Goal: Task Accomplishment & Management: Use online tool/utility

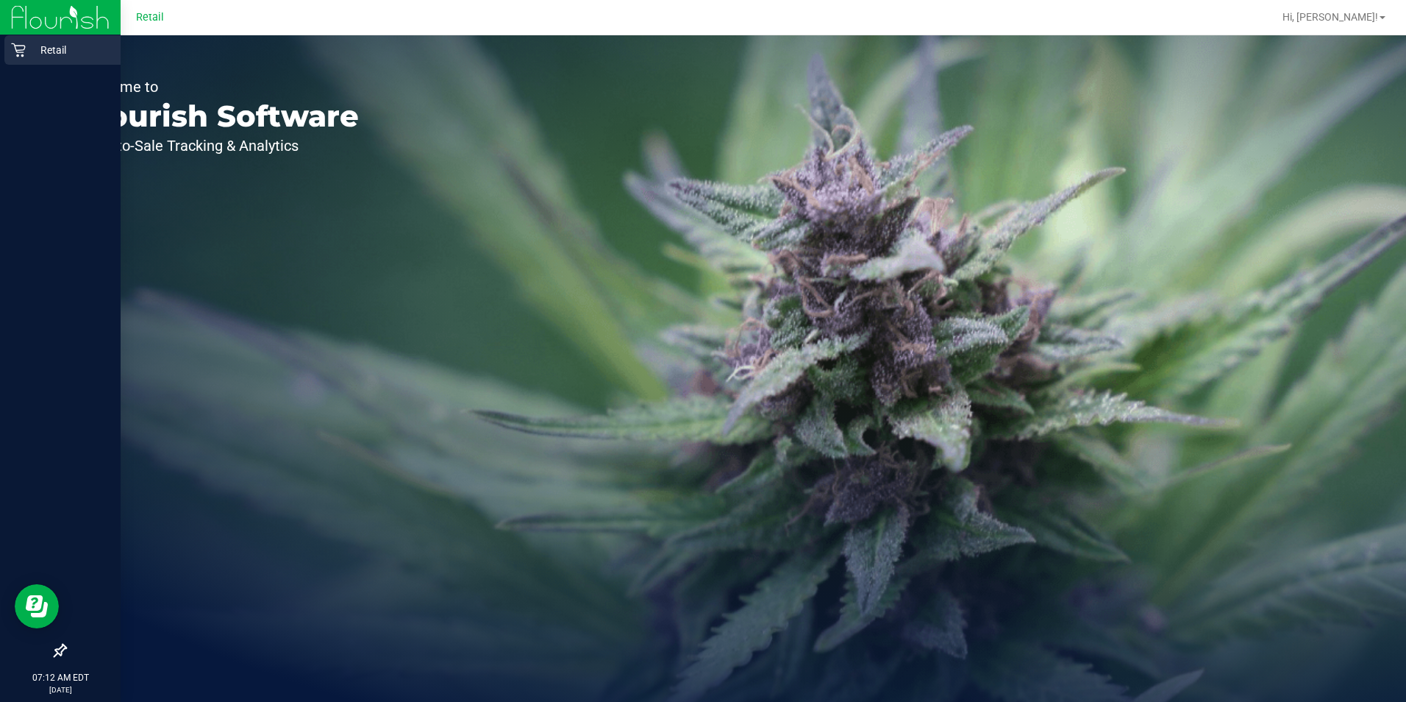
click at [43, 49] on p "Retail" at bounding box center [70, 50] width 88 height 18
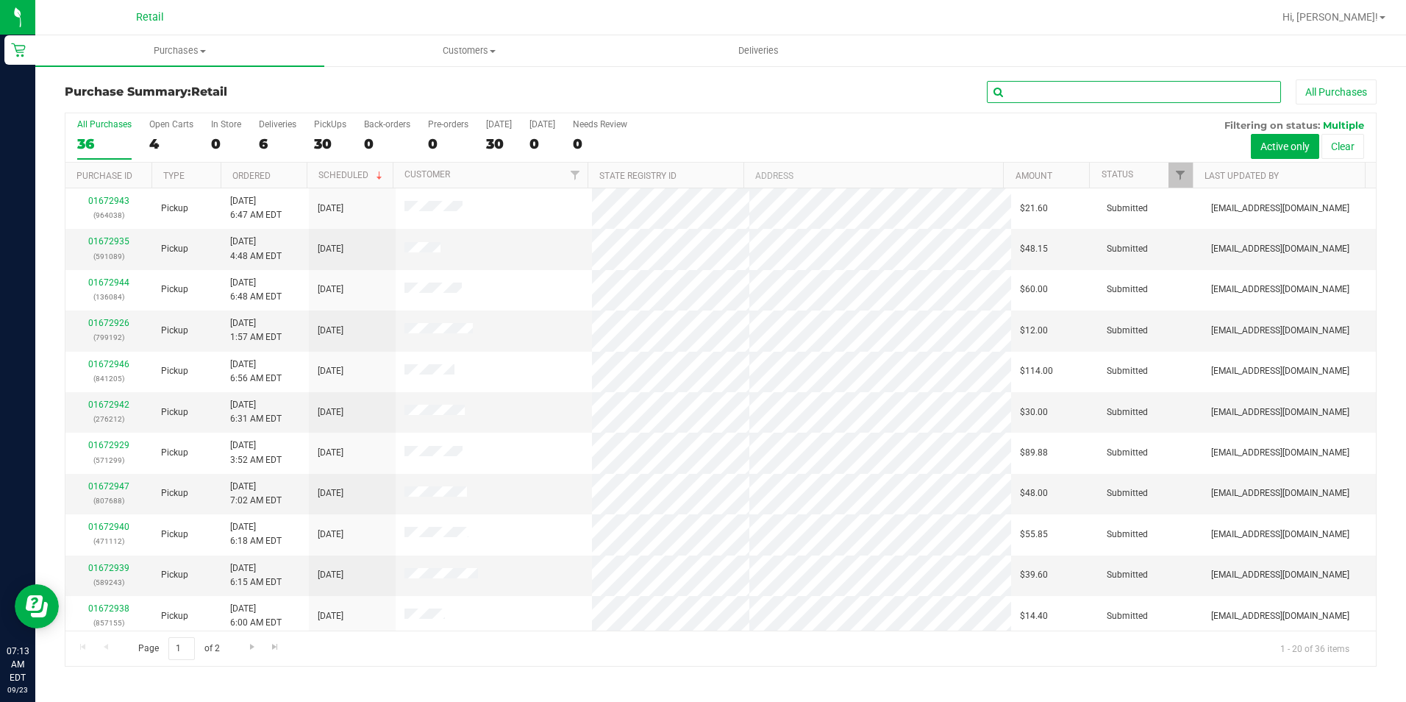
click at [1026, 85] on input "text" at bounding box center [1134, 92] width 294 height 22
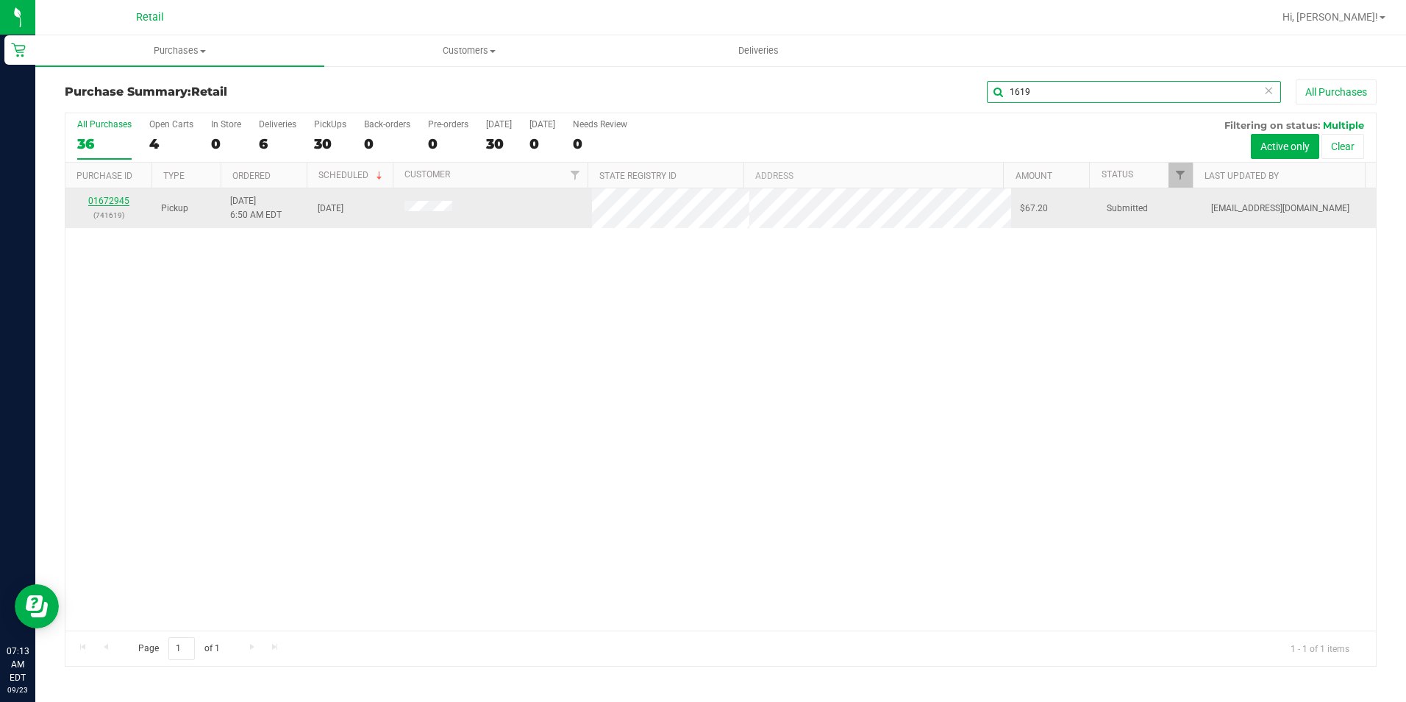
type input "1619"
click at [103, 202] on link "01672945" at bounding box center [108, 201] width 41 height 10
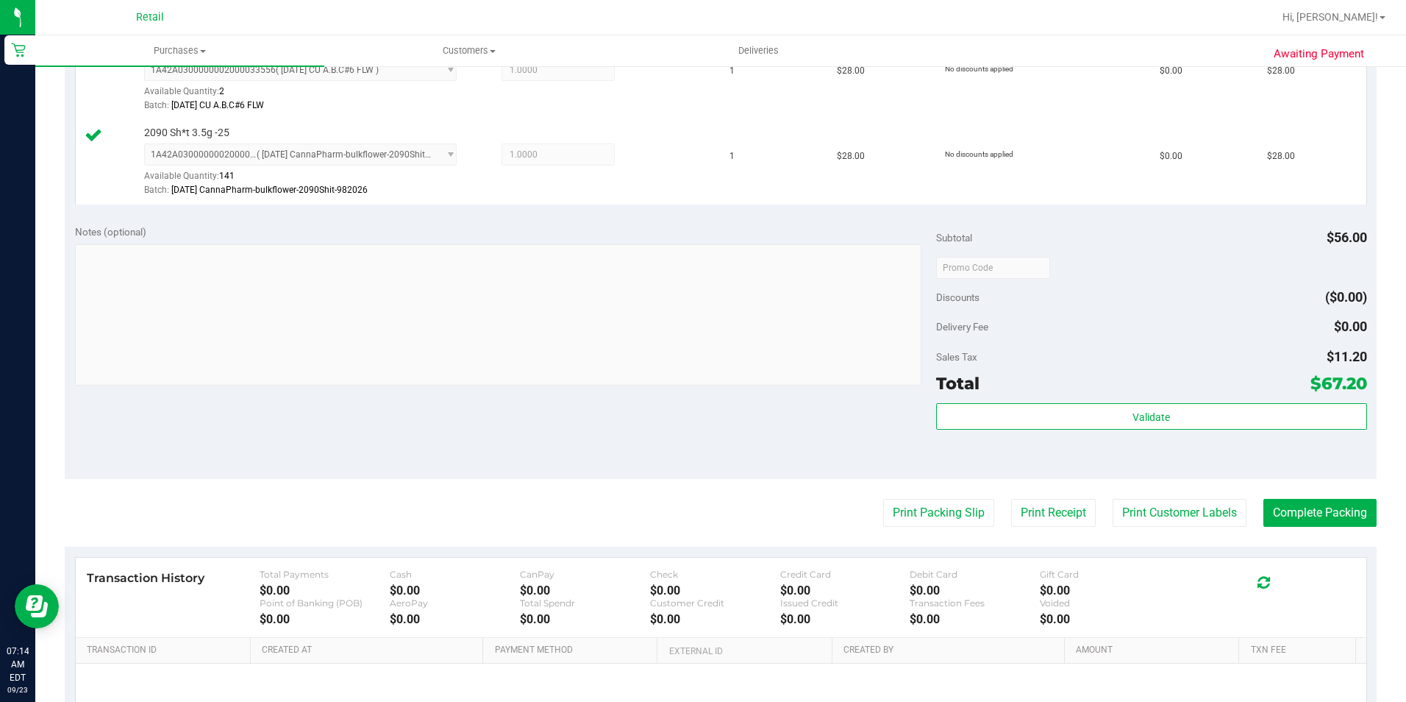
scroll to position [441, 0]
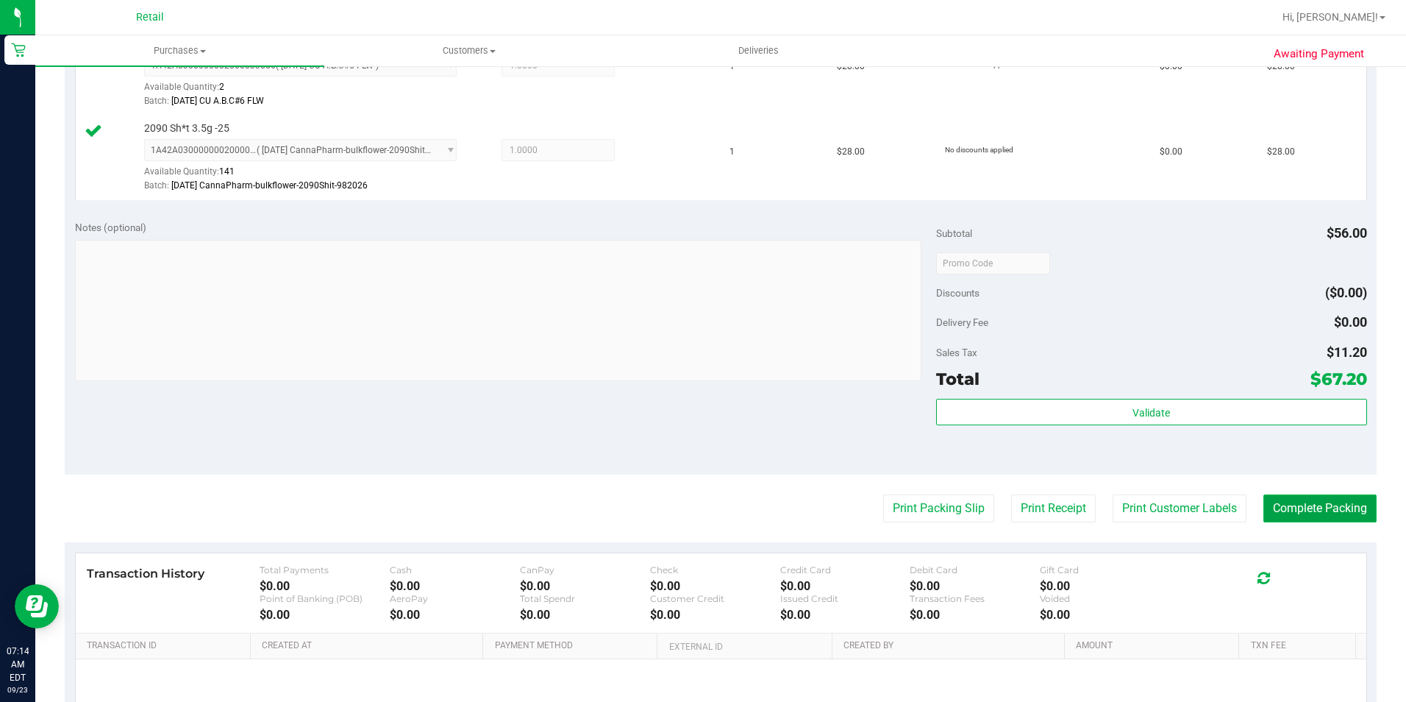
click at [1355, 511] on button "Complete Packing" at bounding box center [1320, 508] width 113 height 28
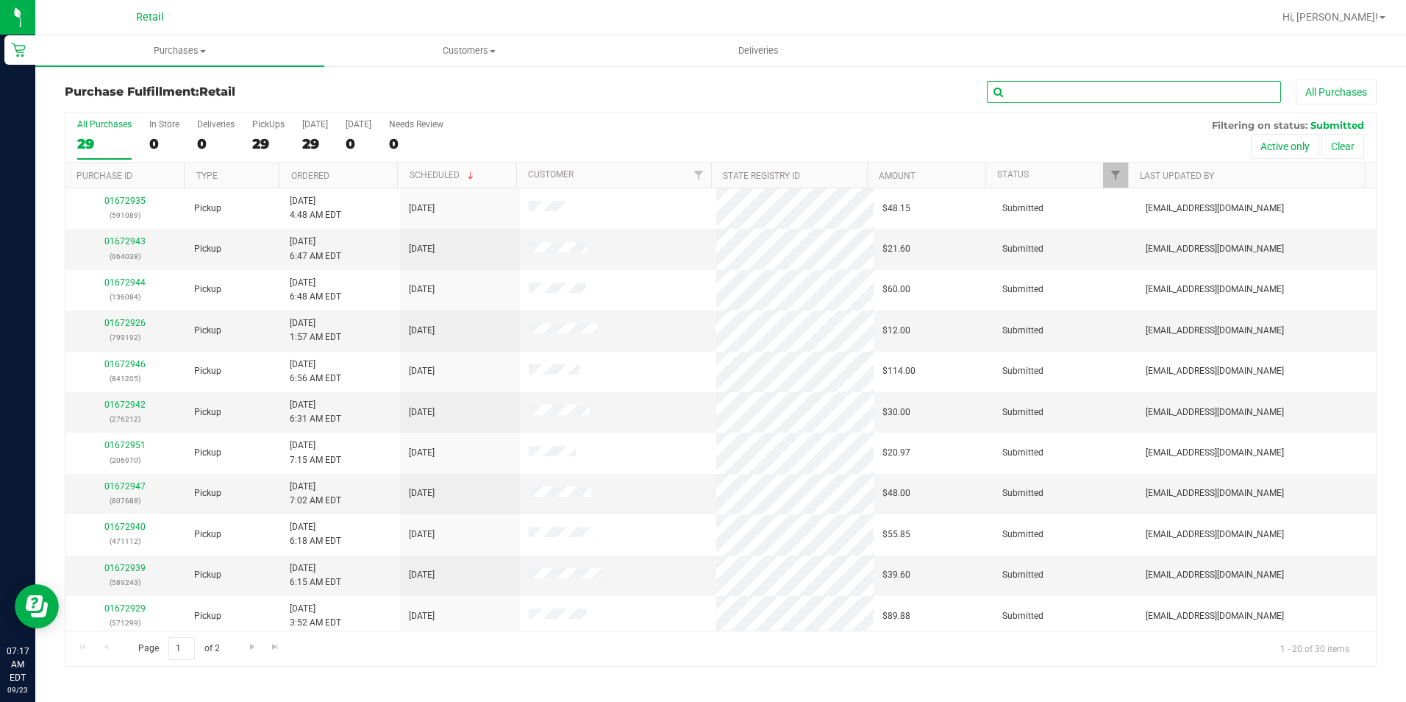
click at [1165, 90] on input "text" at bounding box center [1134, 92] width 294 height 22
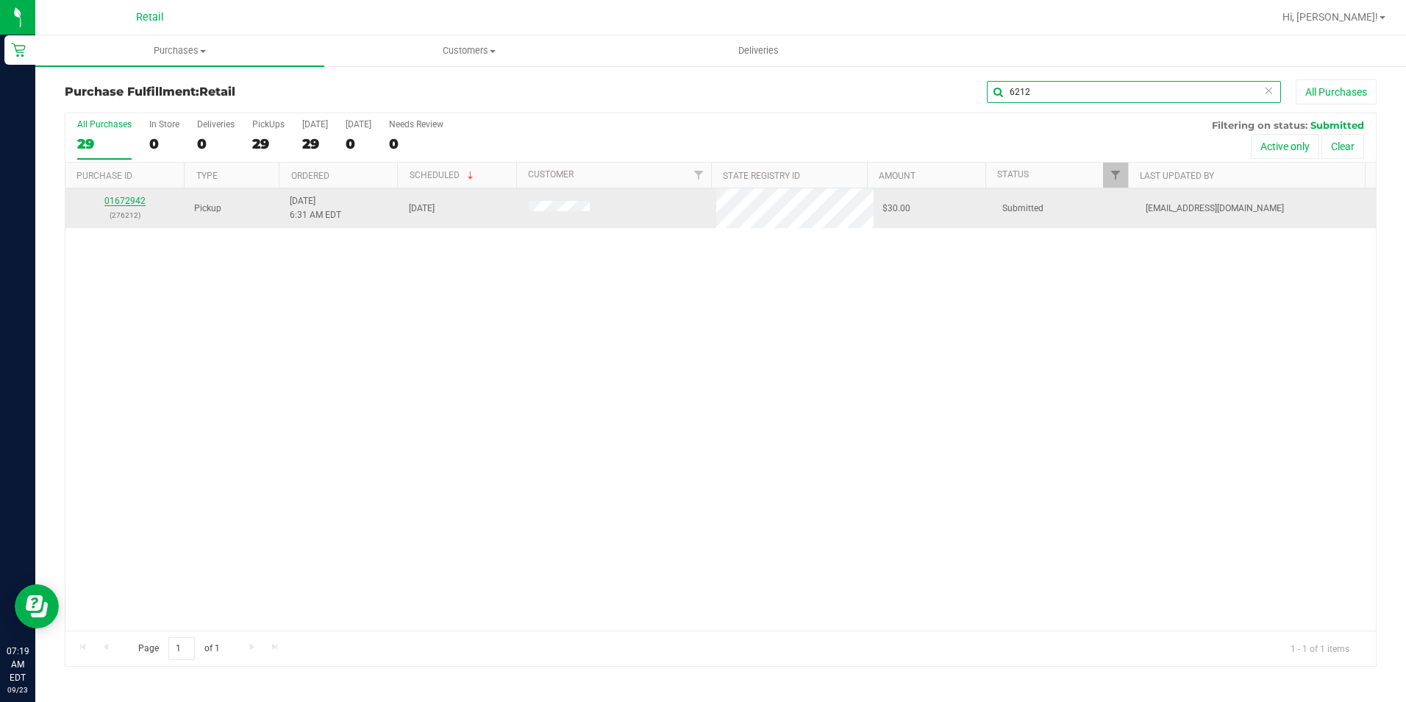
type input "6212"
click at [127, 196] on link "01672942" at bounding box center [124, 201] width 41 height 10
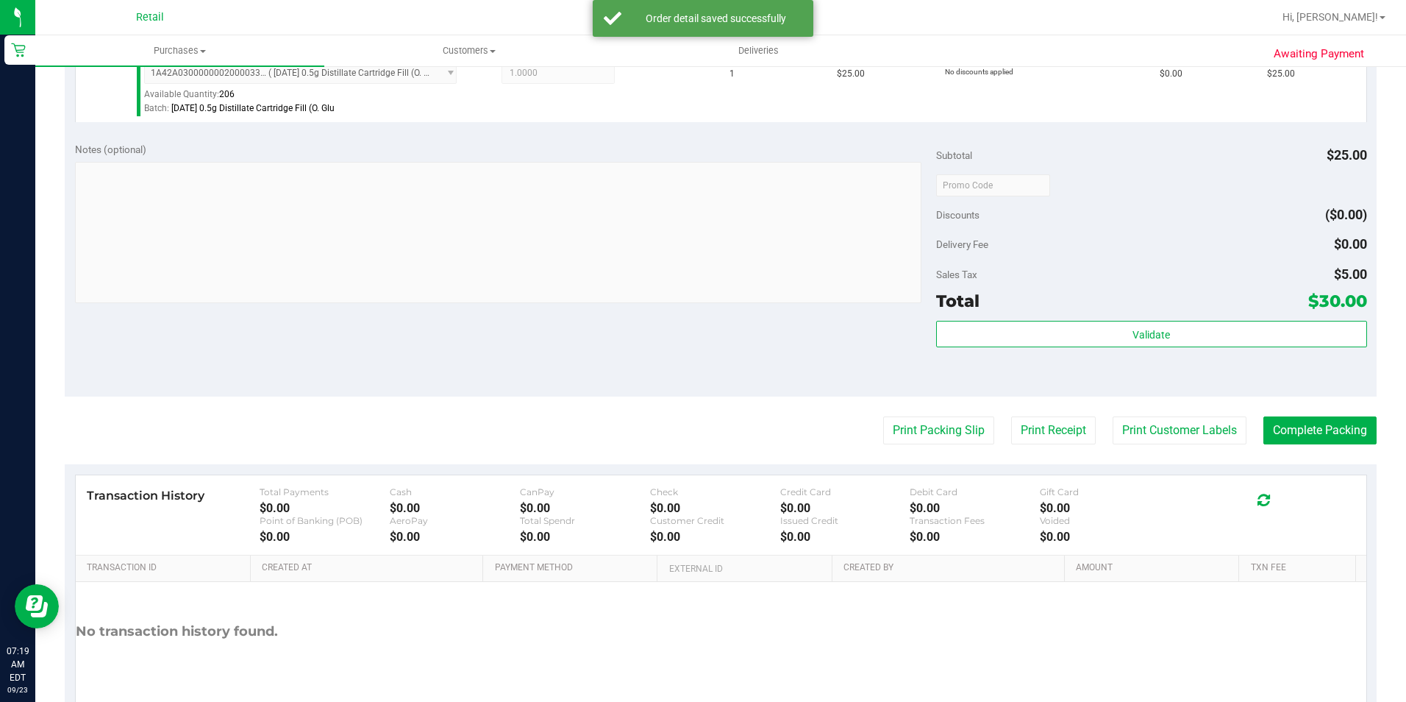
scroll to position [441, 0]
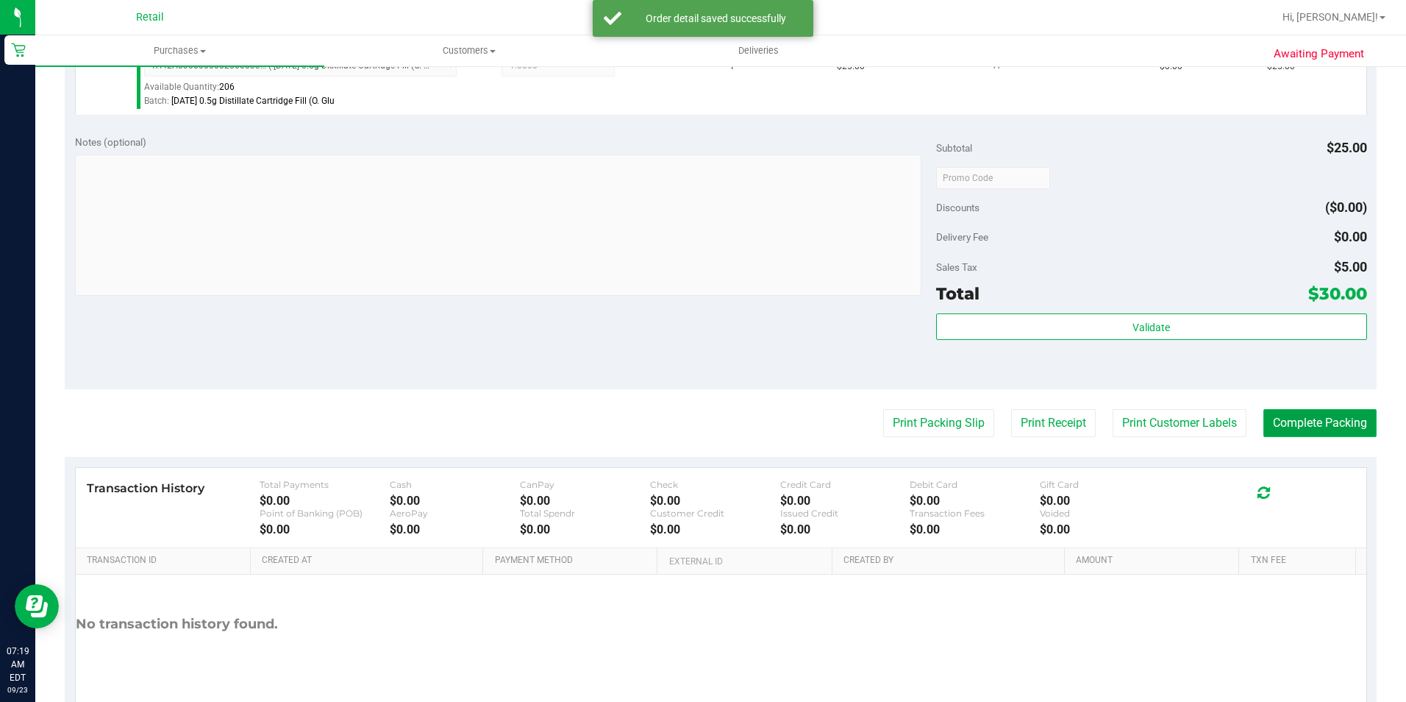
click at [1324, 421] on button "Complete Packing" at bounding box center [1320, 423] width 113 height 28
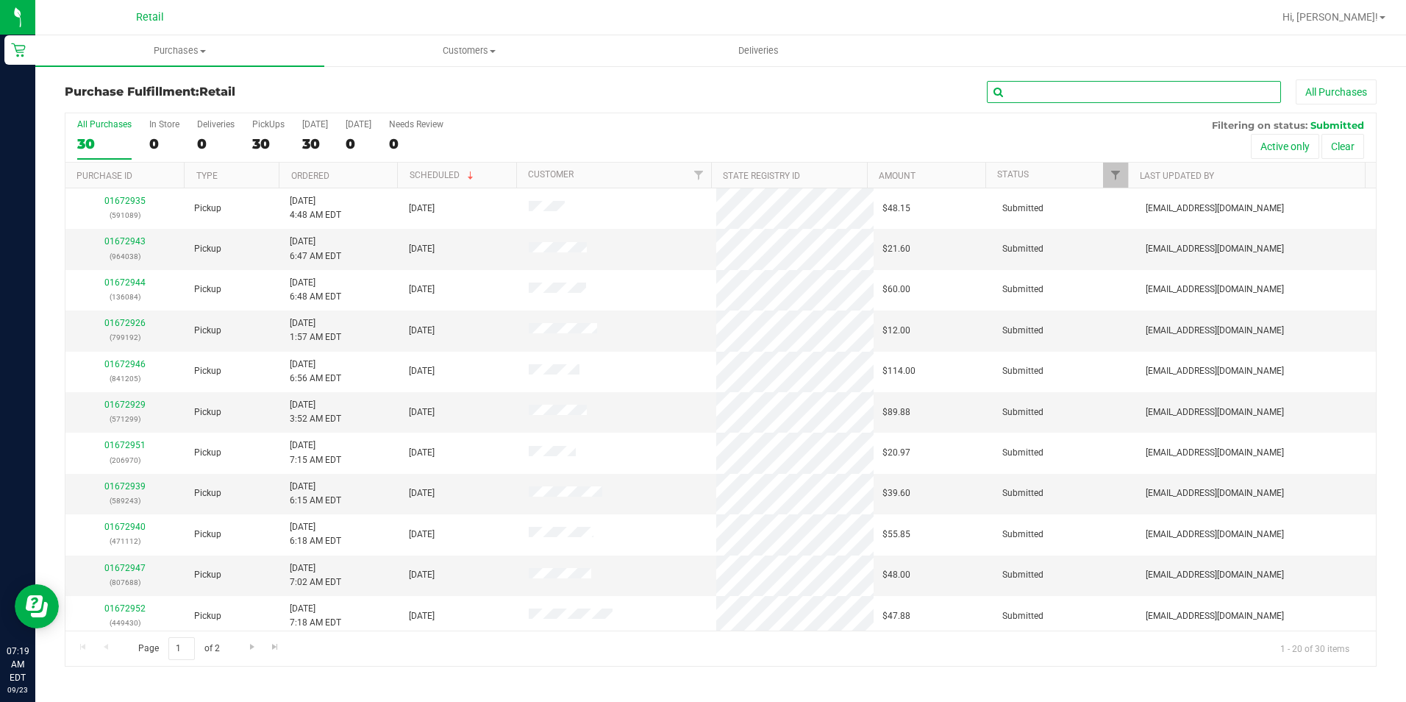
click at [1121, 90] on input "text" at bounding box center [1134, 92] width 294 height 22
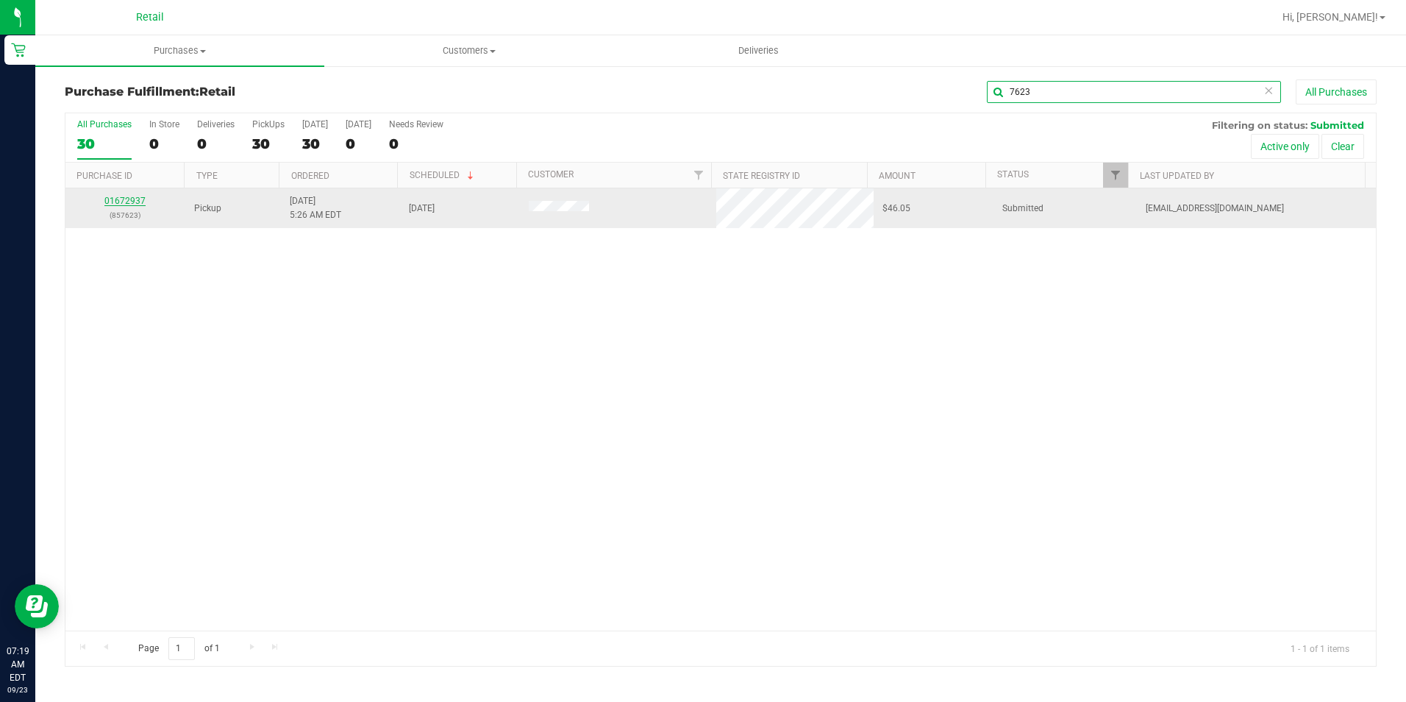
type input "7623"
click at [114, 197] on link "01672937" at bounding box center [124, 201] width 41 height 10
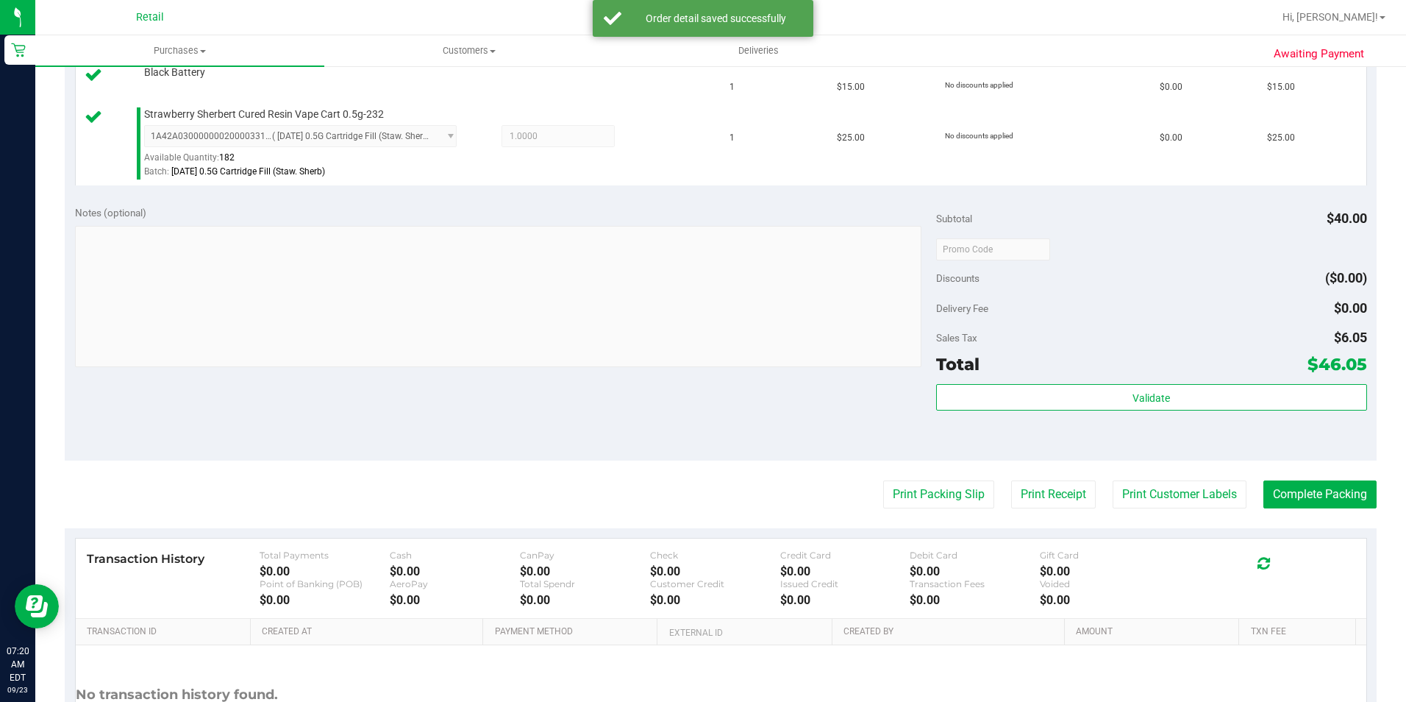
scroll to position [441, 0]
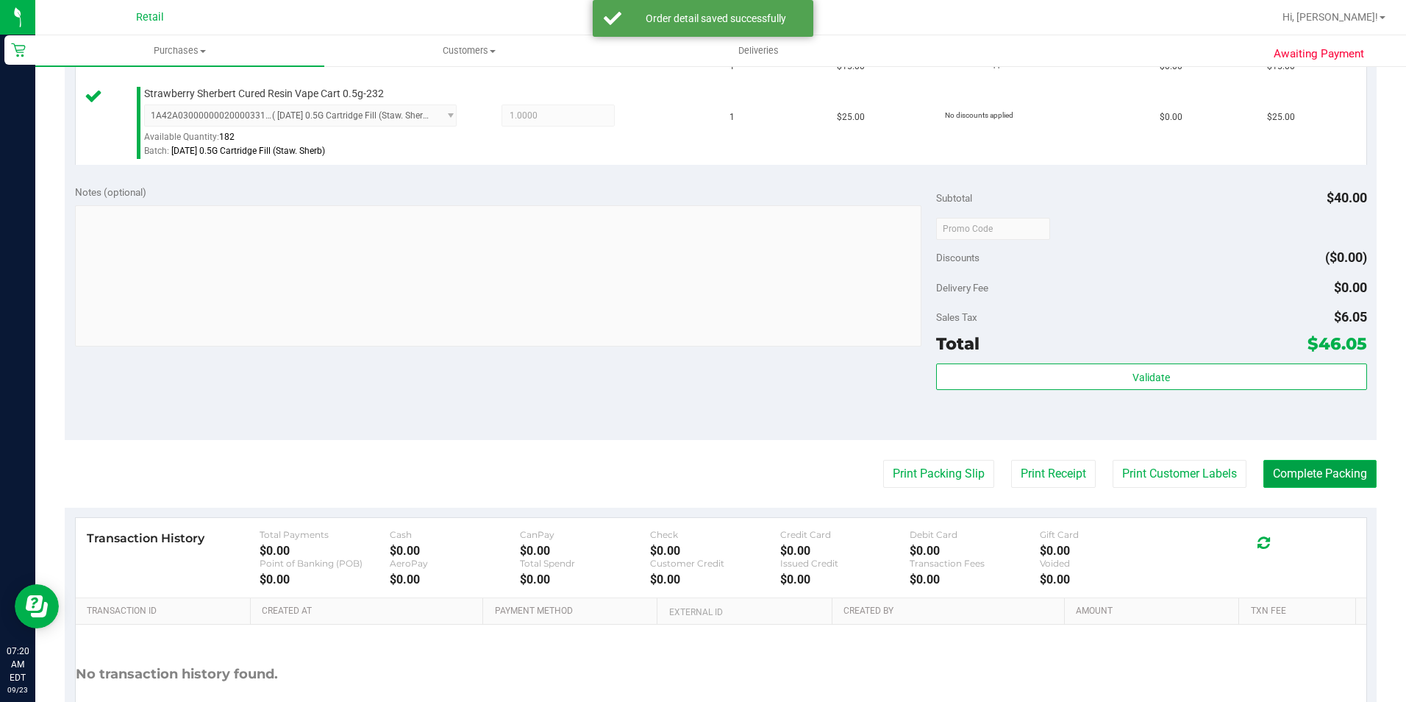
click at [1308, 472] on button "Complete Packing" at bounding box center [1320, 474] width 113 height 28
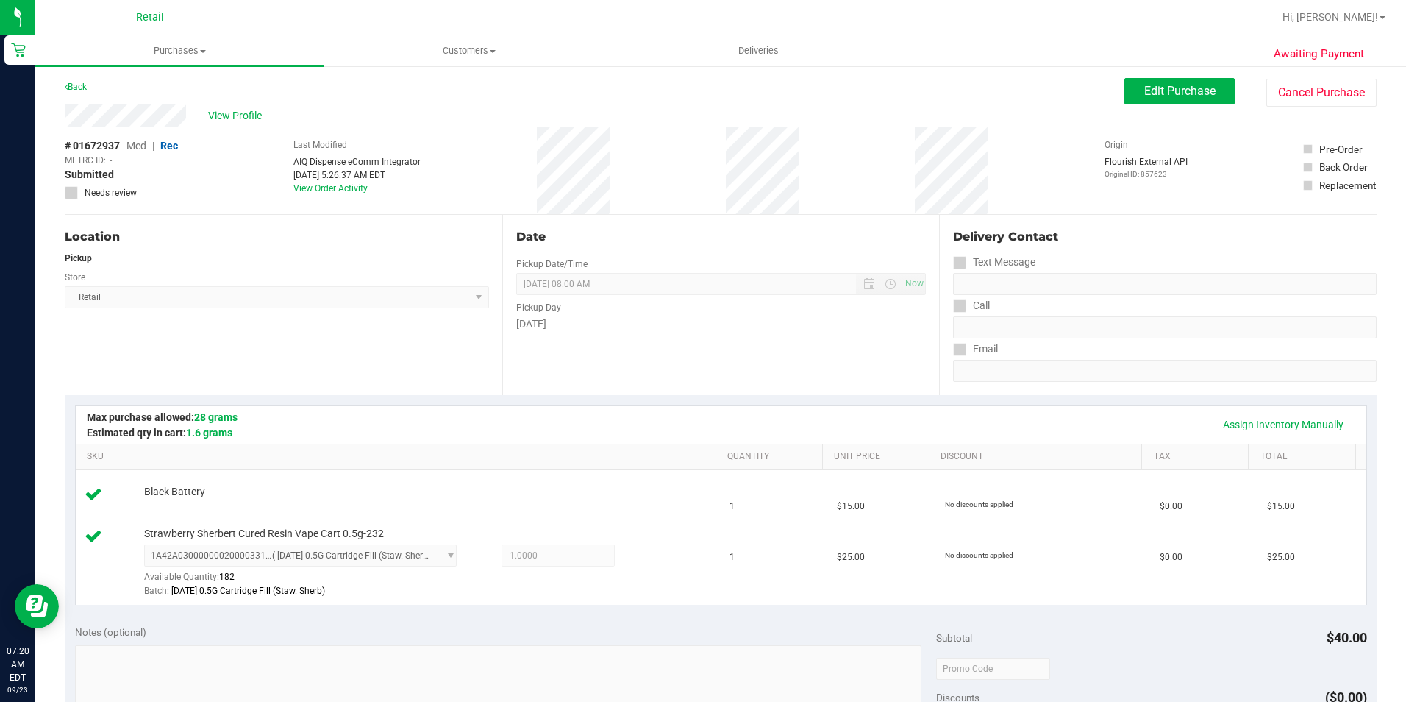
scroll to position [0, 0]
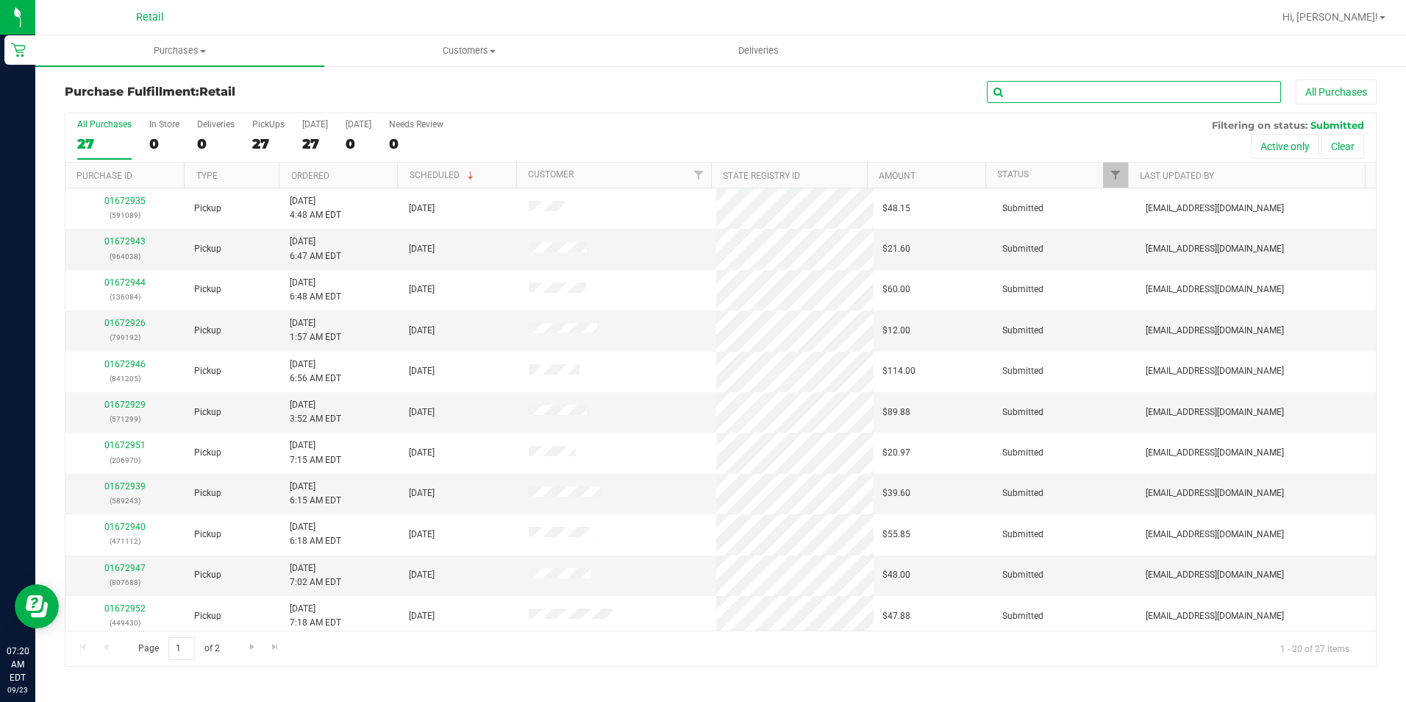
click at [1132, 88] on input "text" at bounding box center [1134, 92] width 294 height 22
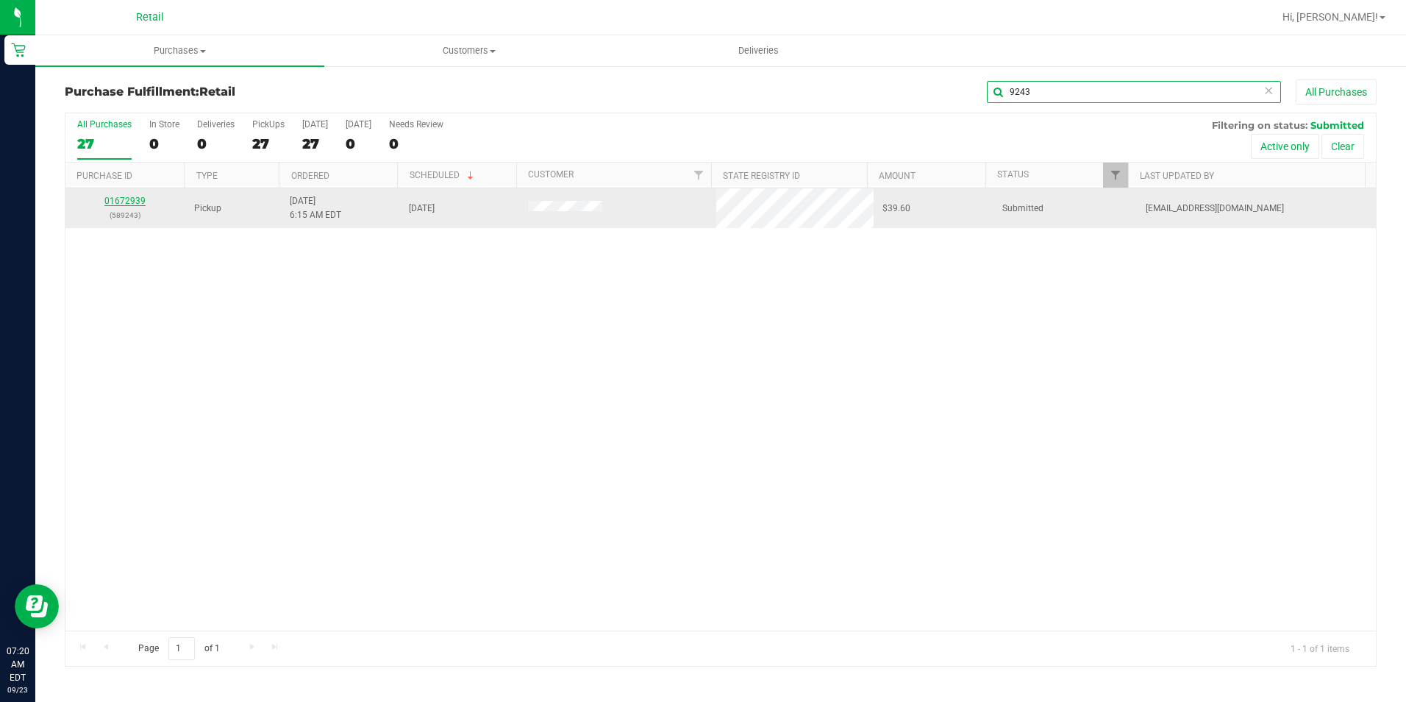
type input "9243"
click at [115, 196] on link "01672939" at bounding box center [124, 201] width 41 height 10
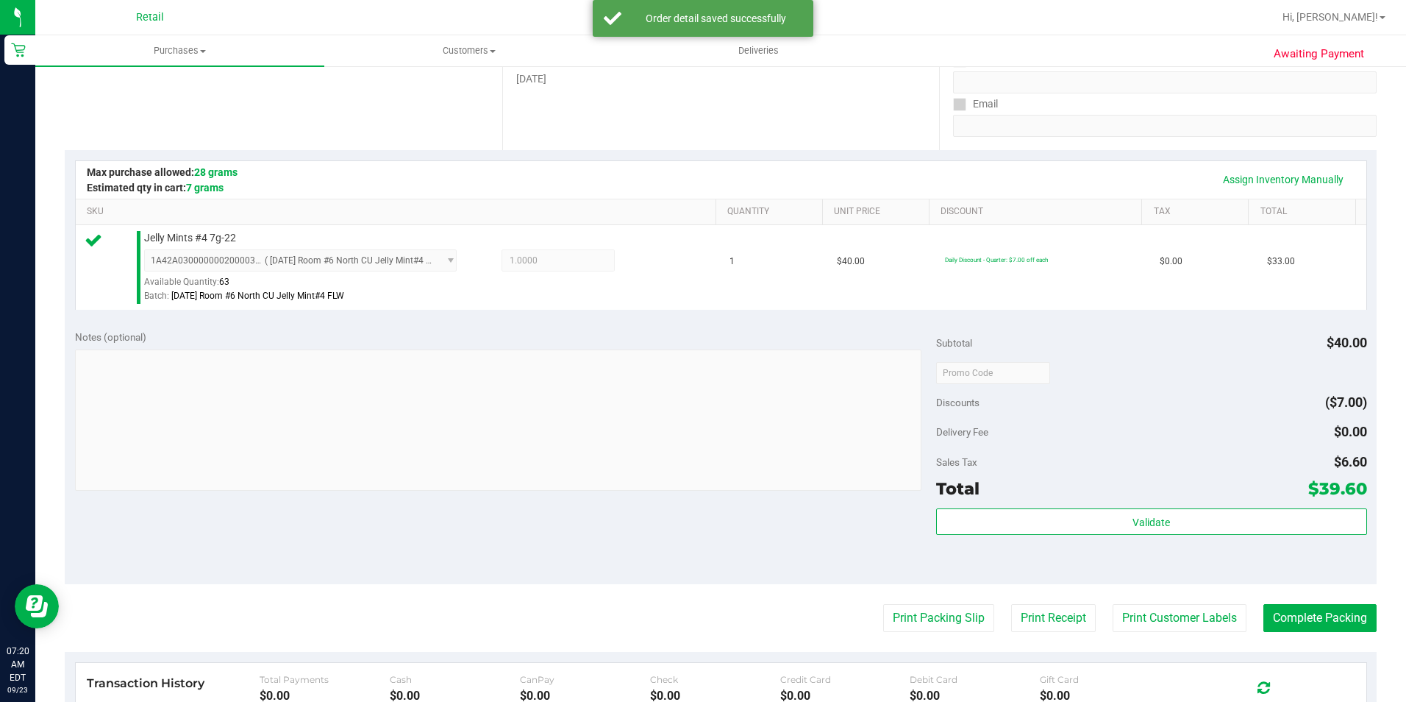
scroll to position [368, 0]
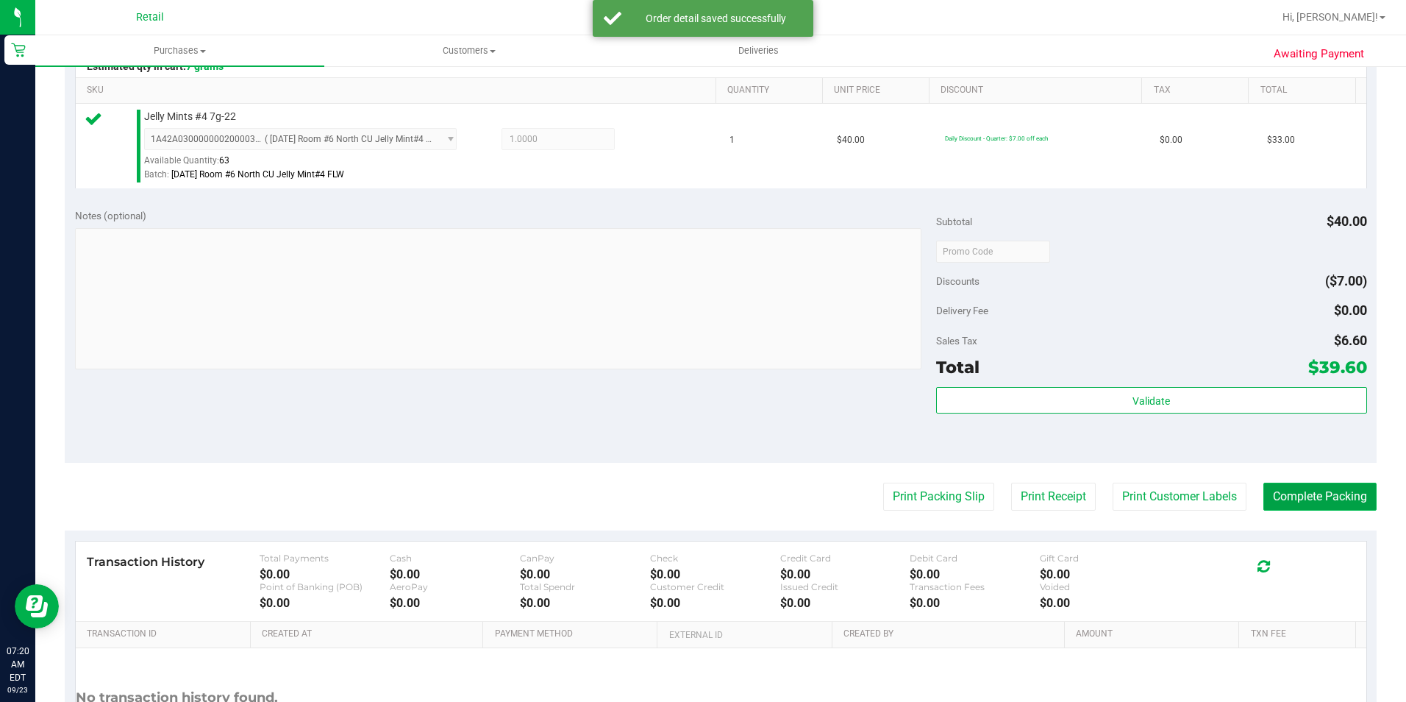
click at [1270, 504] on button "Complete Packing" at bounding box center [1320, 496] width 113 height 28
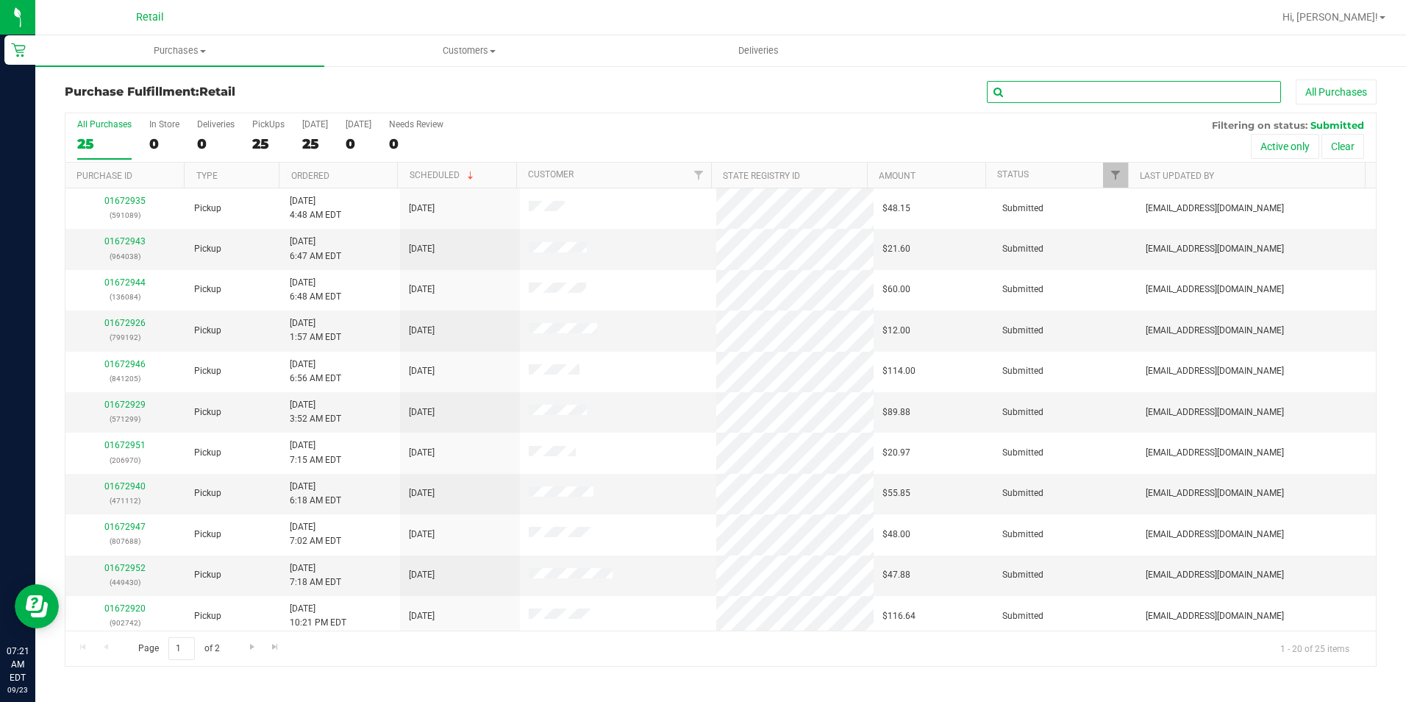
click at [1148, 99] on input "text" at bounding box center [1134, 92] width 294 height 22
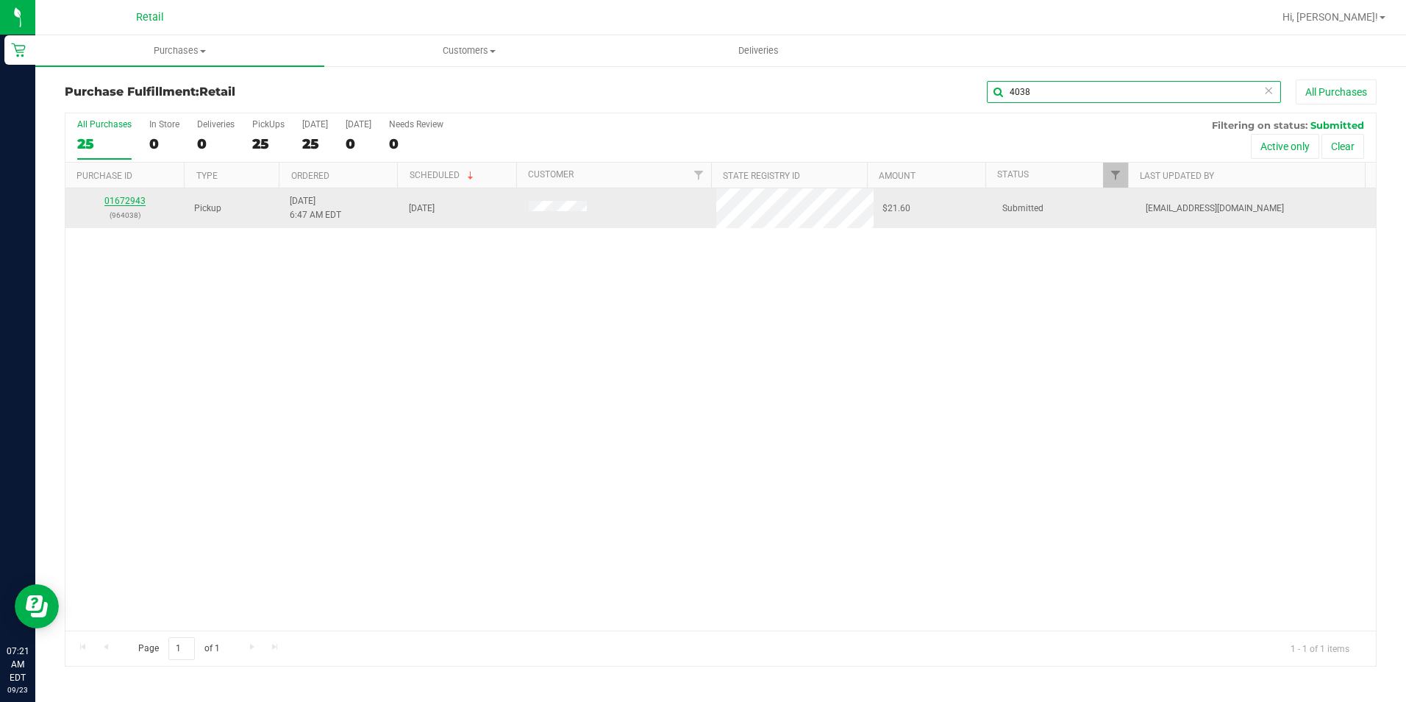
type input "4038"
click at [125, 199] on link "01672943" at bounding box center [124, 201] width 41 height 10
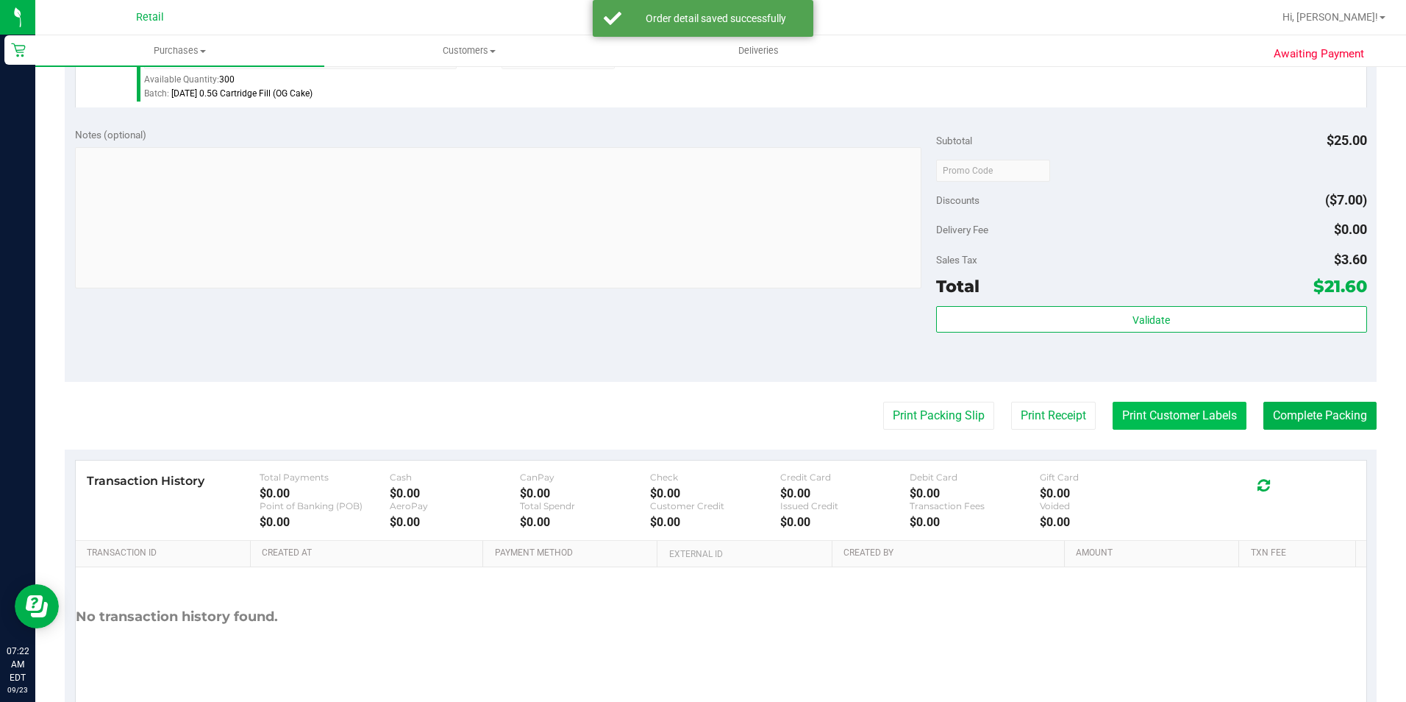
scroll to position [501, 0]
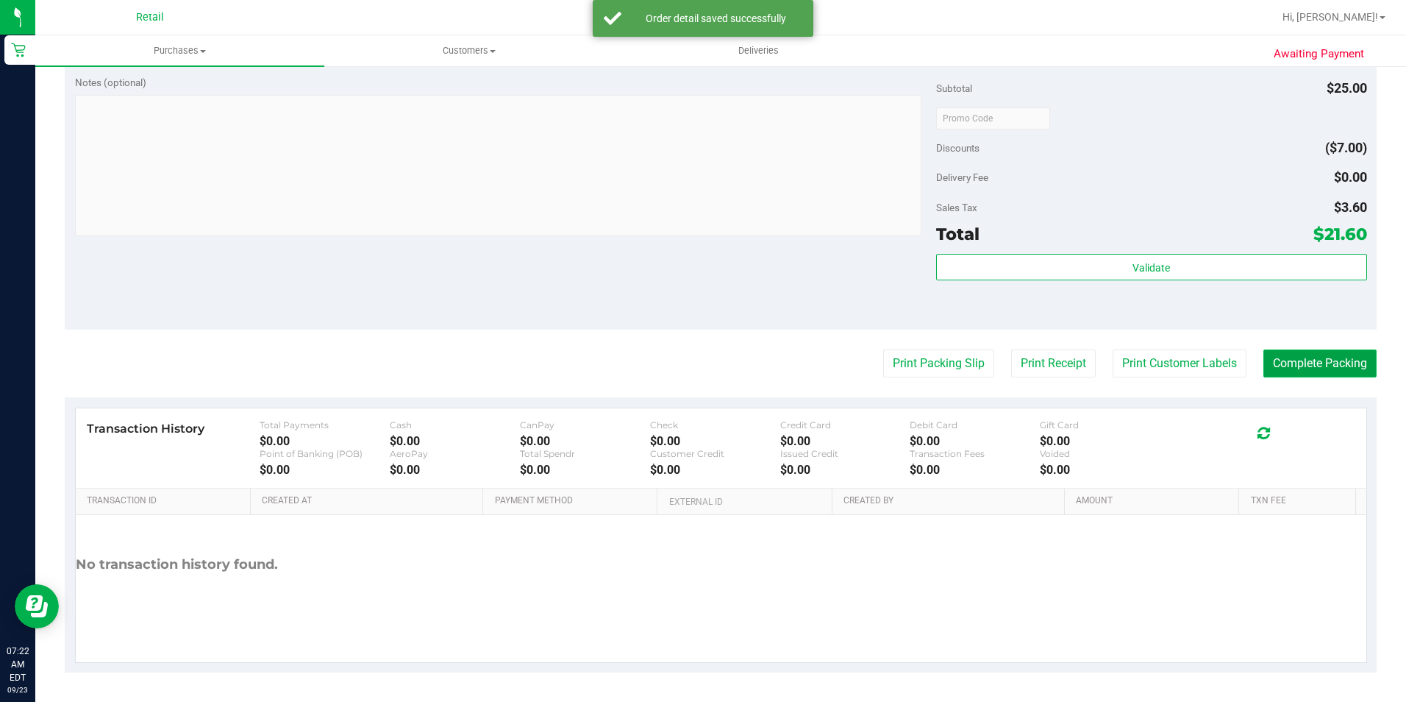
click at [1274, 367] on button "Complete Packing" at bounding box center [1320, 363] width 113 height 28
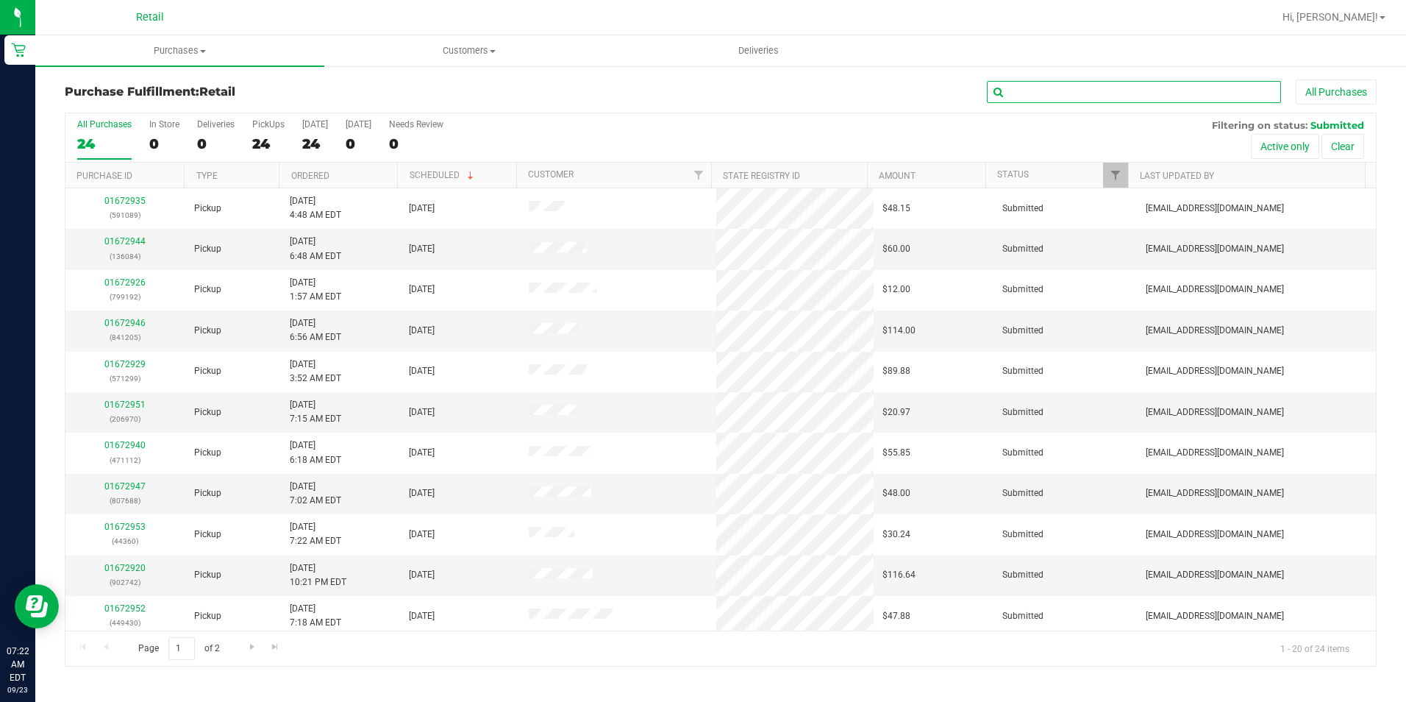
click at [1239, 88] on input "text" at bounding box center [1134, 92] width 294 height 22
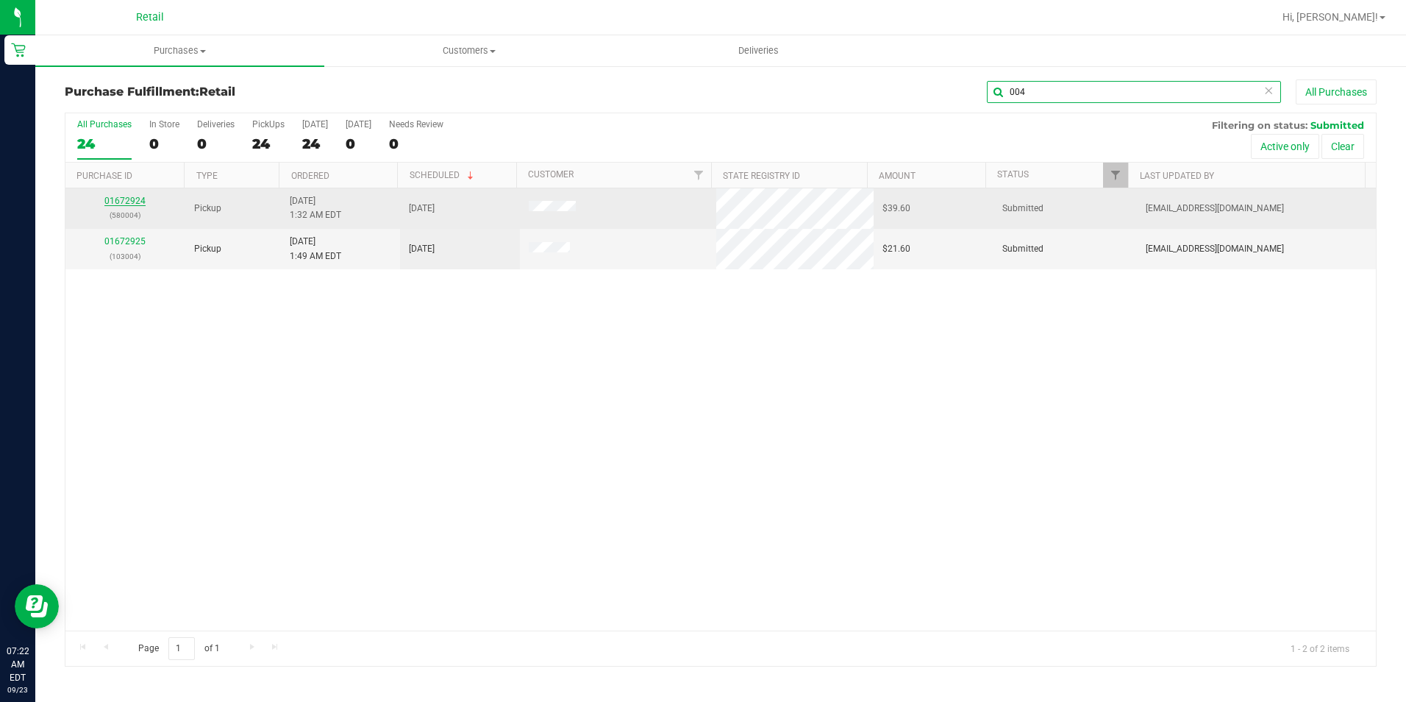
type input "004"
click at [127, 202] on link "01672924" at bounding box center [124, 201] width 41 height 10
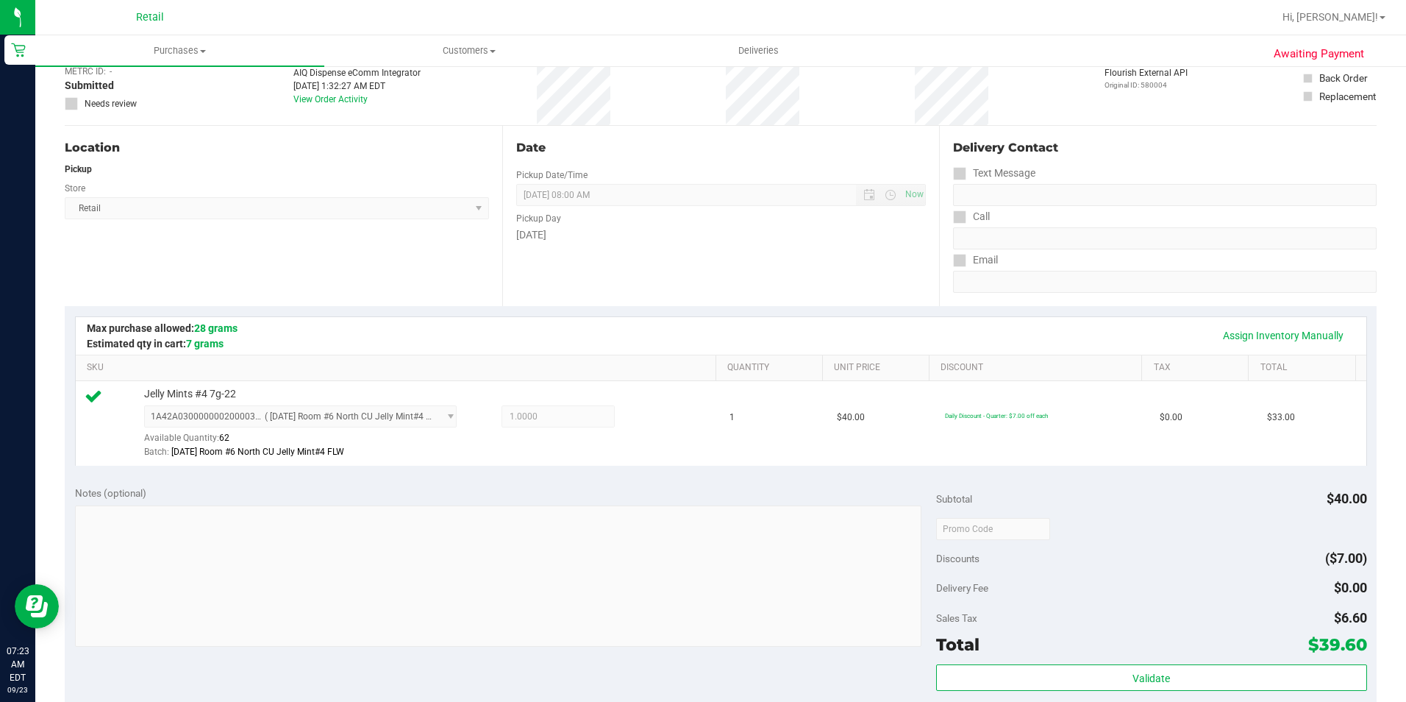
scroll to position [441, 0]
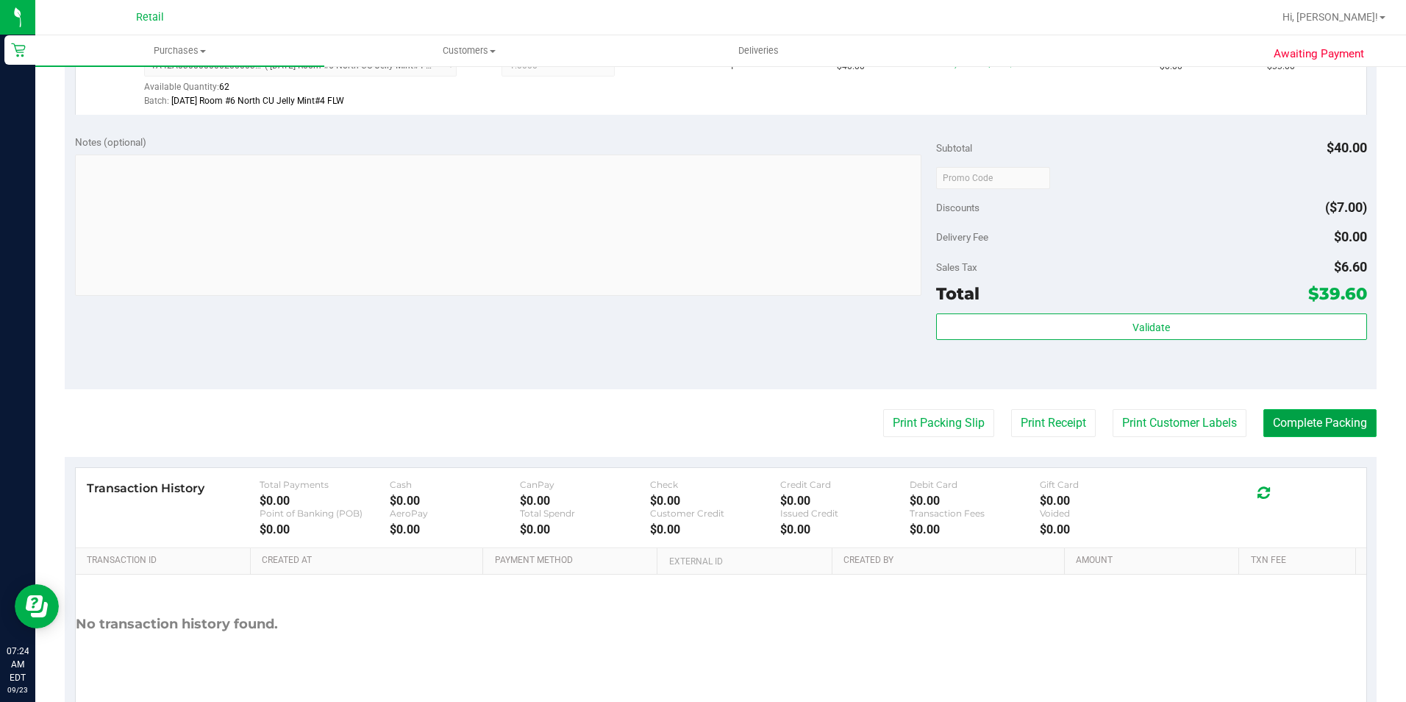
click at [1300, 427] on button "Complete Packing" at bounding box center [1320, 423] width 113 height 28
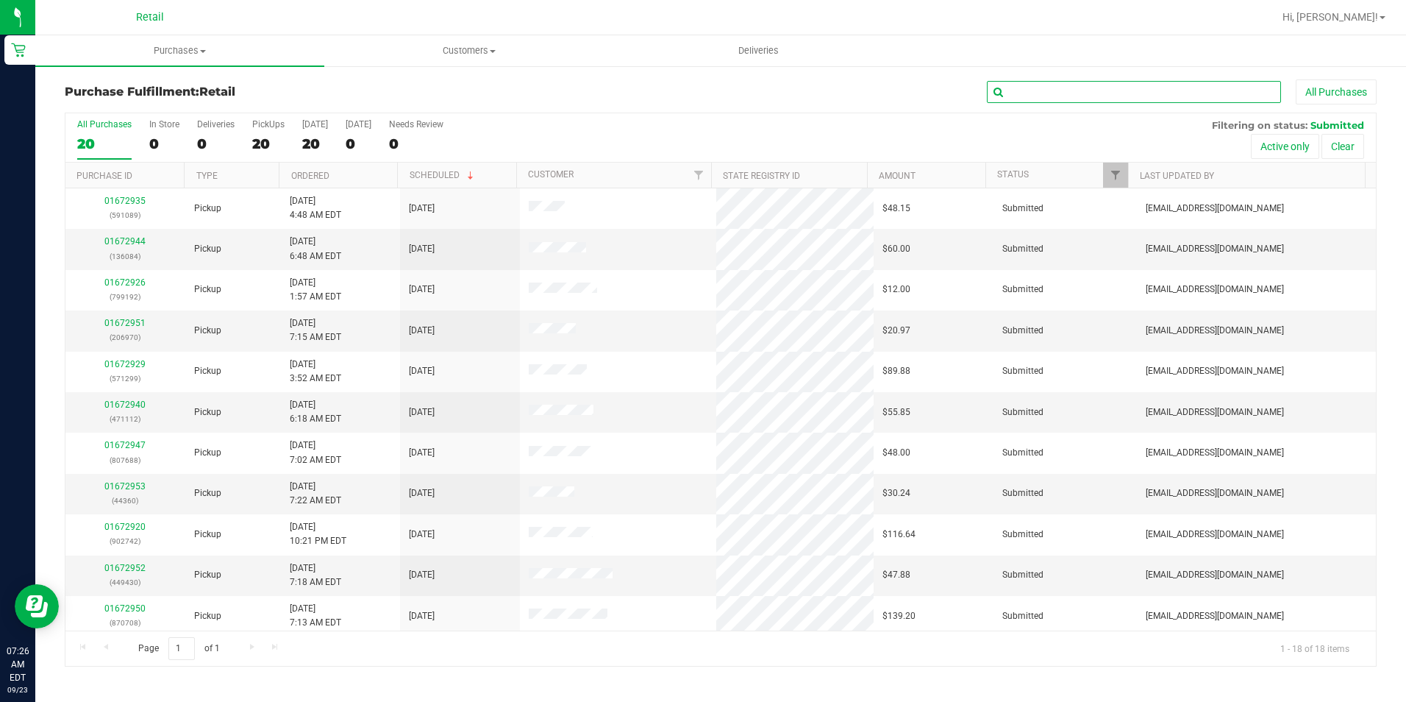
click at [1111, 87] on input "text" at bounding box center [1134, 92] width 294 height 22
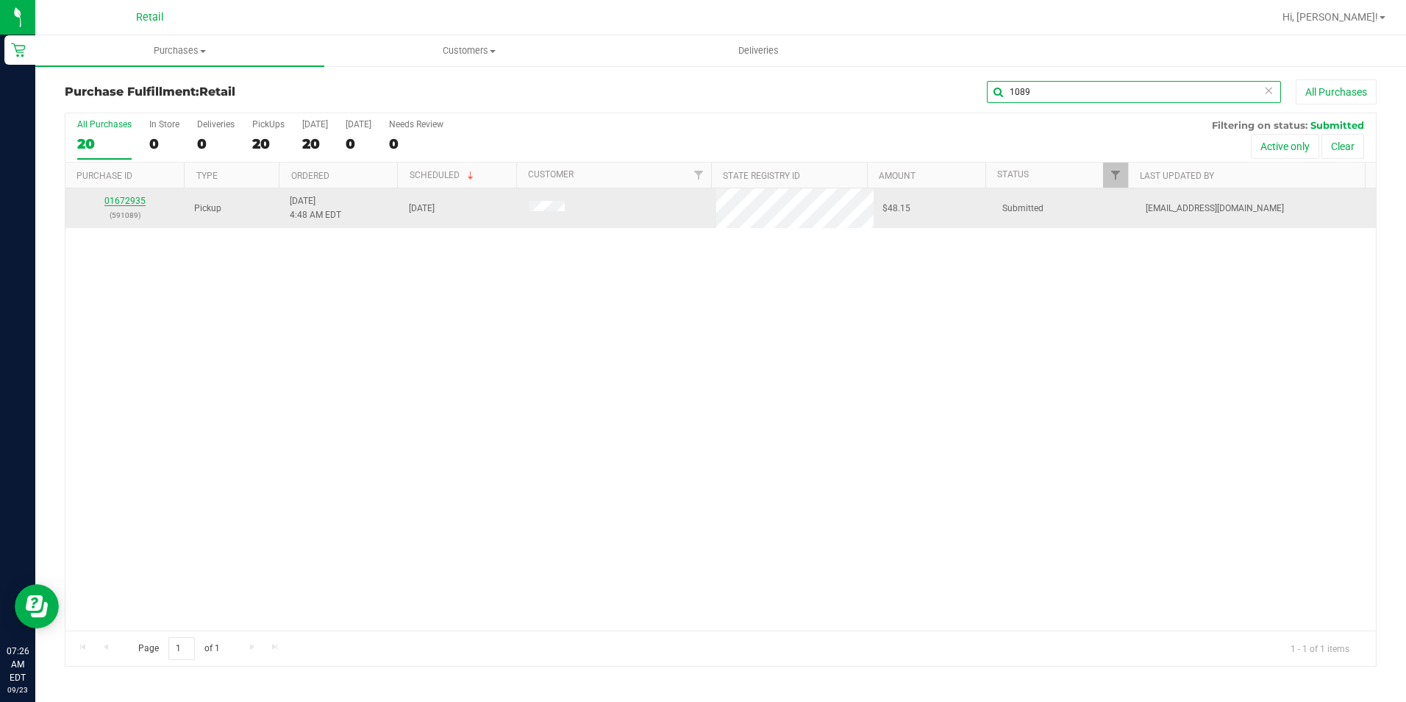
type input "1089"
click at [124, 203] on link "01672935" at bounding box center [124, 201] width 41 height 10
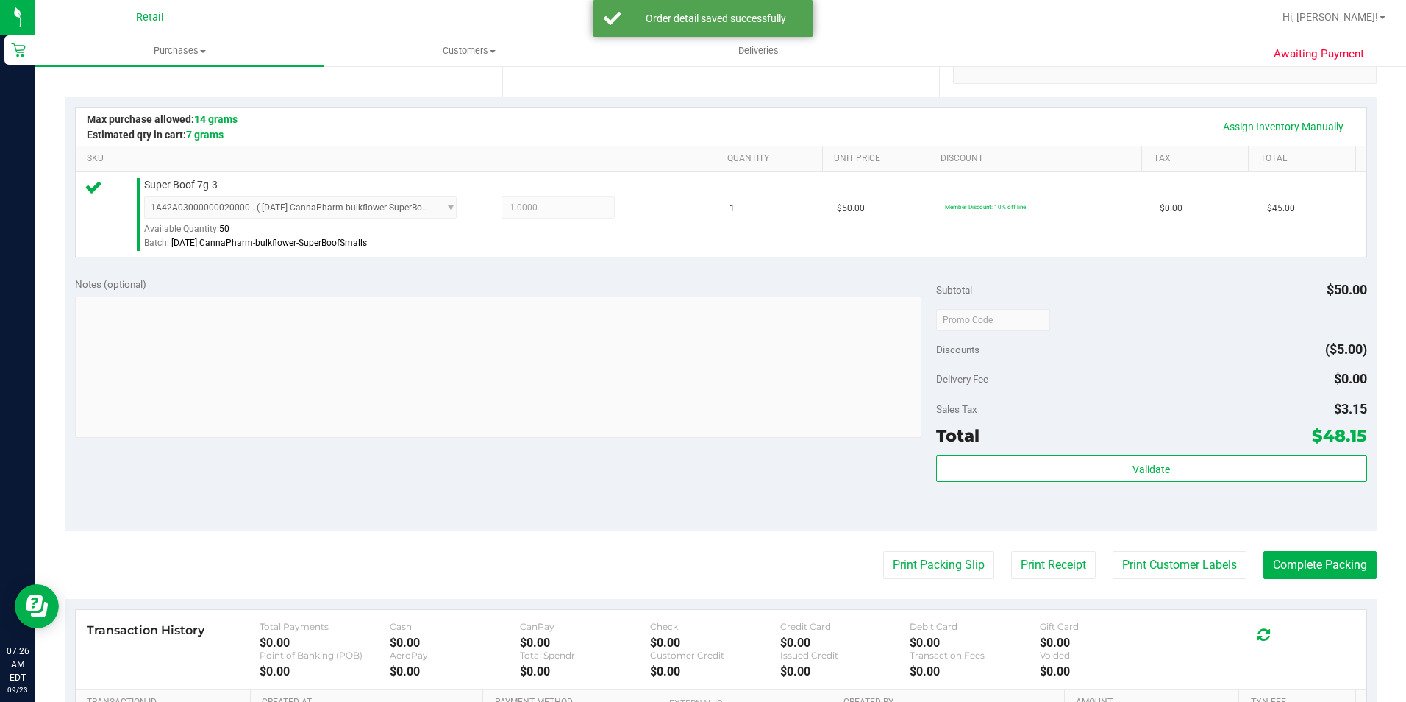
scroll to position [368, 0]
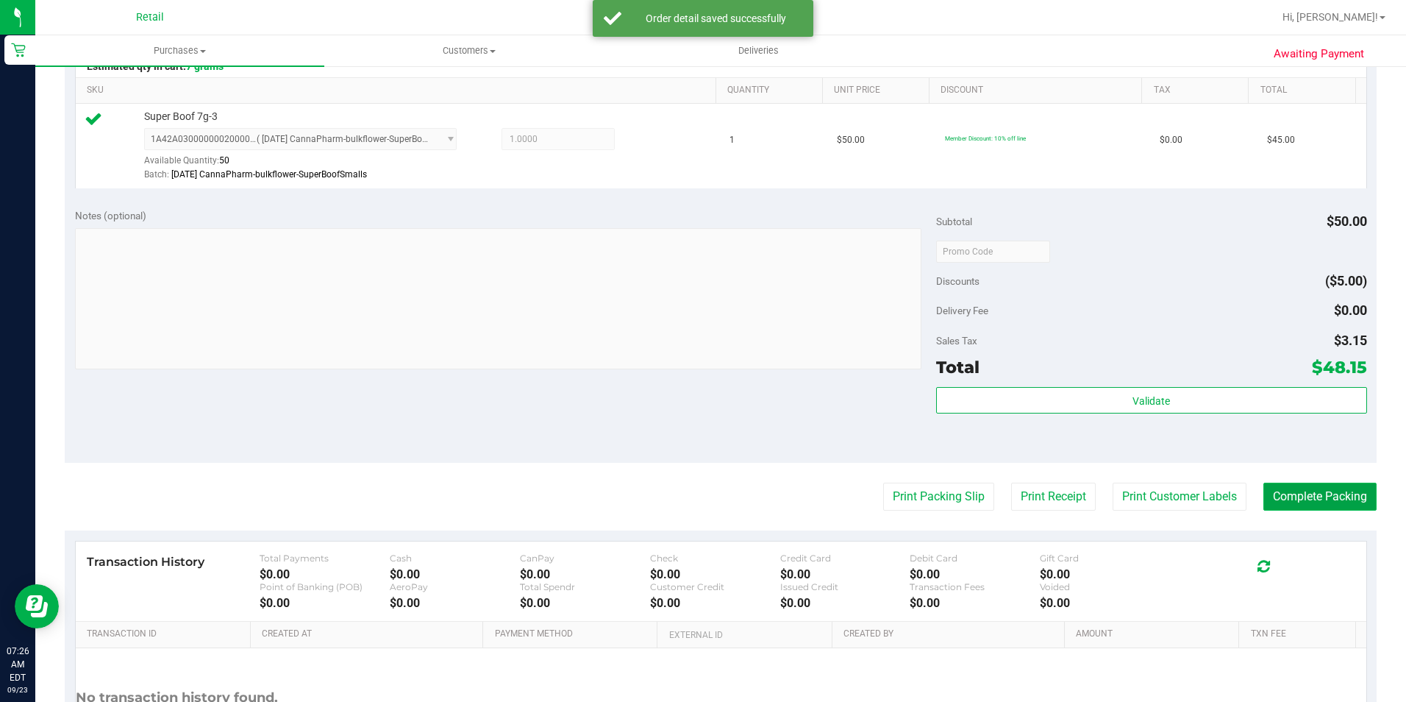
click at [1301, 505] on button "Complete Packing" at bounding box center [1320, 496] width 113 height 28
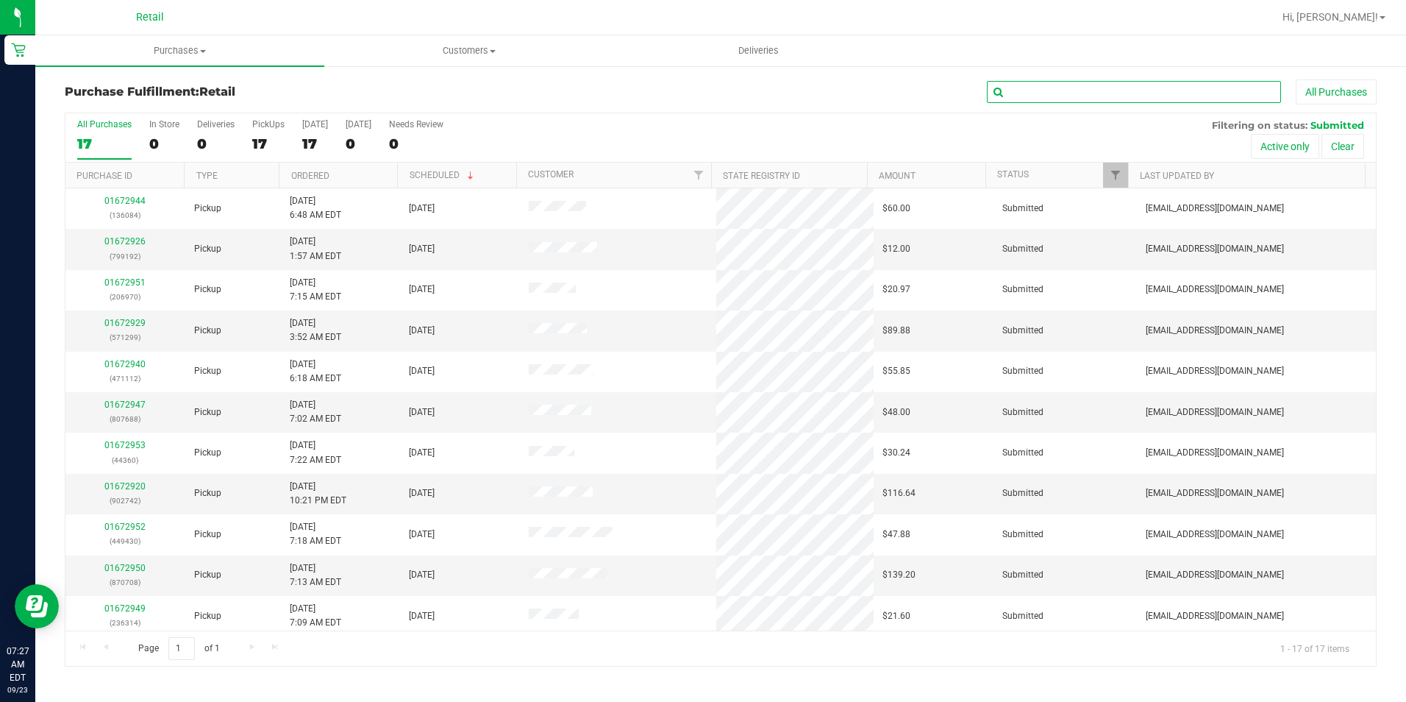
click at [1119, 99] on input "text" at bounding box center [1134, 92] width 294 height 22
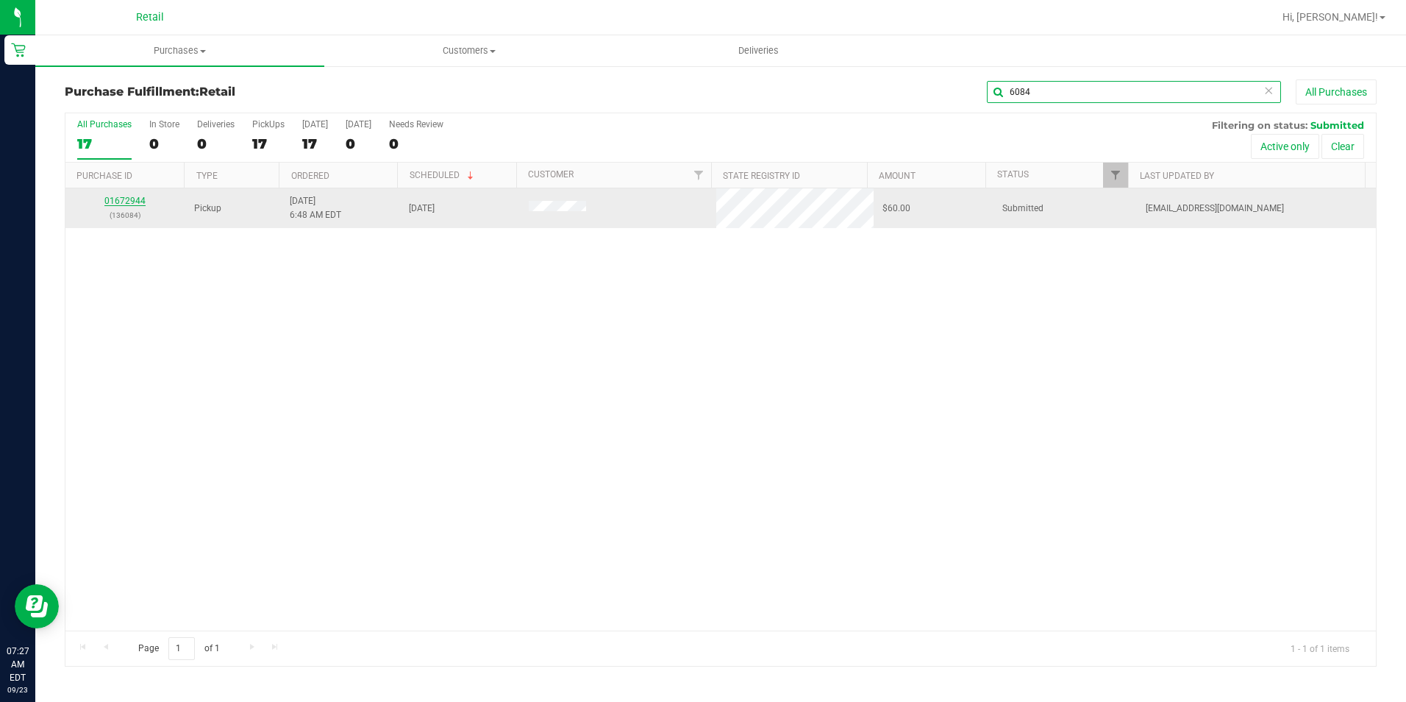
type input "6084"
click at [137, 200] on link "01672944" at bounding box center [124, 201] width 41 height 10
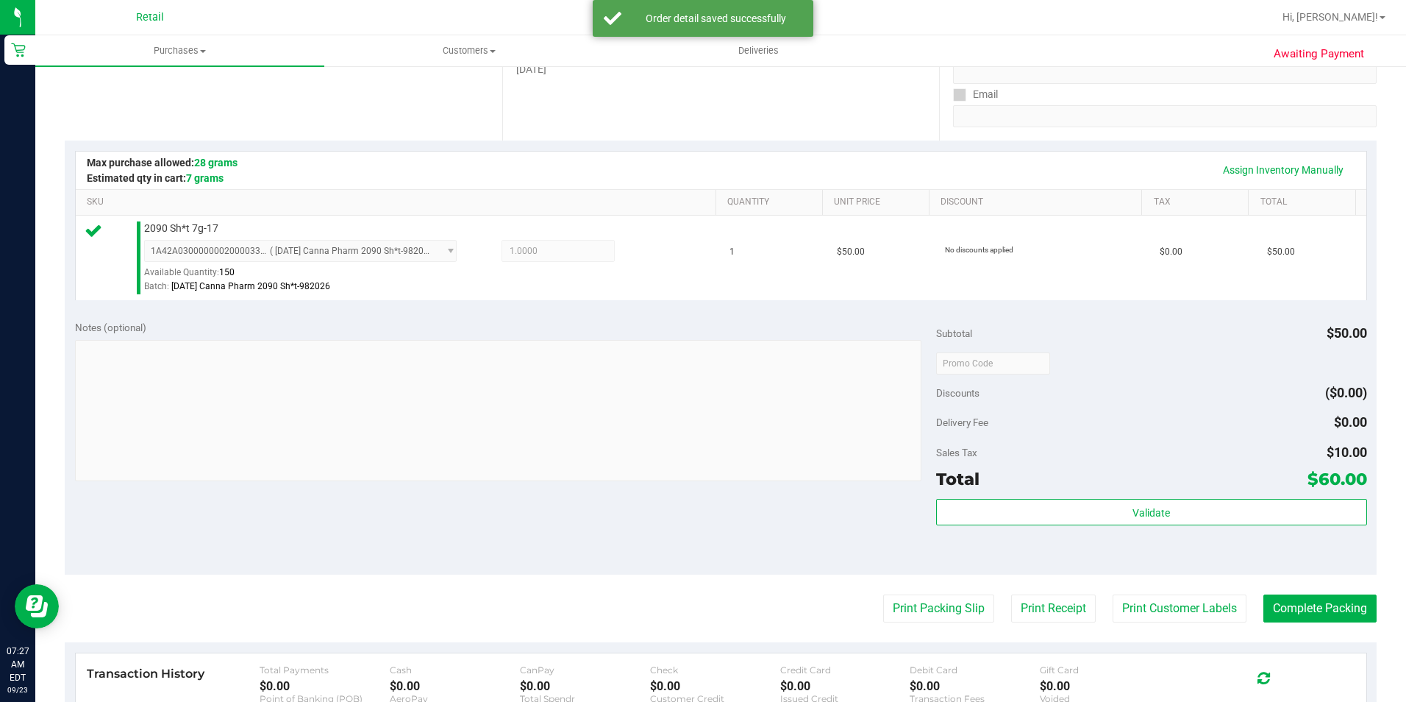
scroll to position [368, 0]
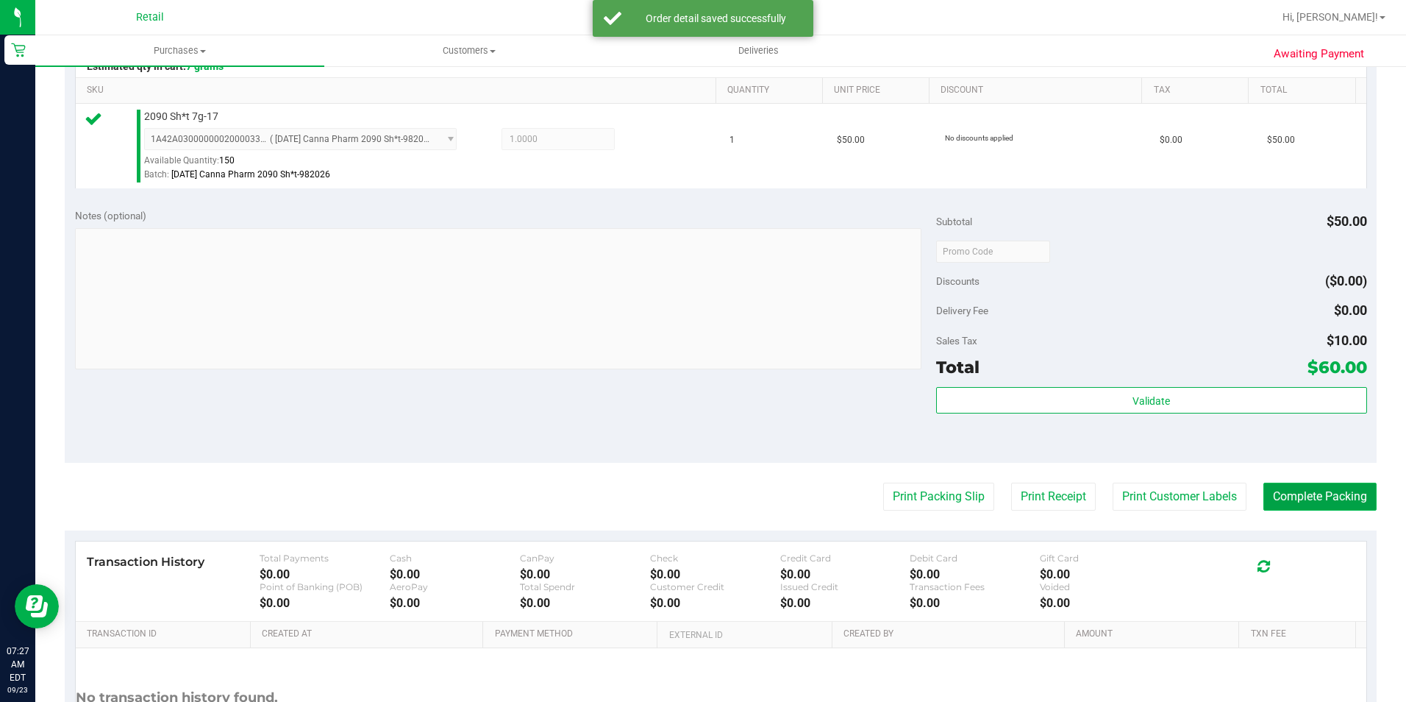
click at [1314, 495] on button "Complete Packing" at bounding box center [1320, 496] width 113 height 28
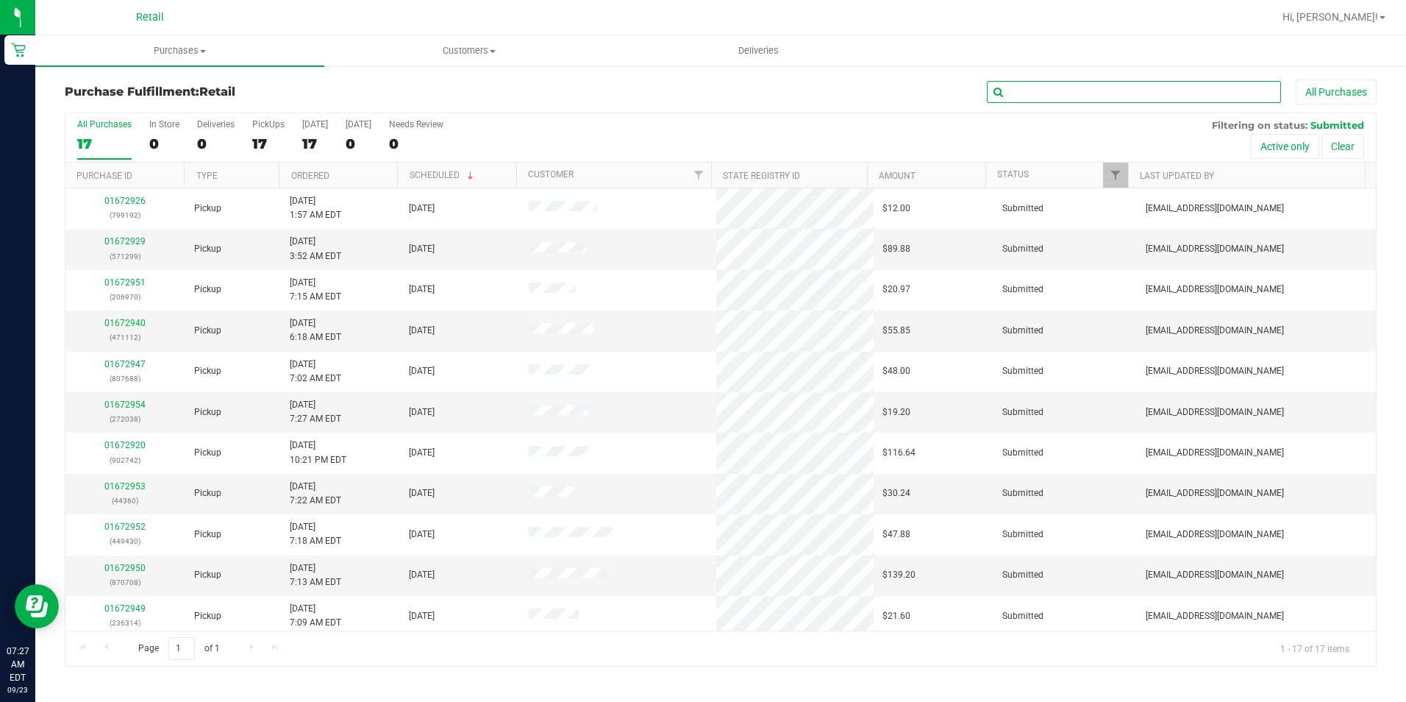
click at [1203, 102] on input "text" at bounding box center [1134, 92] width 294 height 22
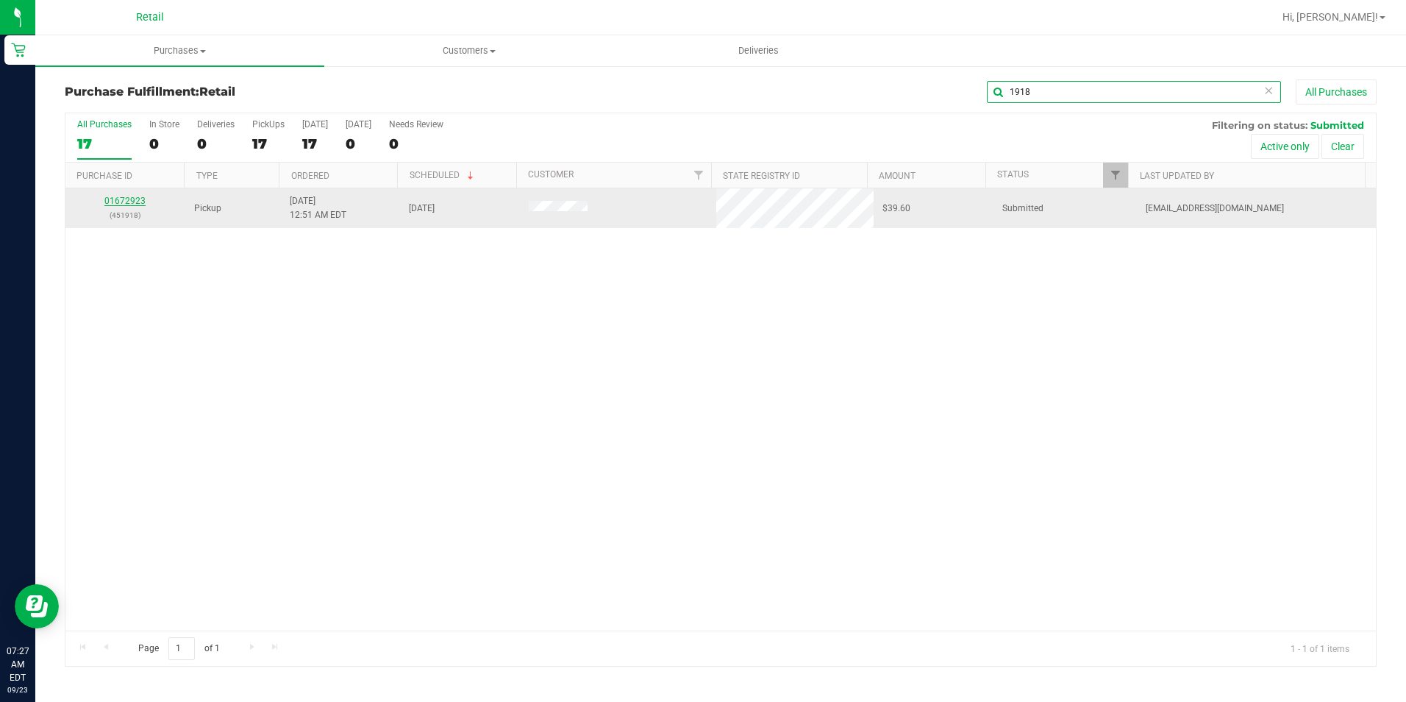
type input "1918"
click at [130, 204] on link "01672923" at bounding box center [124, 201] width 41 height 10
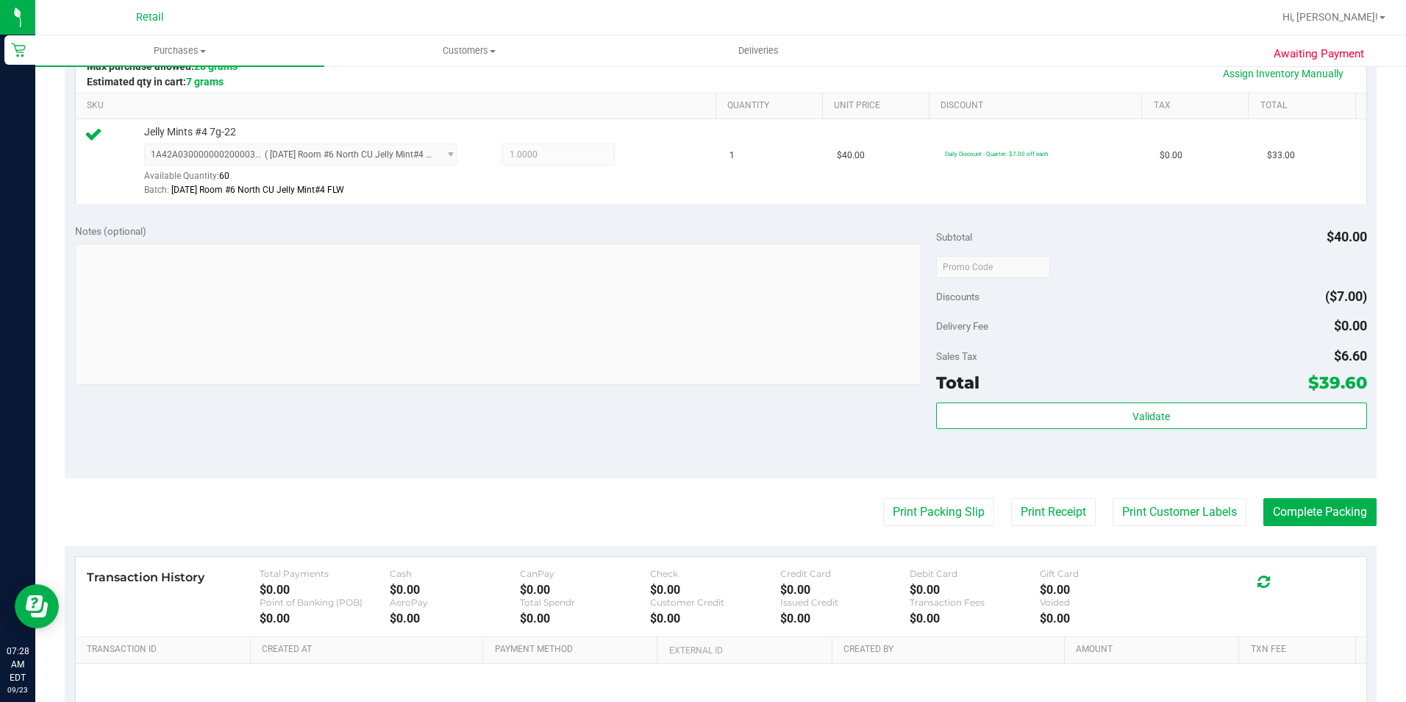
scroll to position [368, 0]
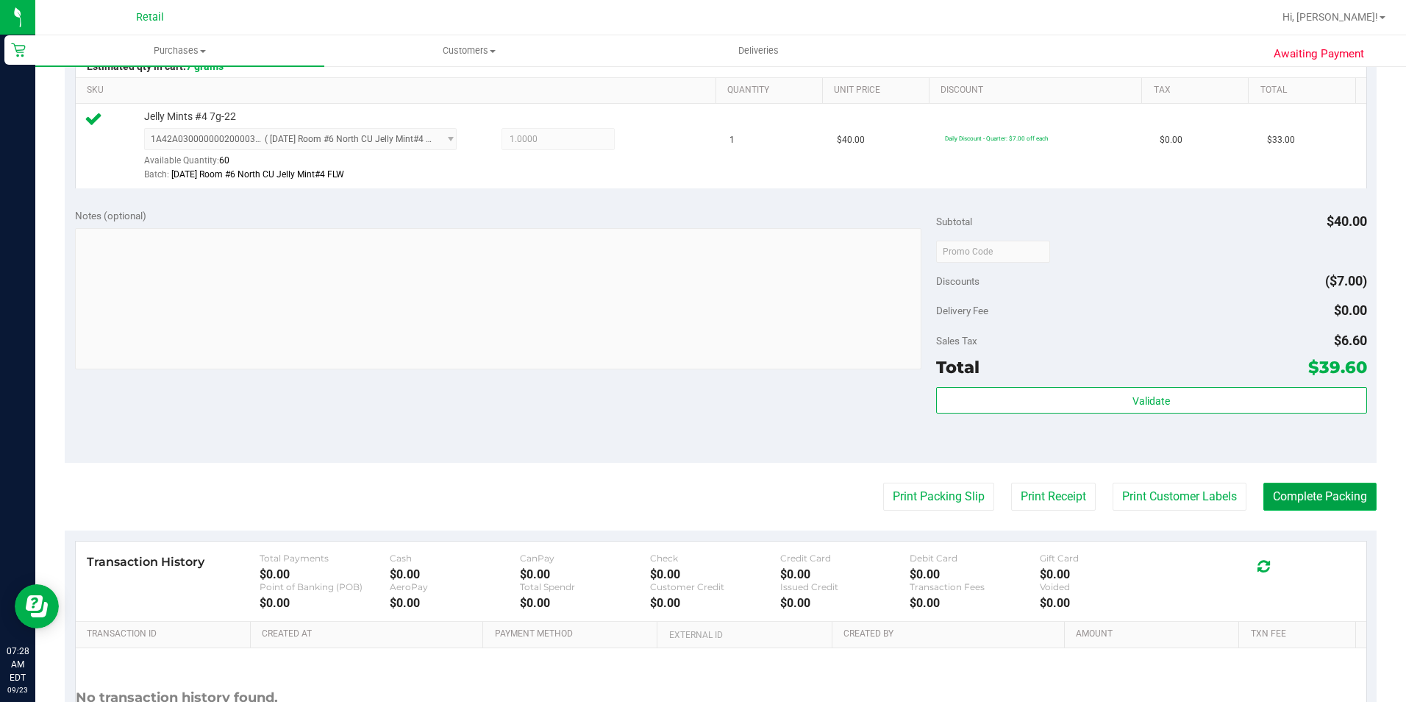
click at [1298, 492] on button "Complete Packing" at bounding box center [1320, 496] width 113 height 28
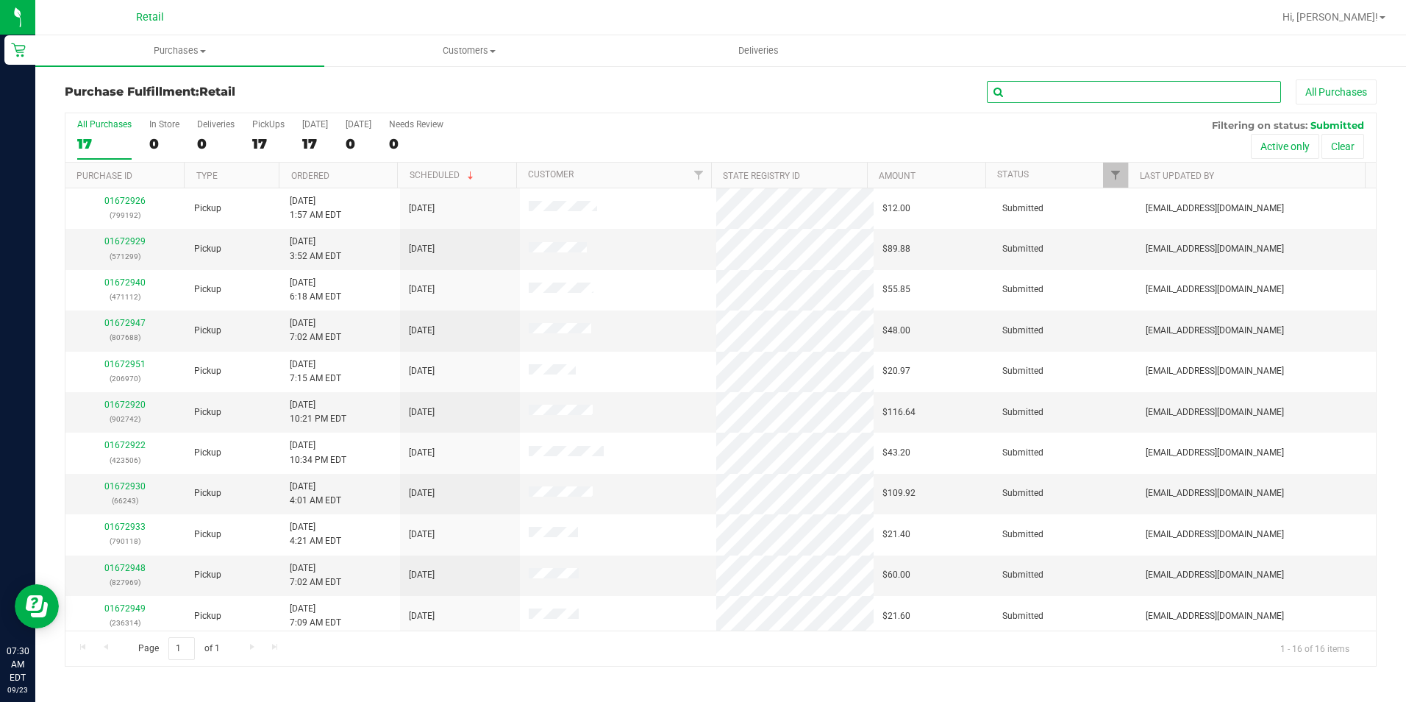
drag, startPoint x: 1232, startPoint y: 91, endPoint x: 1303, endPoint y: 61, distance: 77.5
click at [1232, 91] on input "text" at bounding box center [1134, 92] width 294 height 22
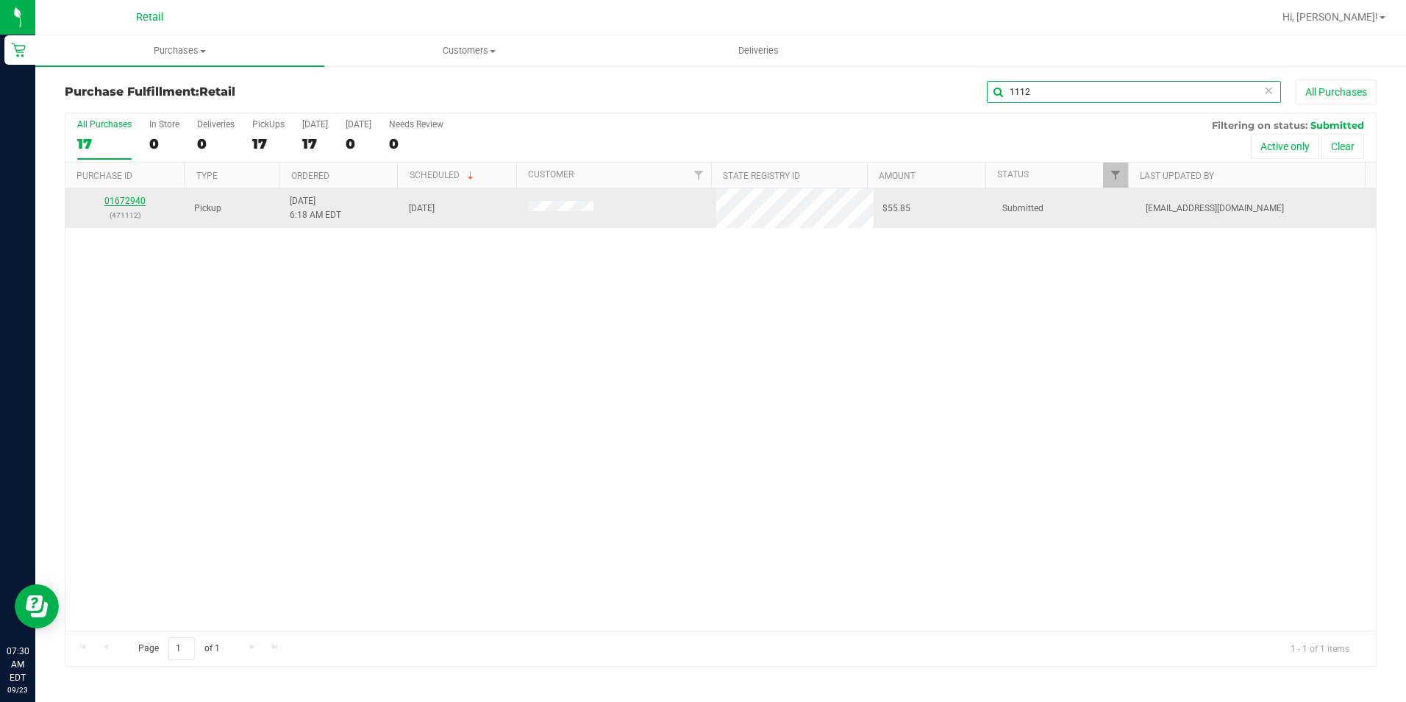
type input "1112"
click at [119, 201] on link "01672940" at bounding box center [124, 201] width 41 height 10
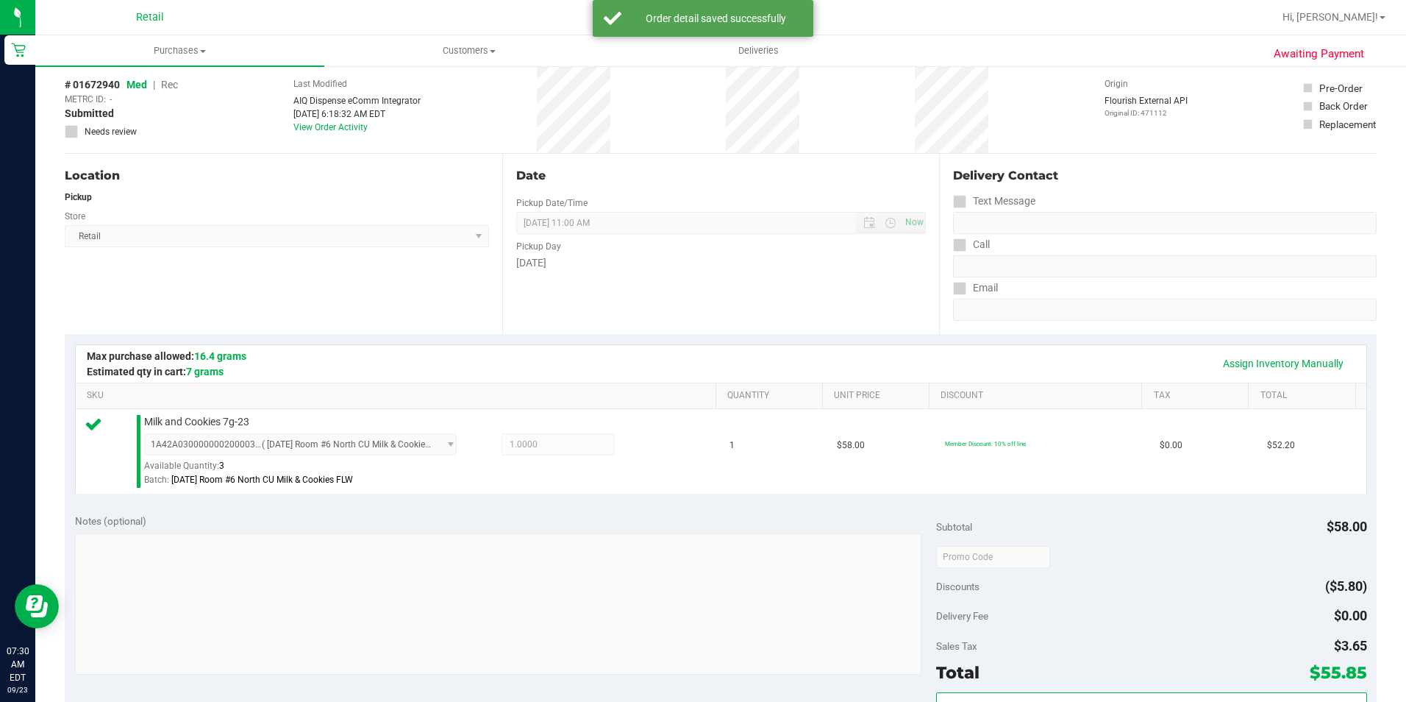
scroll to position [368, 0]
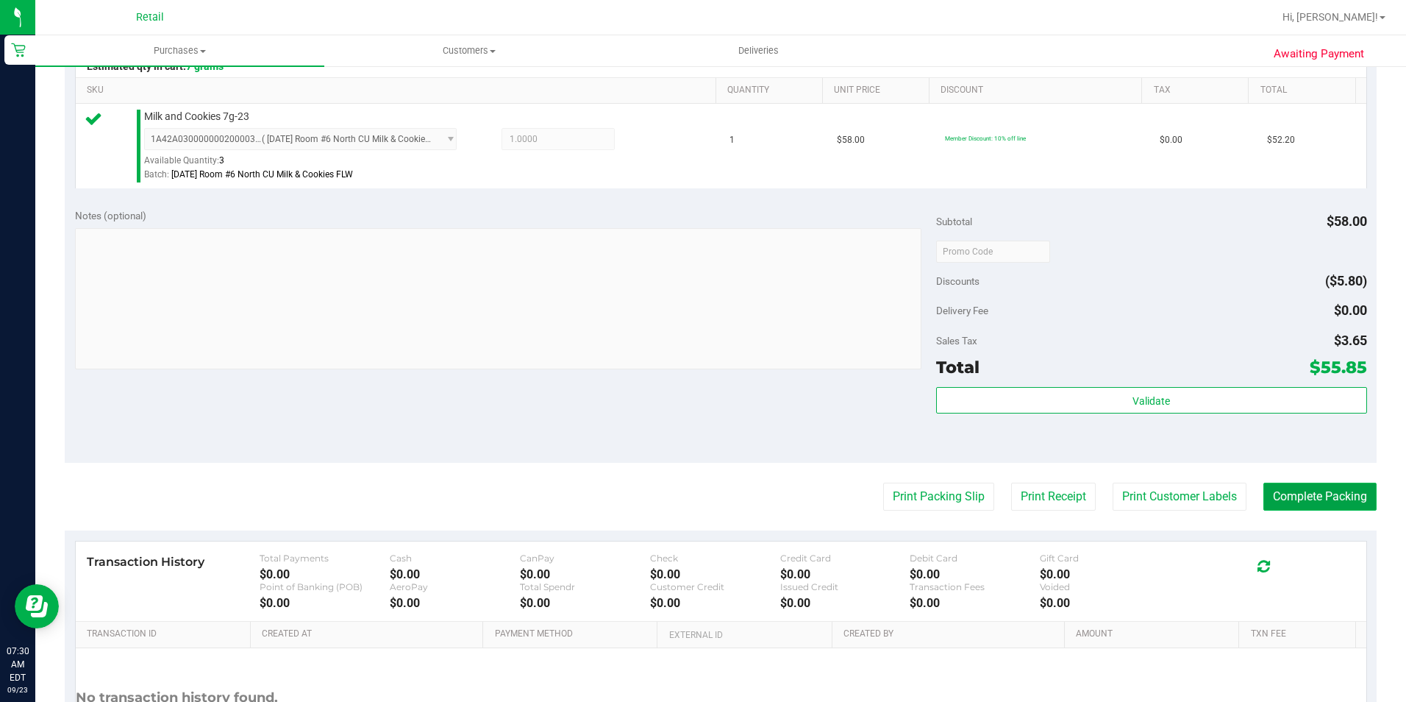
click at [1330, 491] on button "Complete Packing" at bounding box center [1320, 496] width 113 height 28
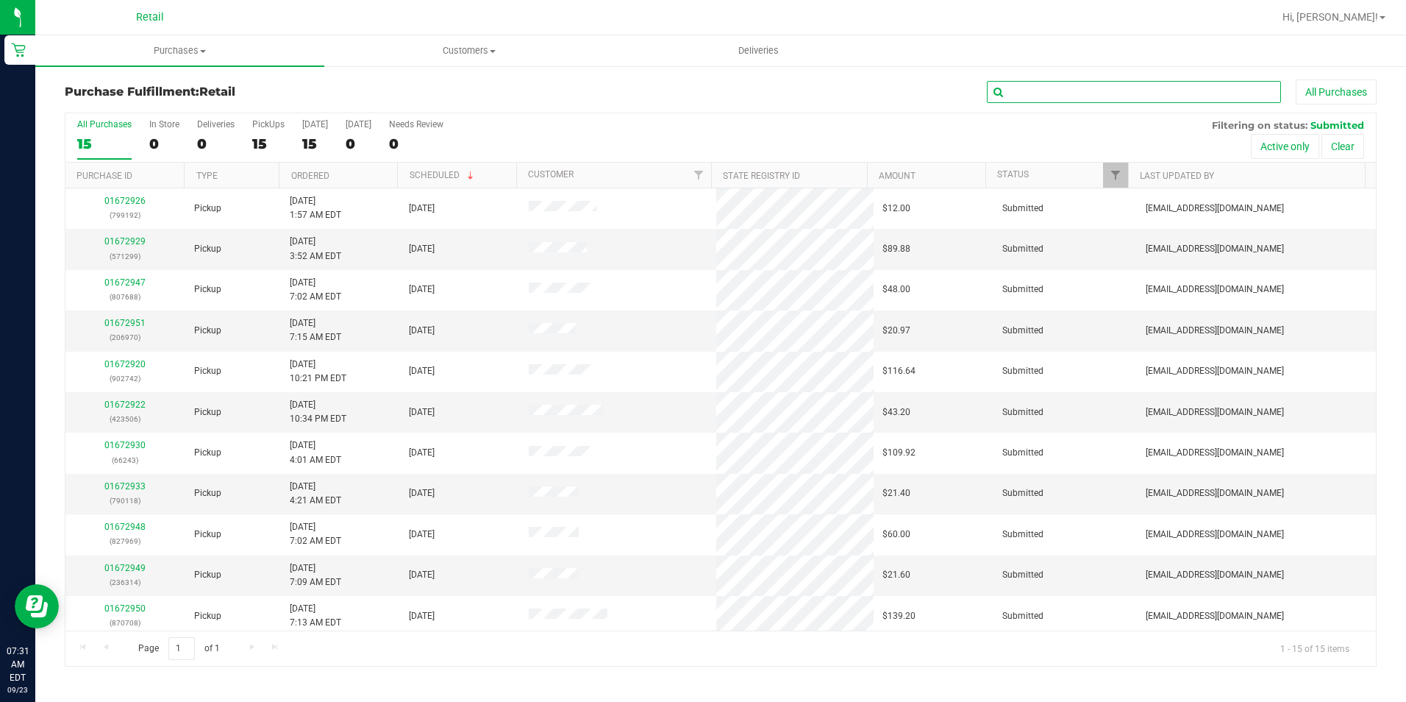
click at [1155, 85] on input "text" at bounding box center [1134, 92] width 294 height 22
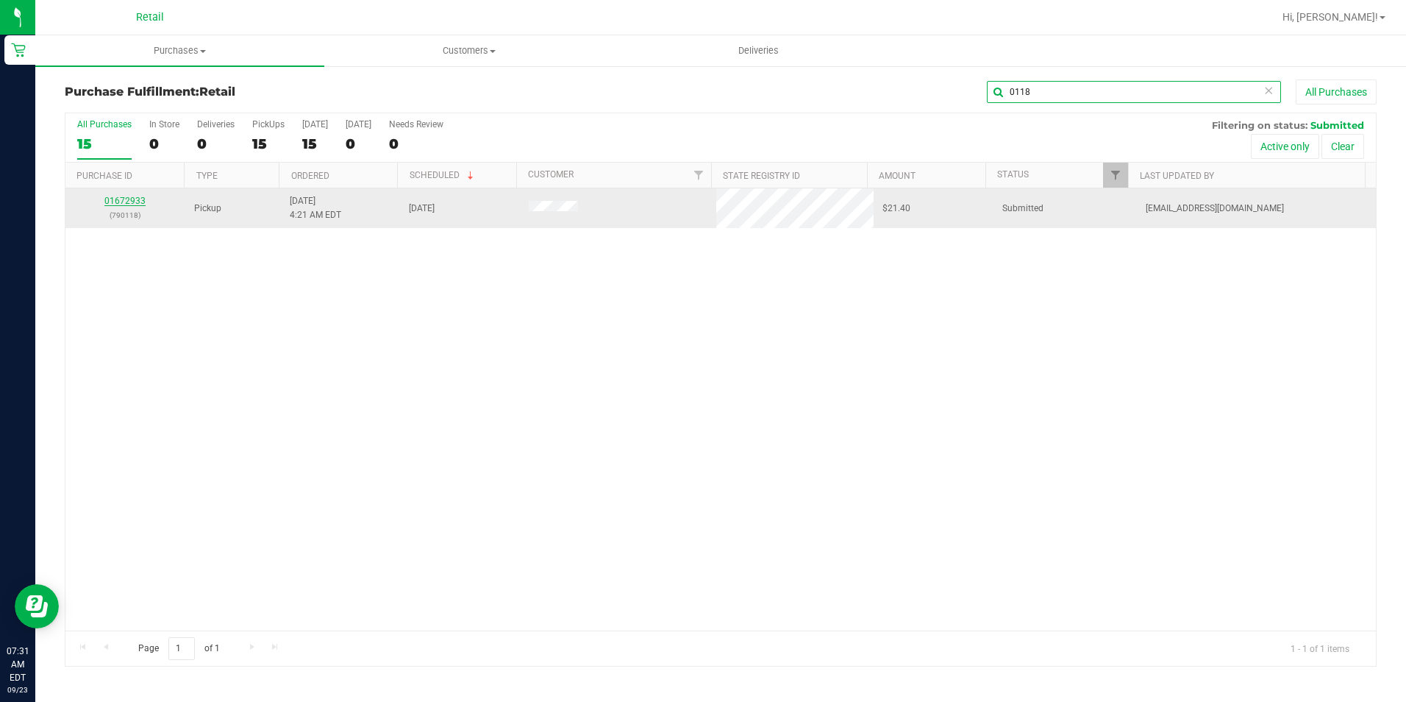
type input "0118"
click at [135, 202] on link "01672933" at bounding box center [124, 201] width 41 height 10
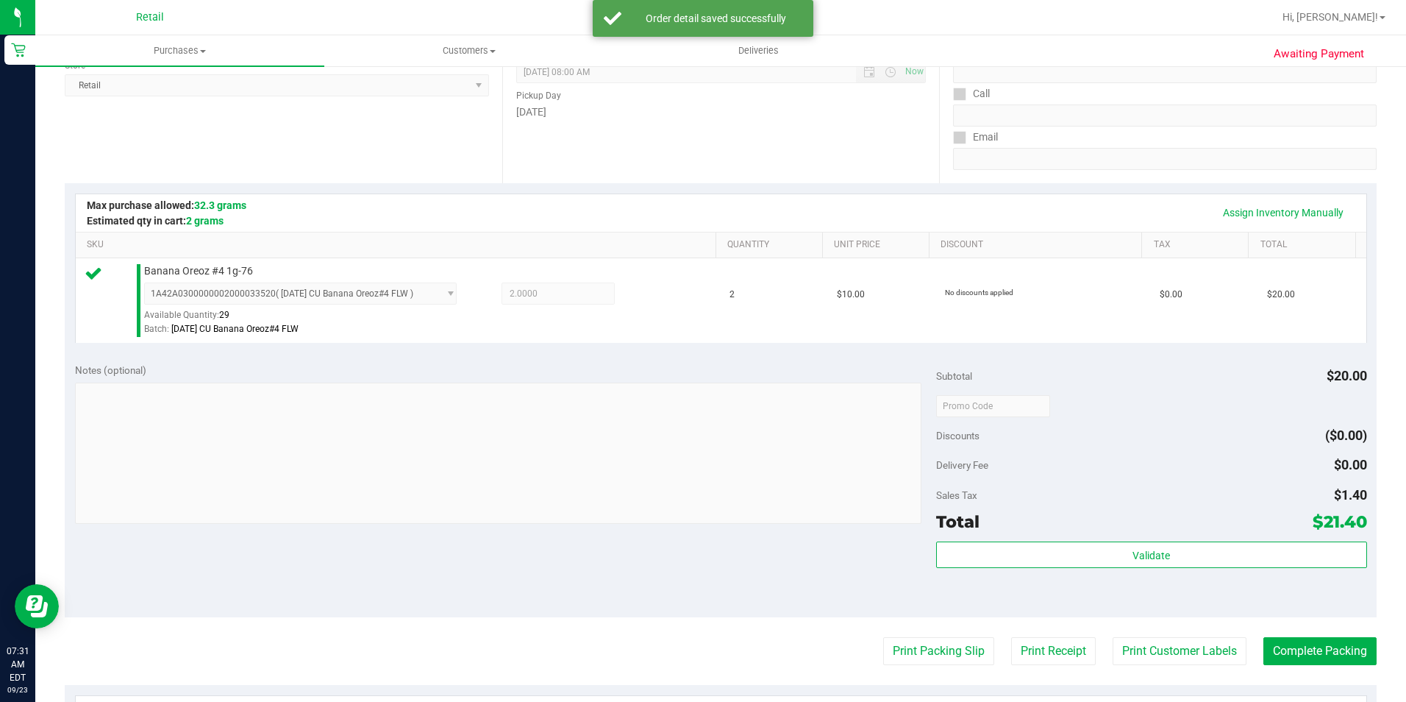
scroll to position [368, 0]
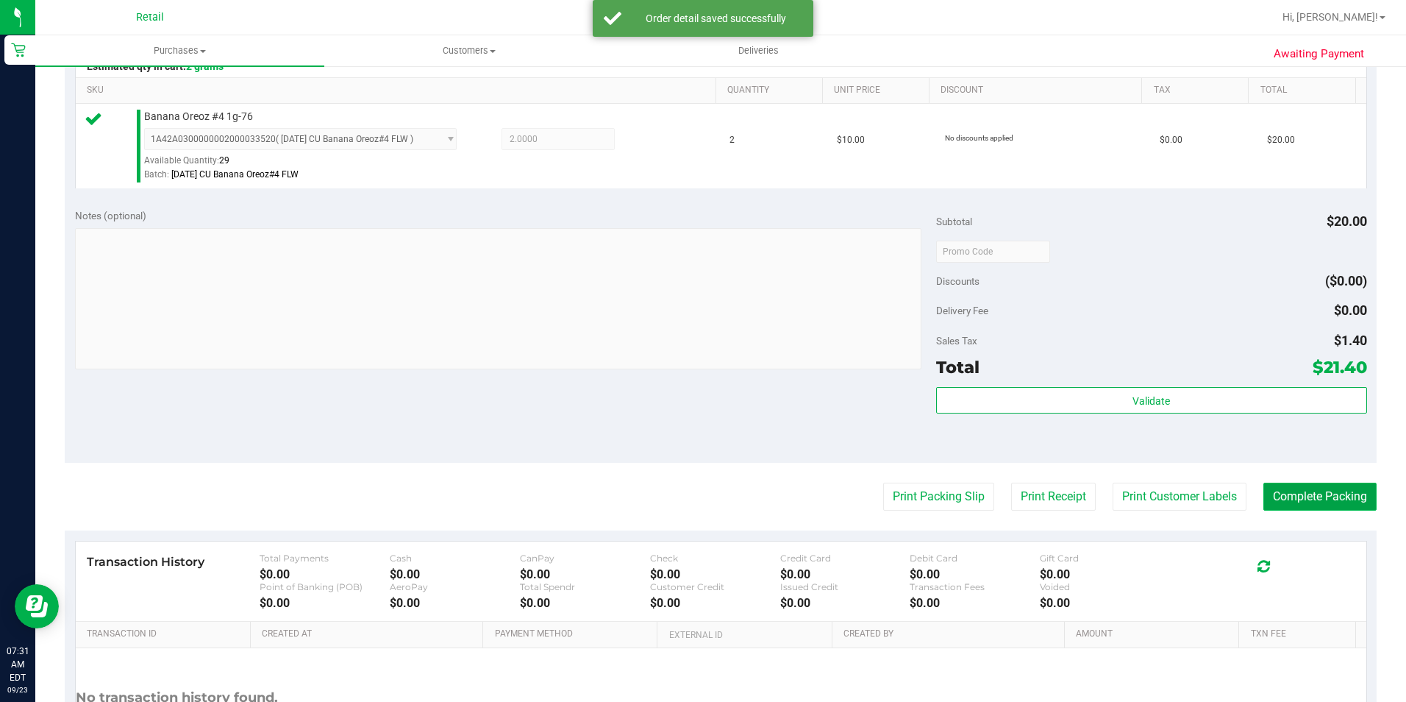
click at [1312, 494] on button "Complete Packing" at bounding box center [1320, 496] width 113 height 28
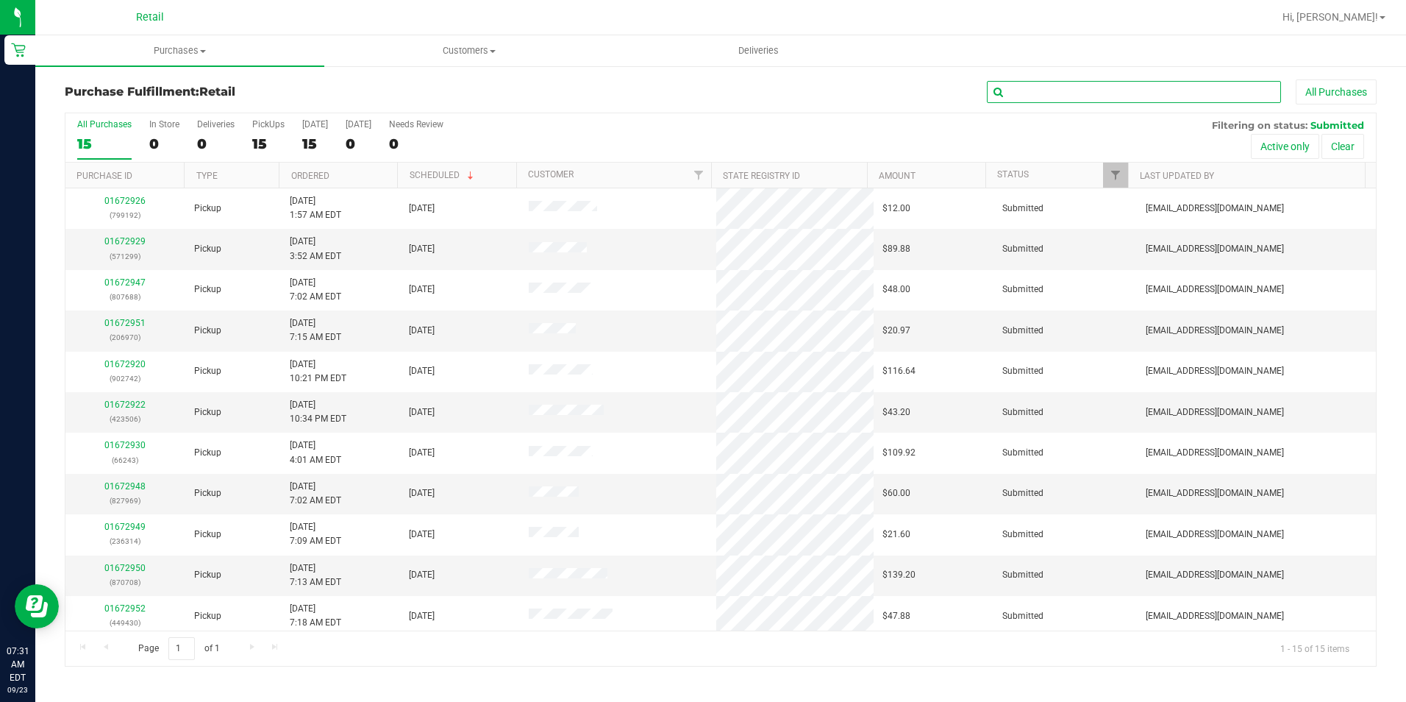
click at [1046, 99] on input "text" at bounding box center [1134, 92] width 294 height 22
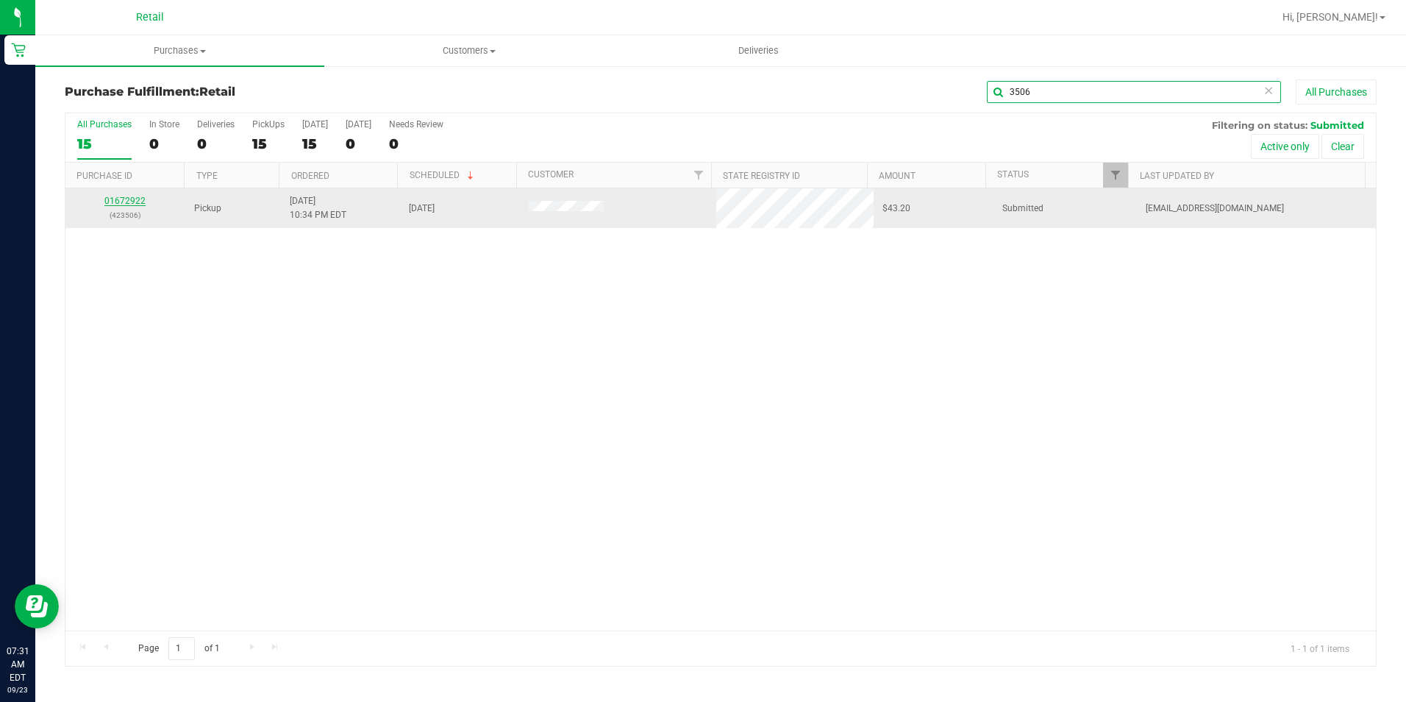
type input "3506"
click at [141, 202] on link "01672922" at bounding box center [124, 201] width 41 height 10
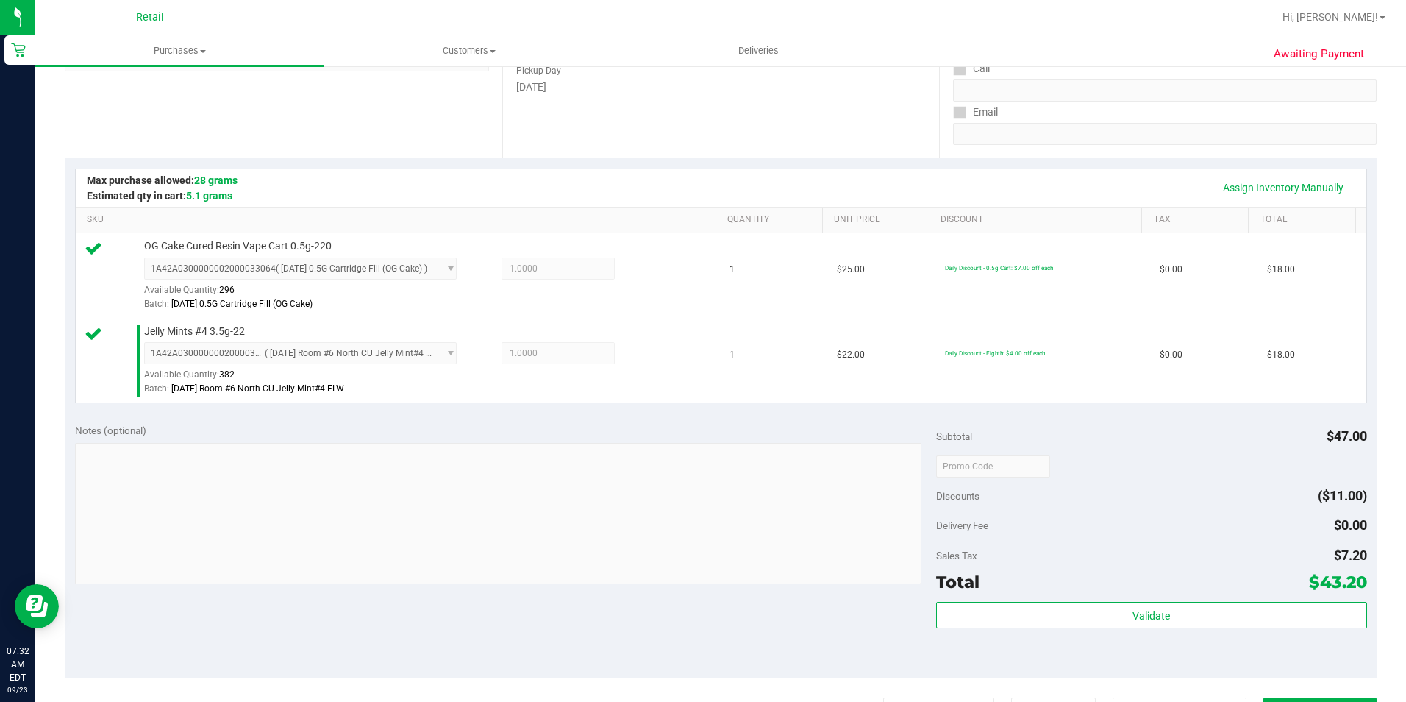
scroll to position [294, 0]
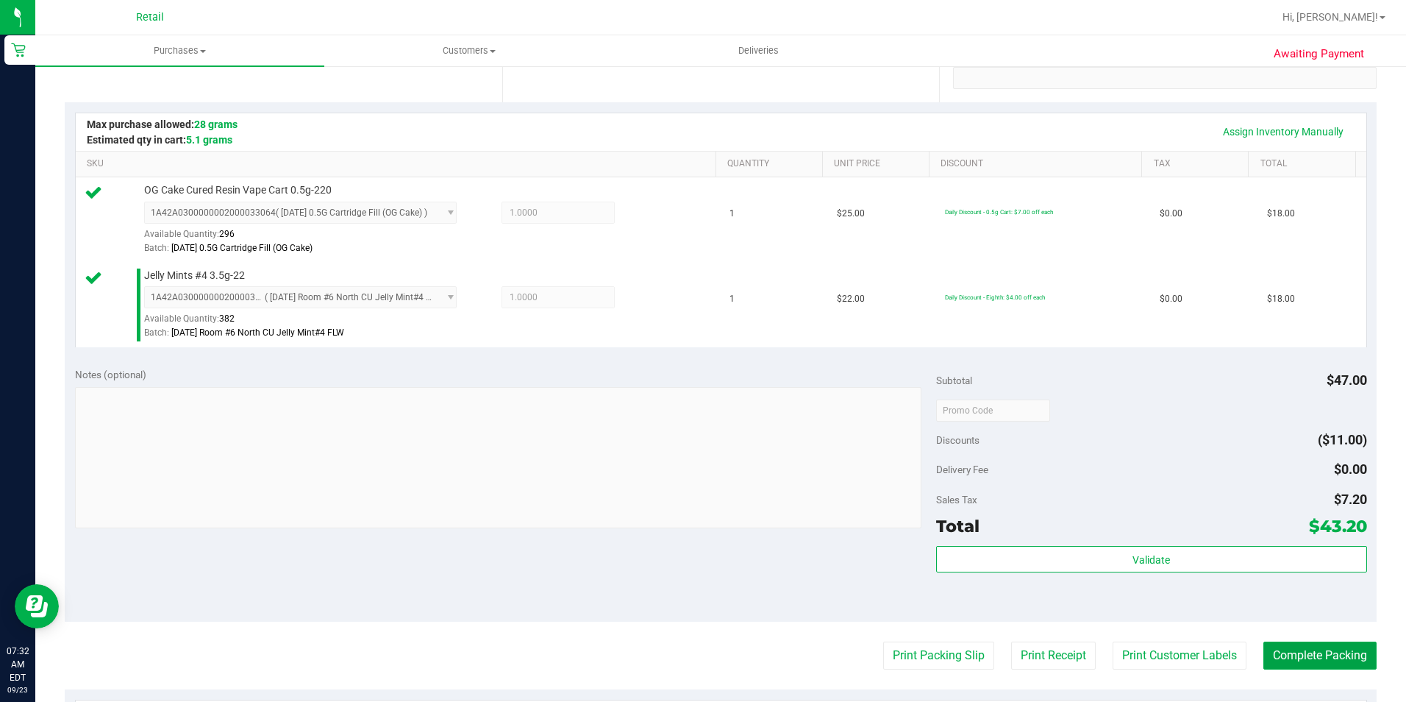
drag, startPoint x: 1298, startPoint y: 657, endPoint x: 1306, endPoint y: 588, distance: 68.9
click at [1298, 657] on button "Complete Packing" at bounding box center [1320, 655] width 113 height 28
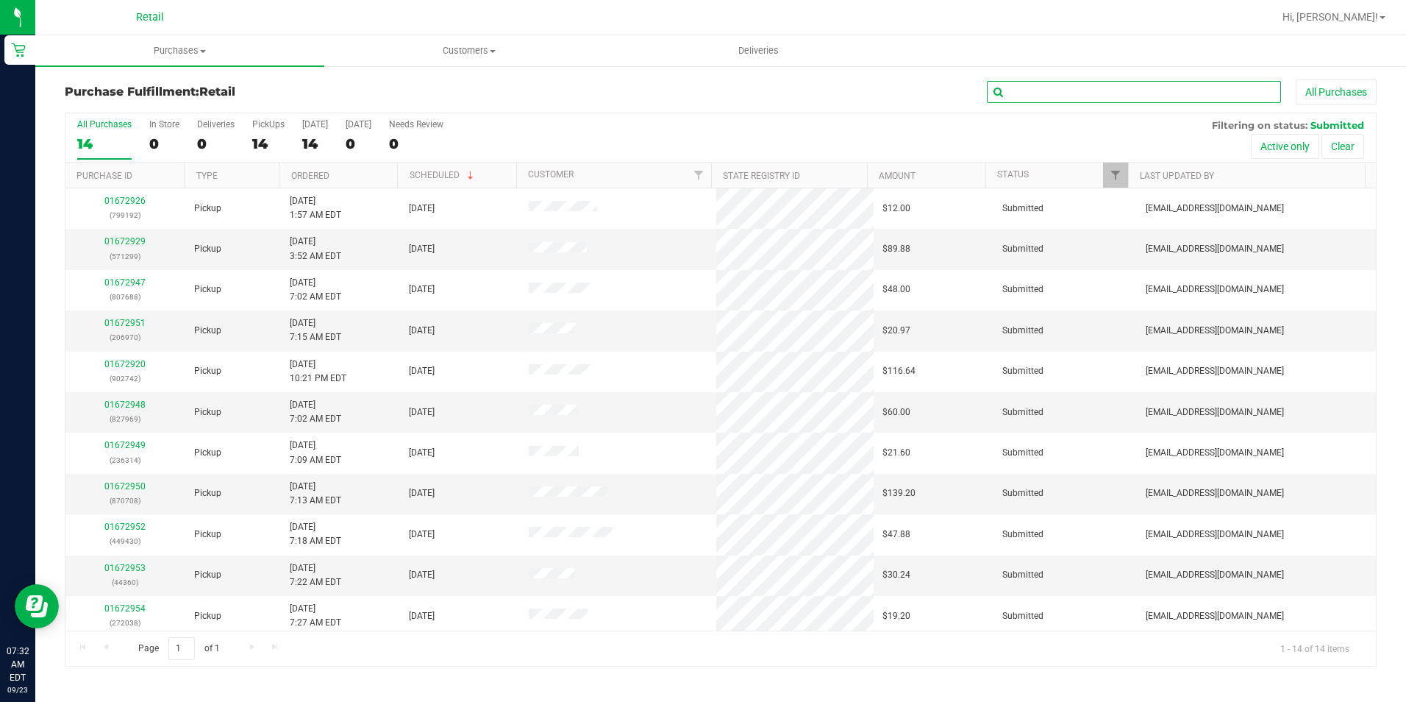
click at [1102, 97] on input "text" at bounding box center [1134, 92] width 294 height 22
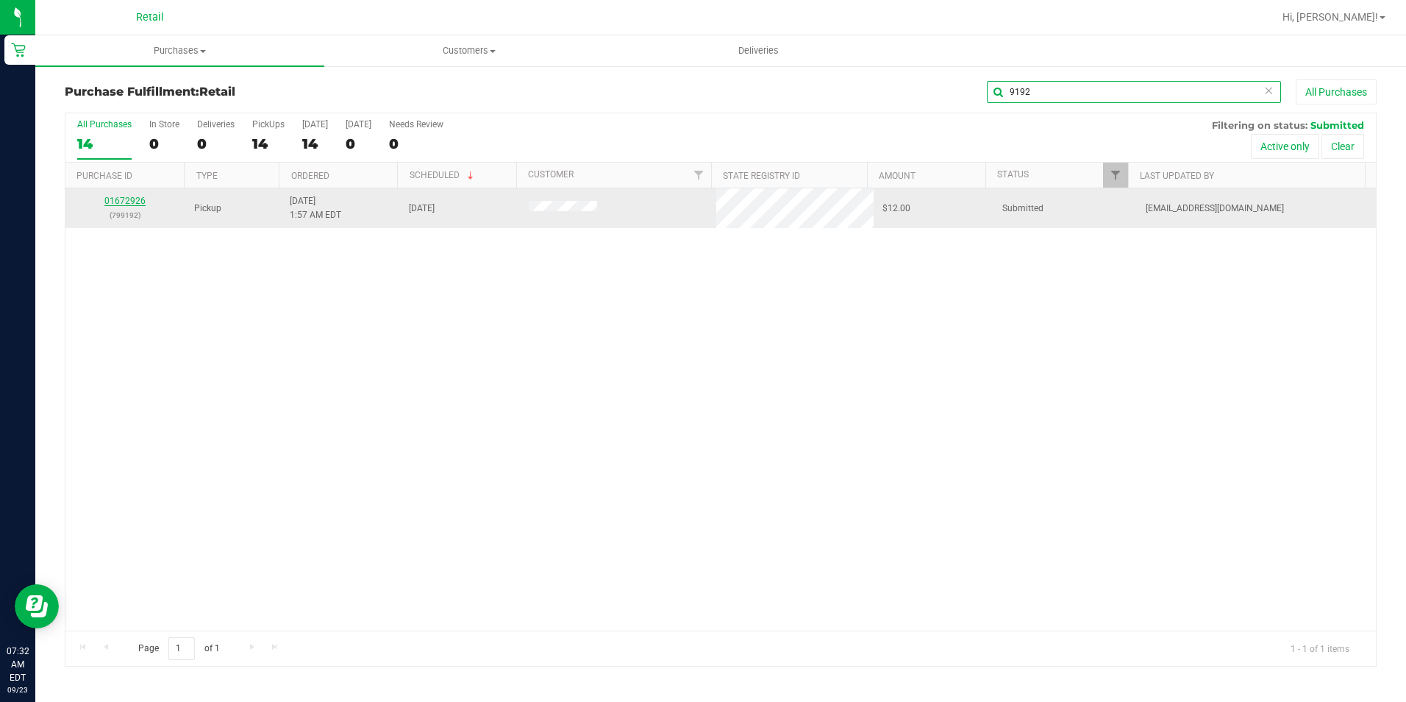
type input "9192"
click at [117, 197] on link "01672926" at bounding box center [124, 201] width 41 height 10
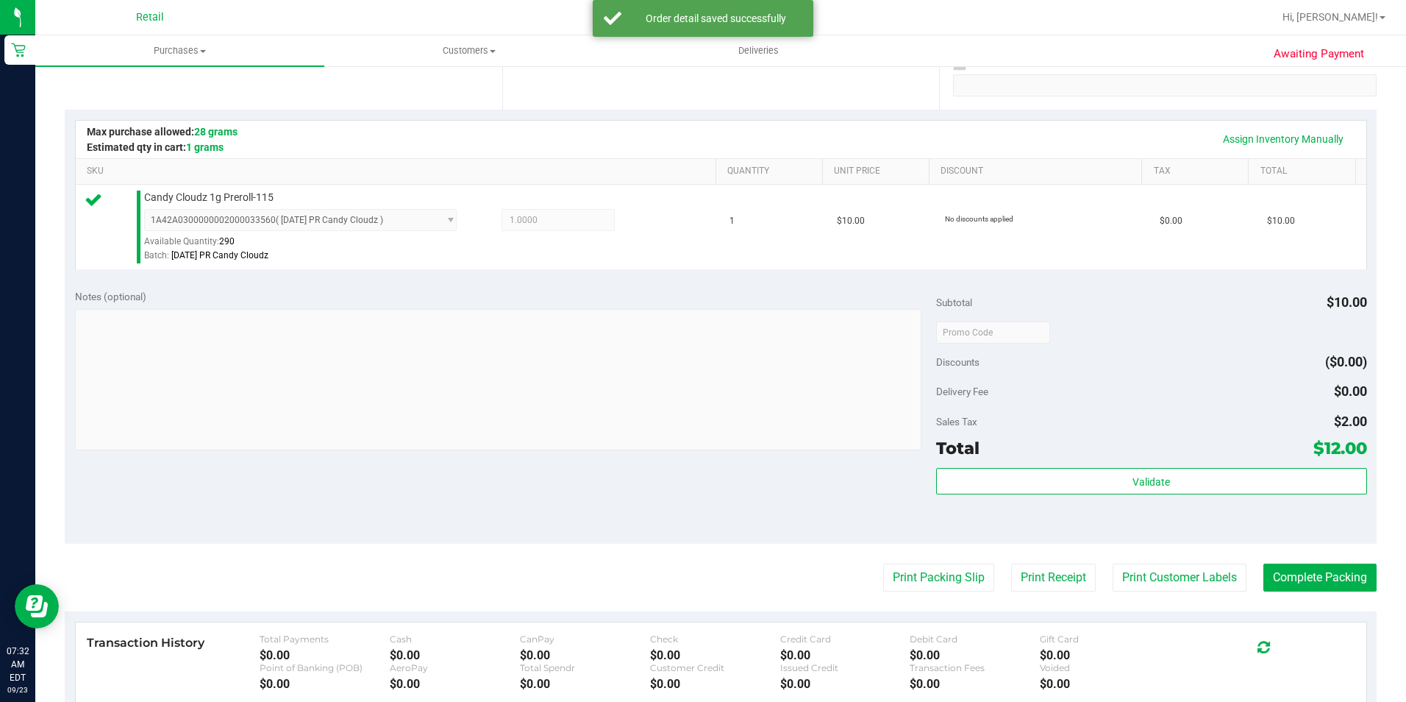
scroll to position [294, 0]
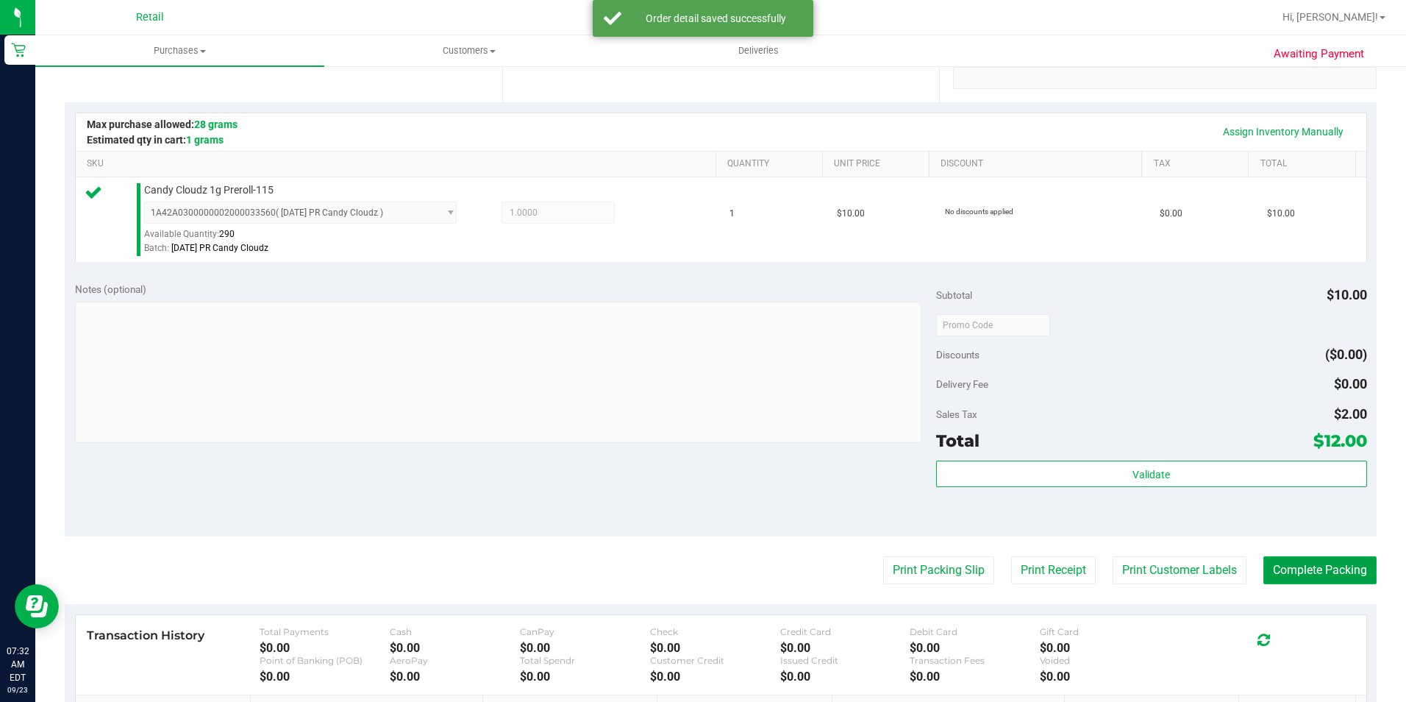
click at [1302, 566] on button "Complete Packing" at bounding box center [1320, 570] width 113 height 28
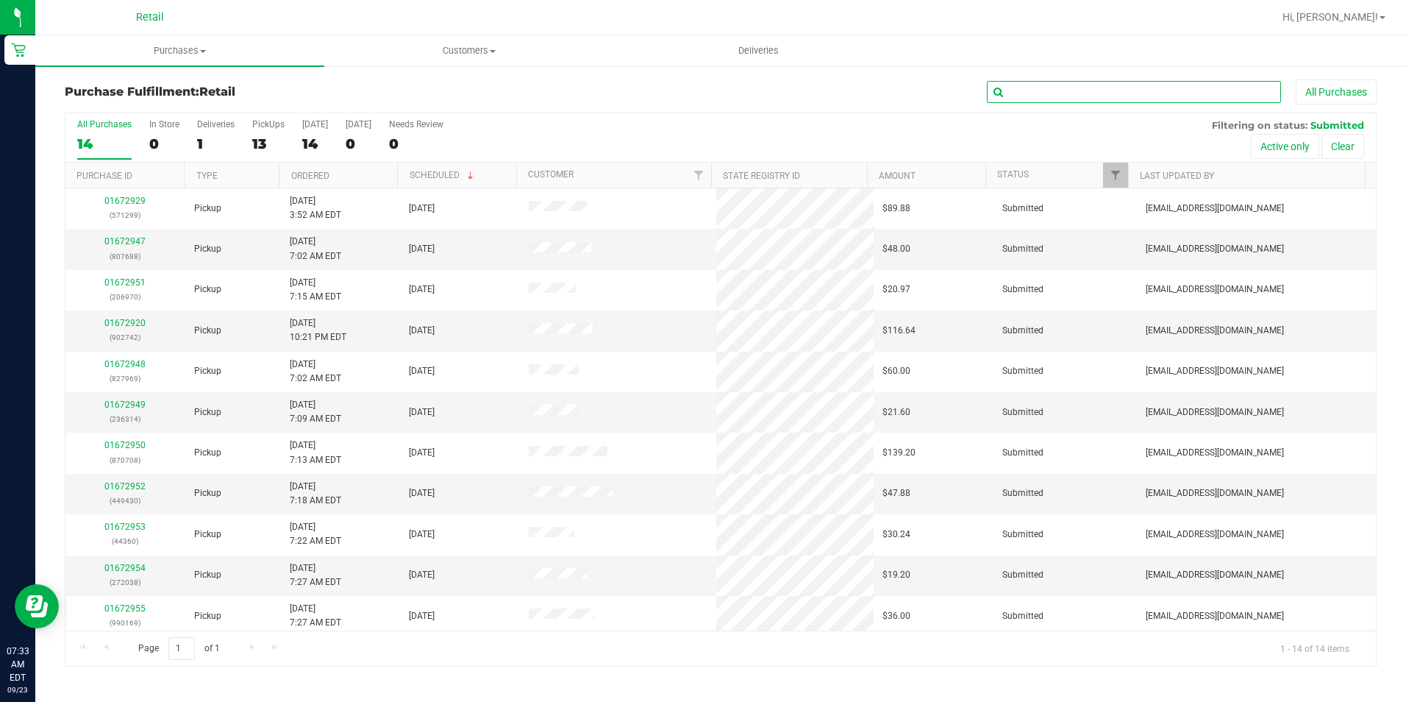
click at [1091, 83] on input "text" at bounding box center [1134, 92] width 294 height 22
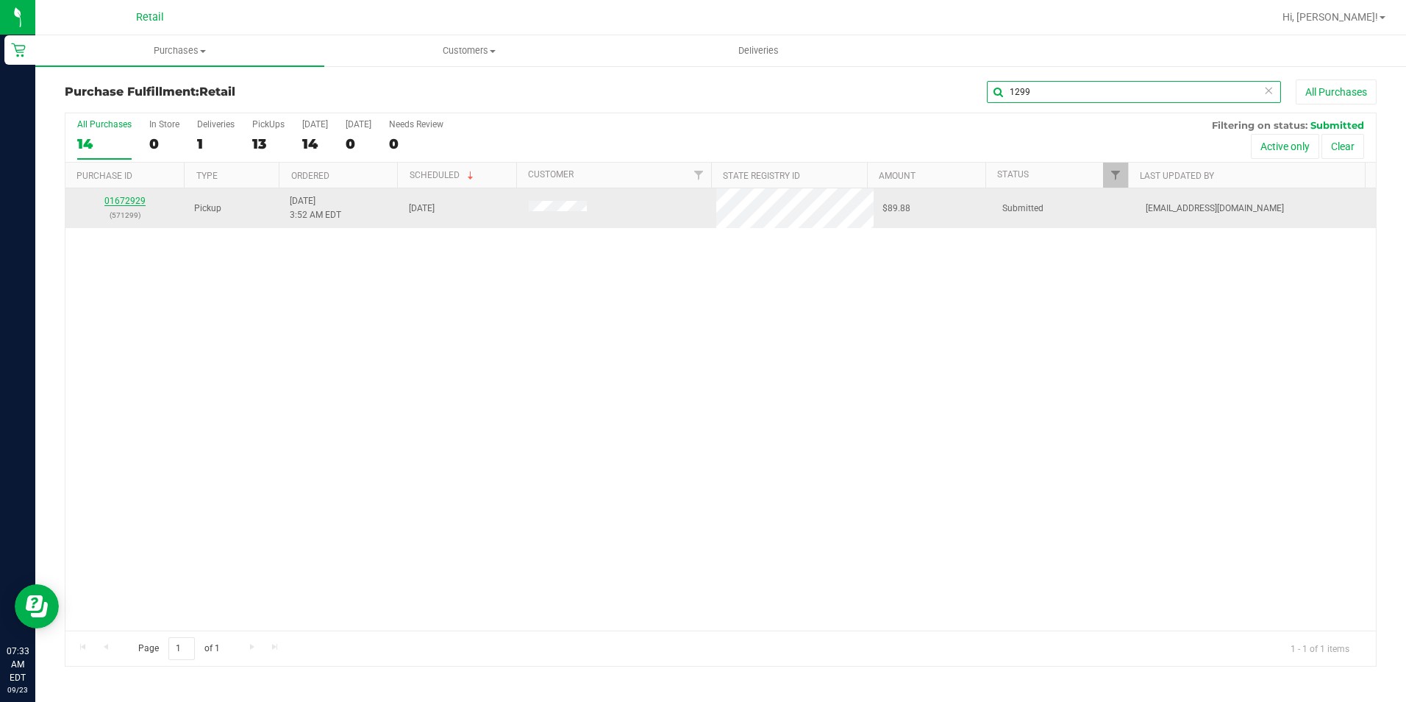
type input "1299"
click at [117, 204] on link "01672929" at bounding box center [124, 201] width 41 height 10
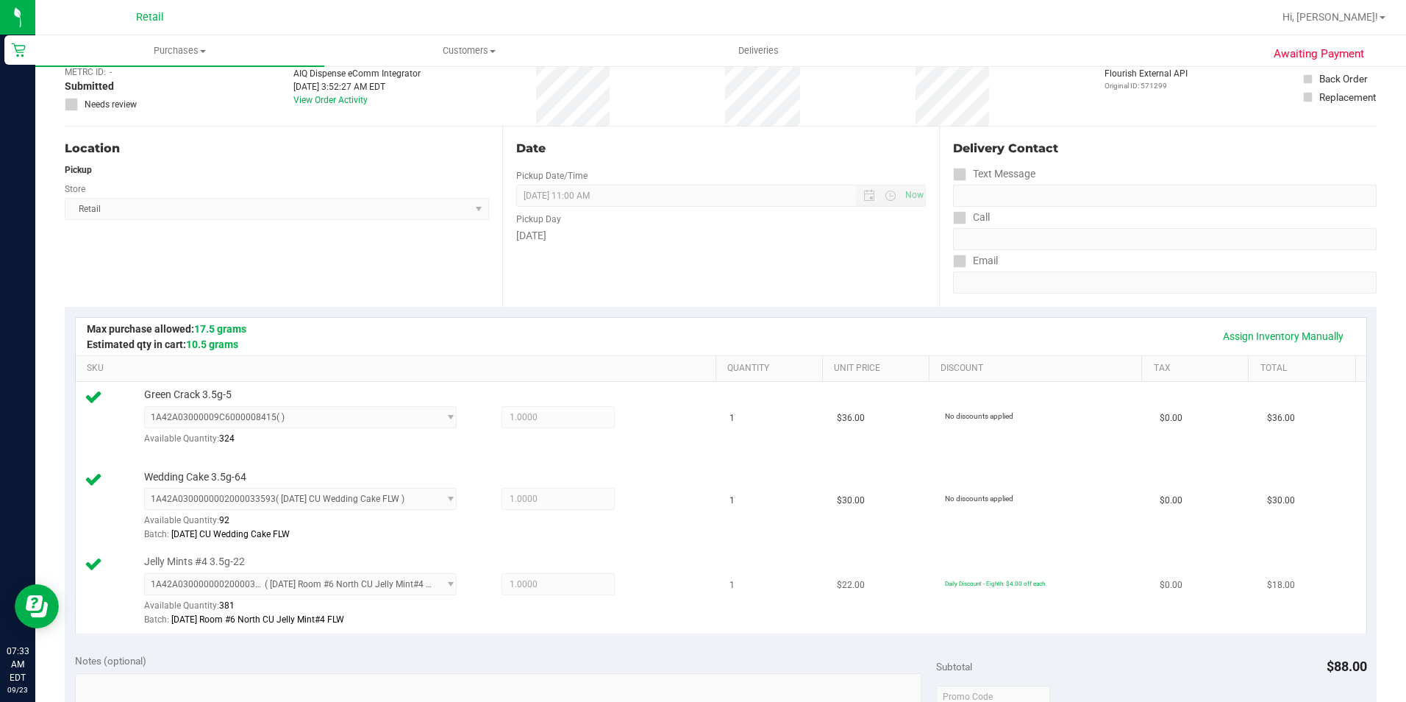
scroll to position [368, 0]
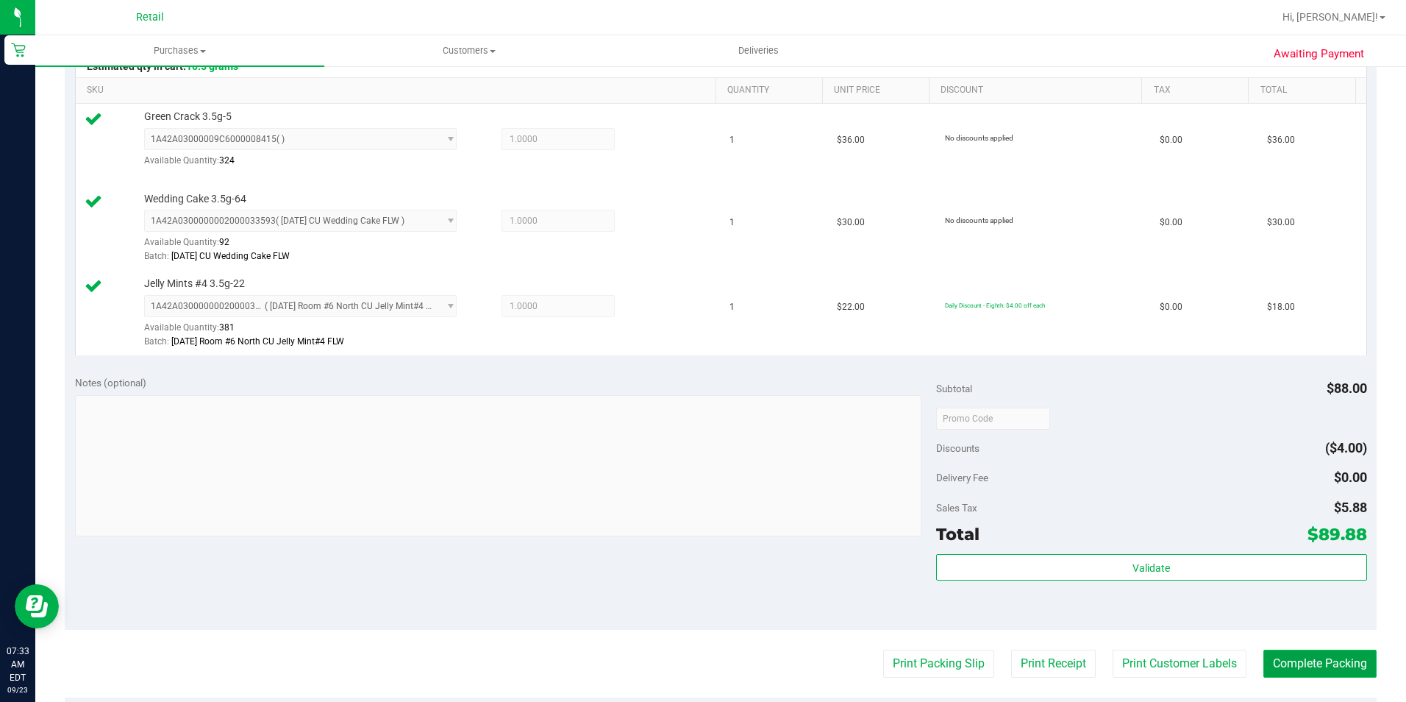
click at [1281, 655] on button "Complete Packing" at bounding box center [1320, 663] width 113 height 28
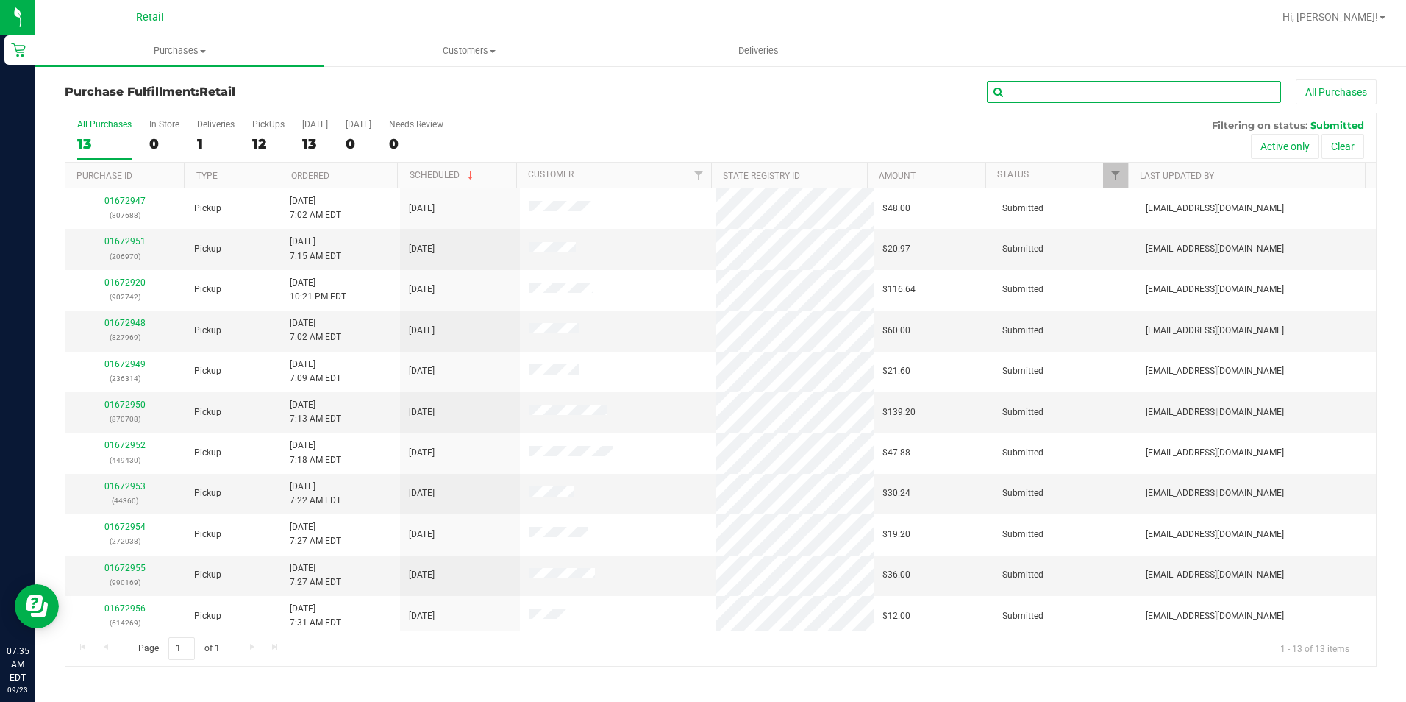
click at [1180, 89] on input "text" at bounding box center [1134, 92] width 294 height 22
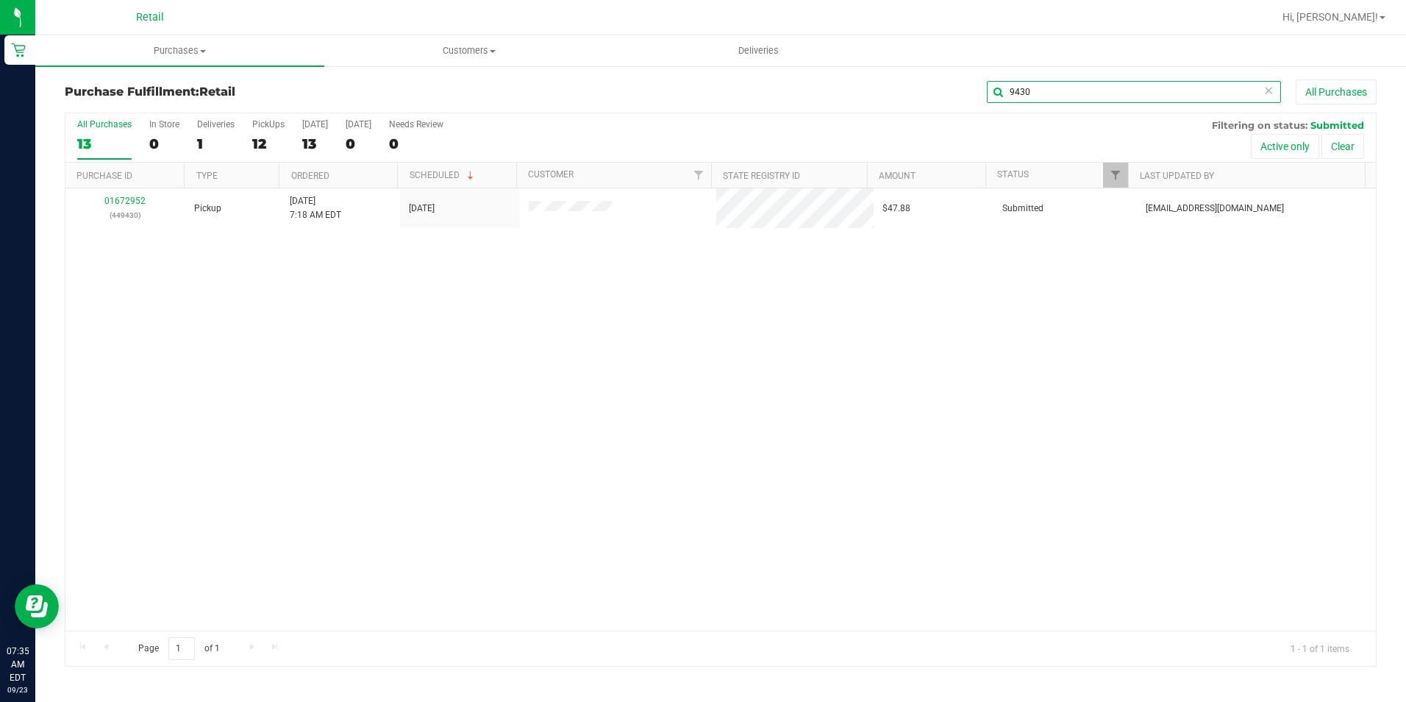
type input "9430"
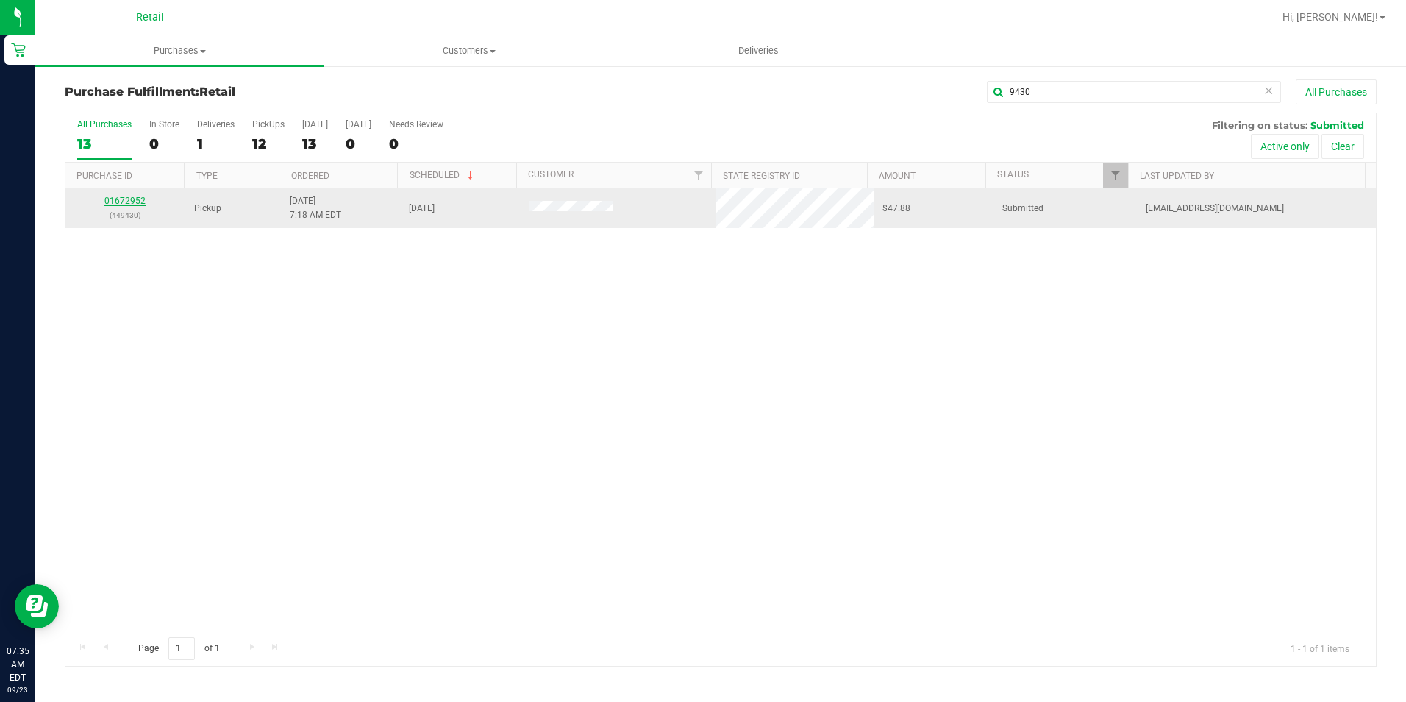
drag, startPoint x: 150, startPoint y: 201, endPoint x: 134, endPoint y: 199, distance: 16.3
click at [134, 199] on link "01672952" at bounding box center [124, 201] width 41 height 10
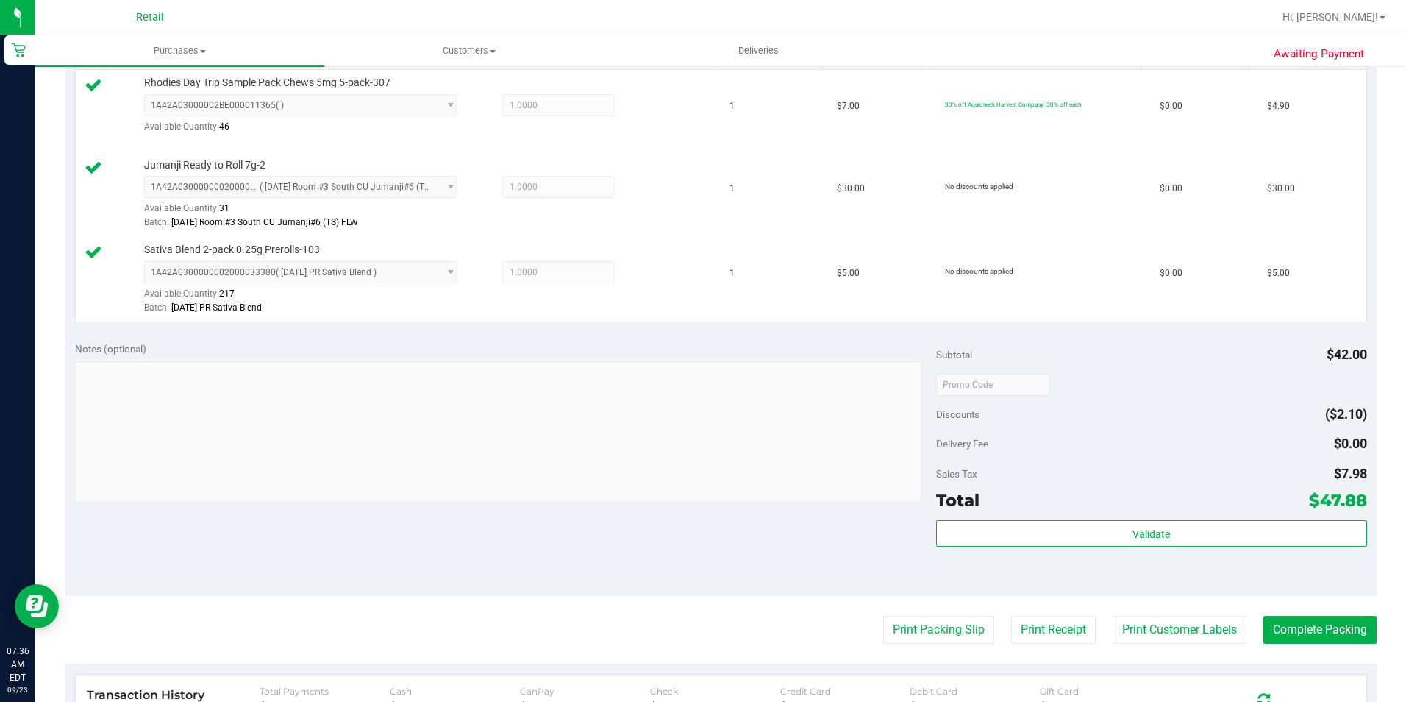
scroll to position [471, 0]
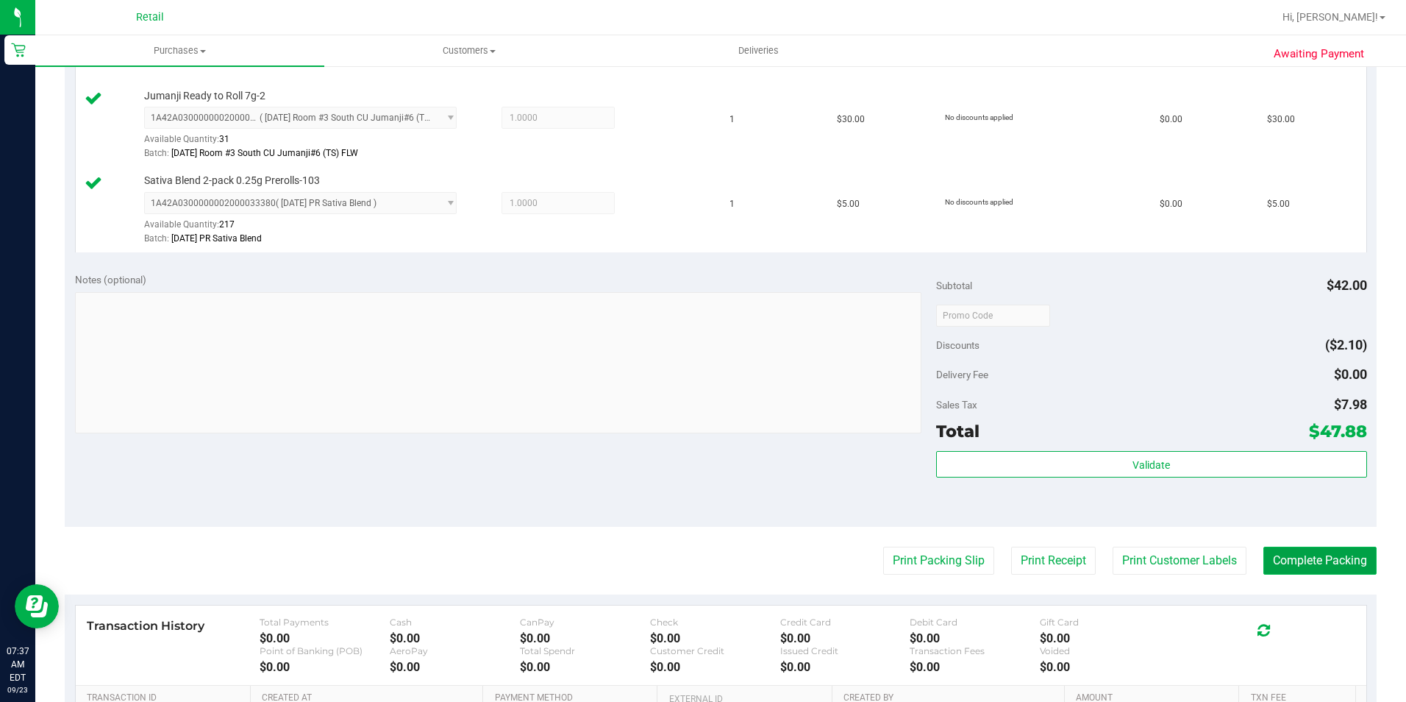
click at [1306, 564] on button "Complete Packing" at bounding box center [1320, 560] width 113 height 28
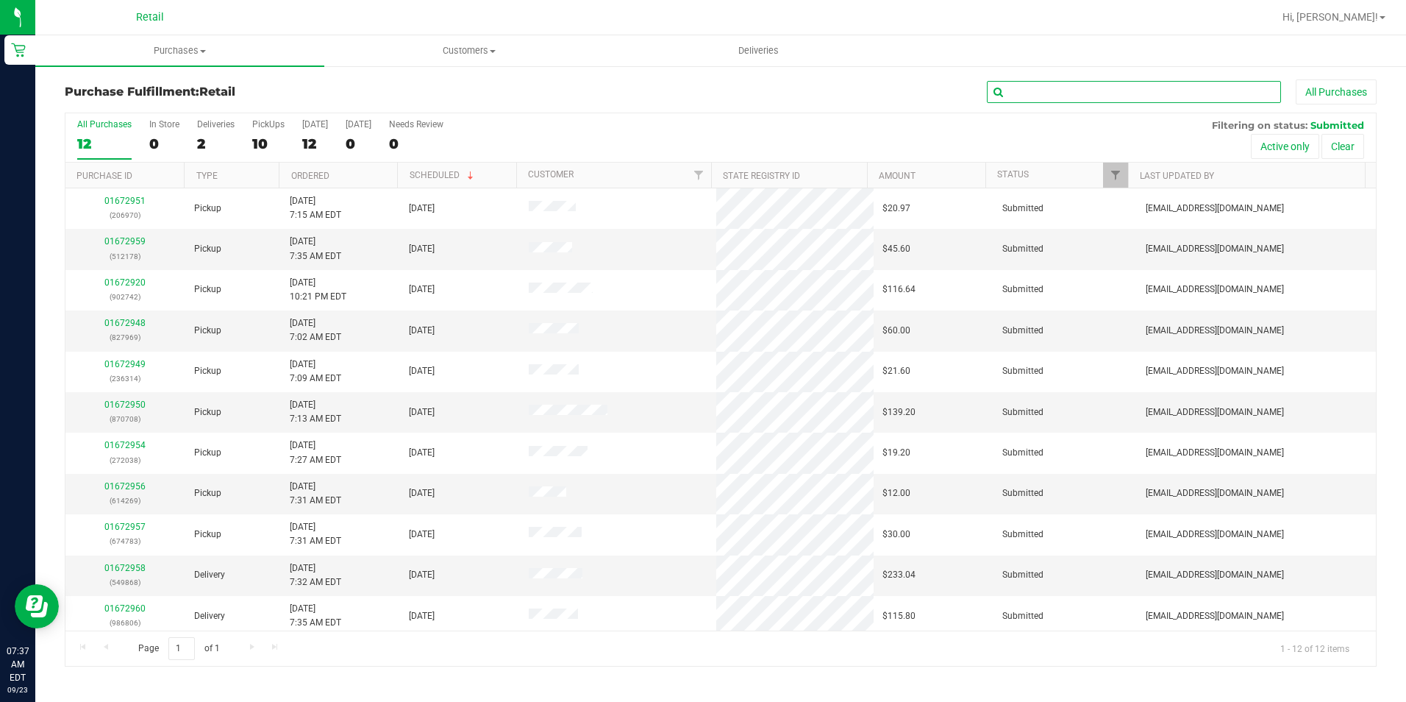
click at [1136, 99] on input "text" at bounding box center [1134, 92] width 294 height 22
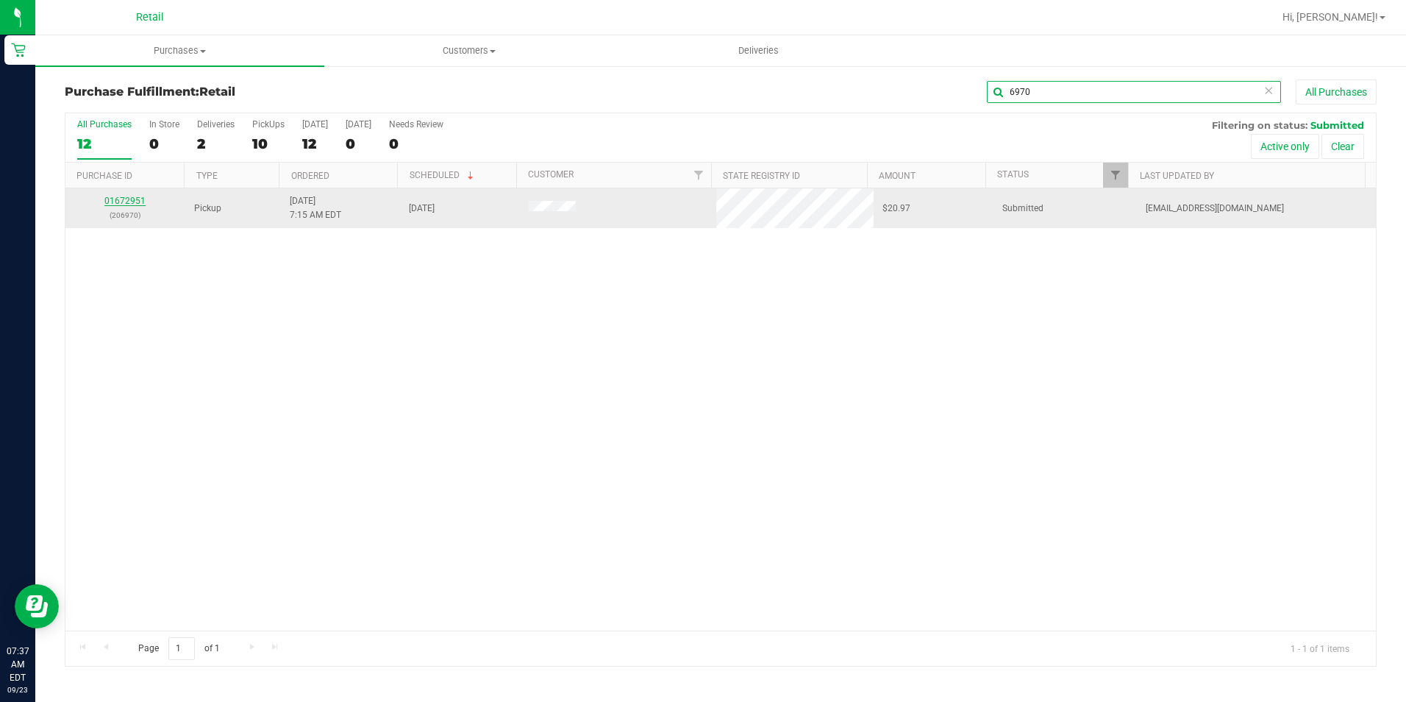
type input "6970"
click at [114, 197] on link "01672951" at bounding box center [124, 201] width 41 height 10
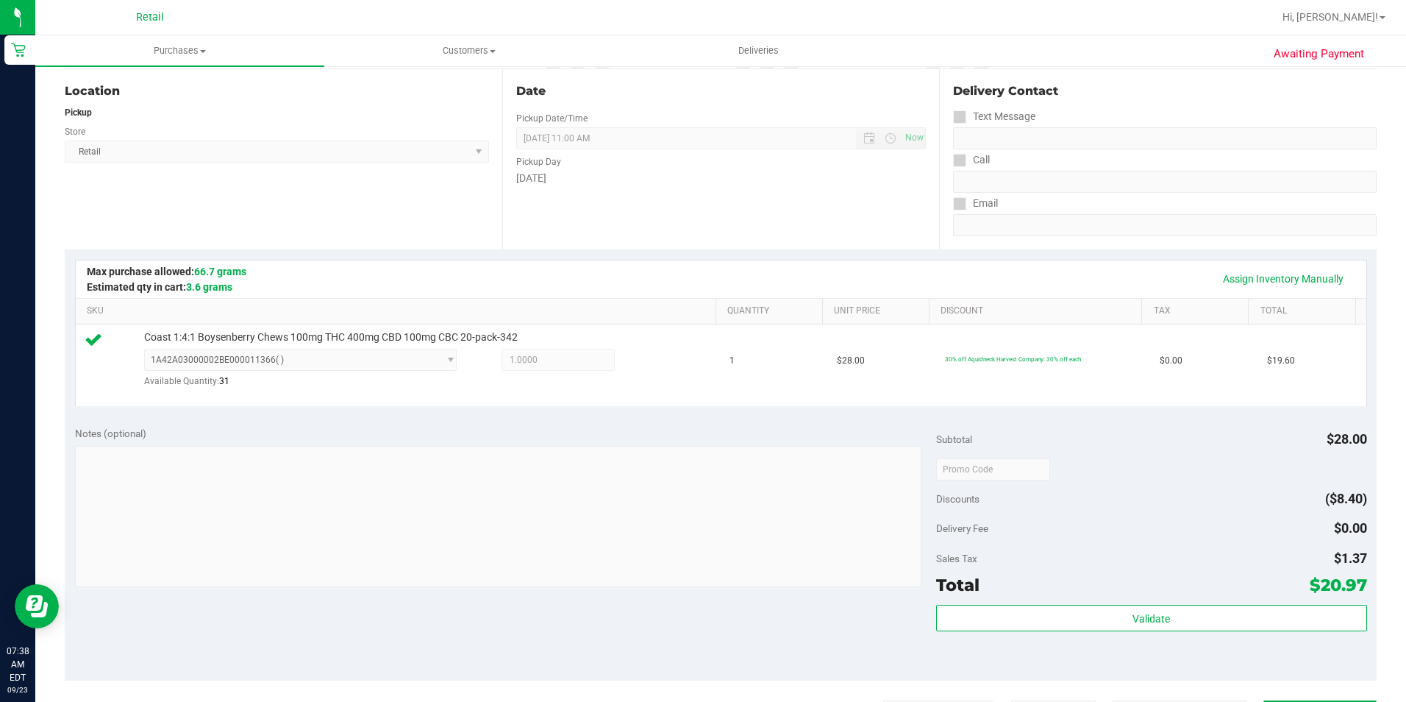
scroll to position [294, 0]
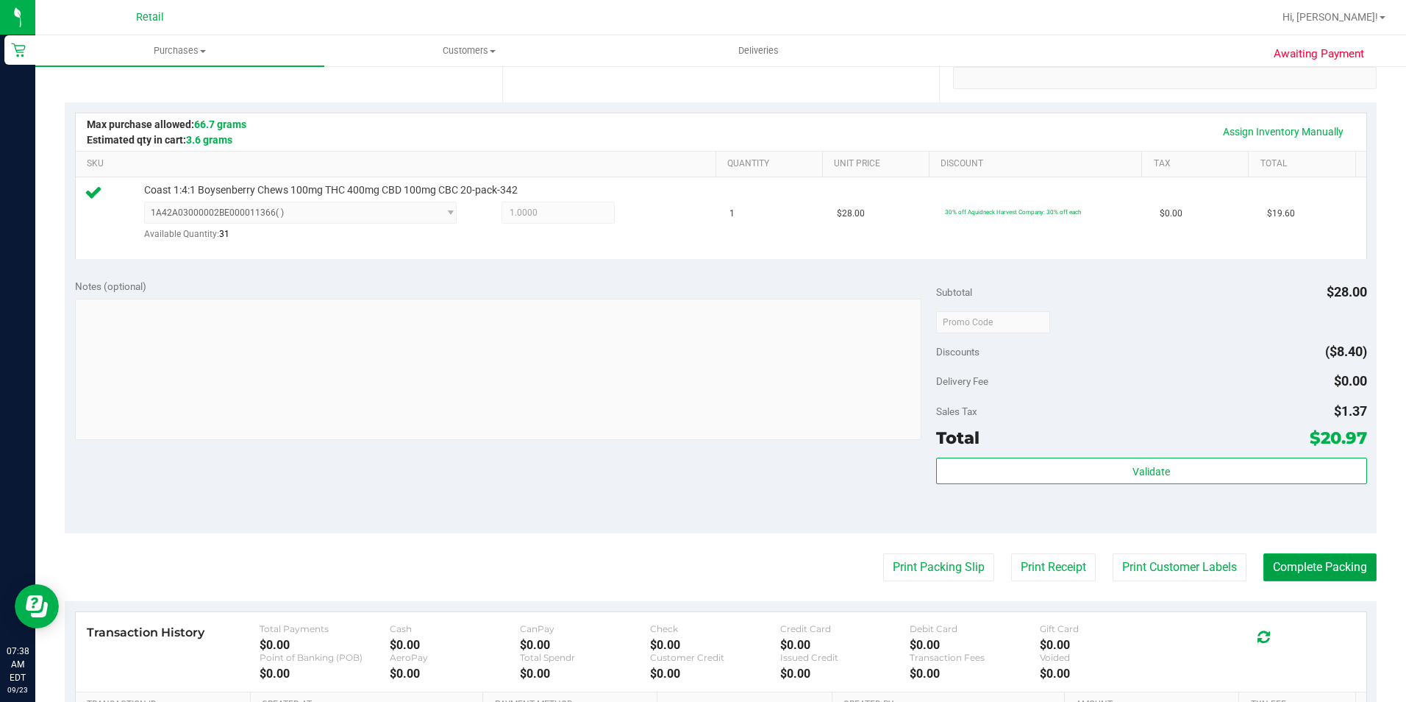
click at [1308, 569] on button "Complete Packing" at bounding box center [1320, 567] width 113 height 28
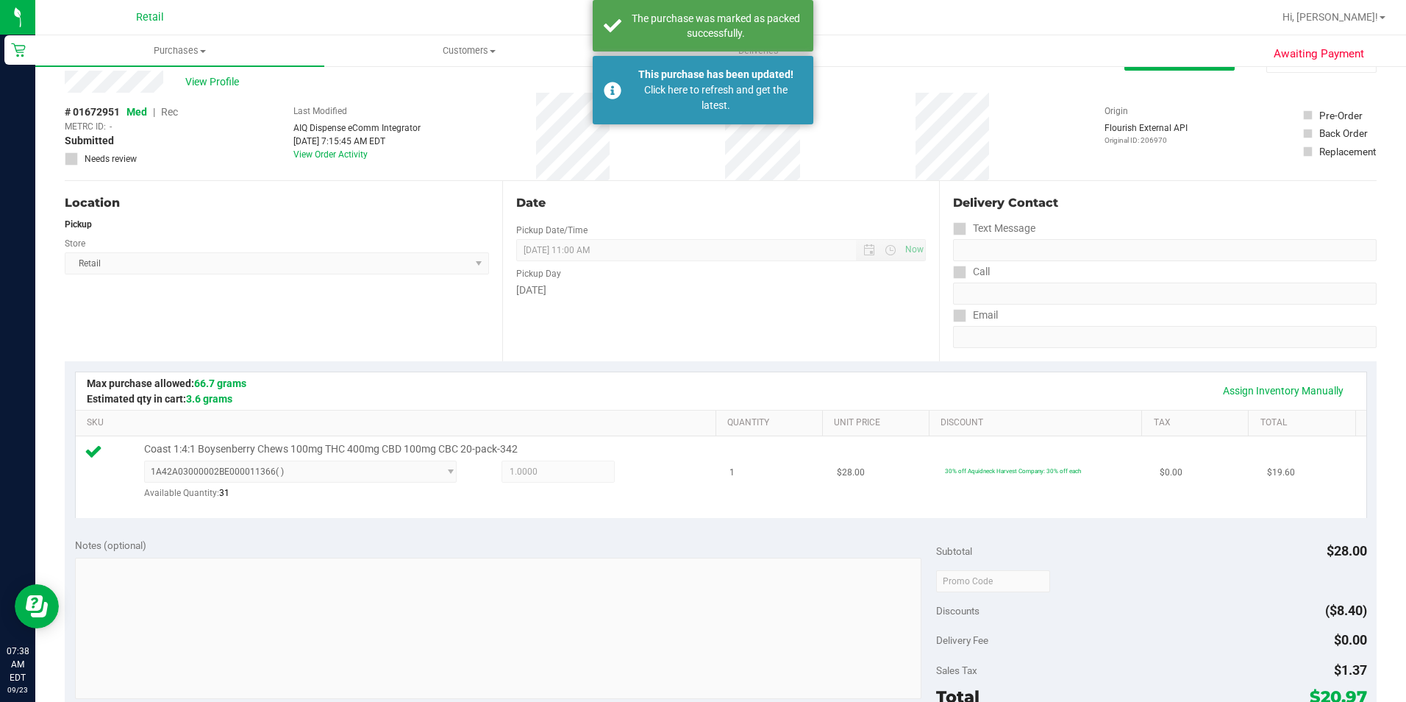
scroll to position [0, 0]
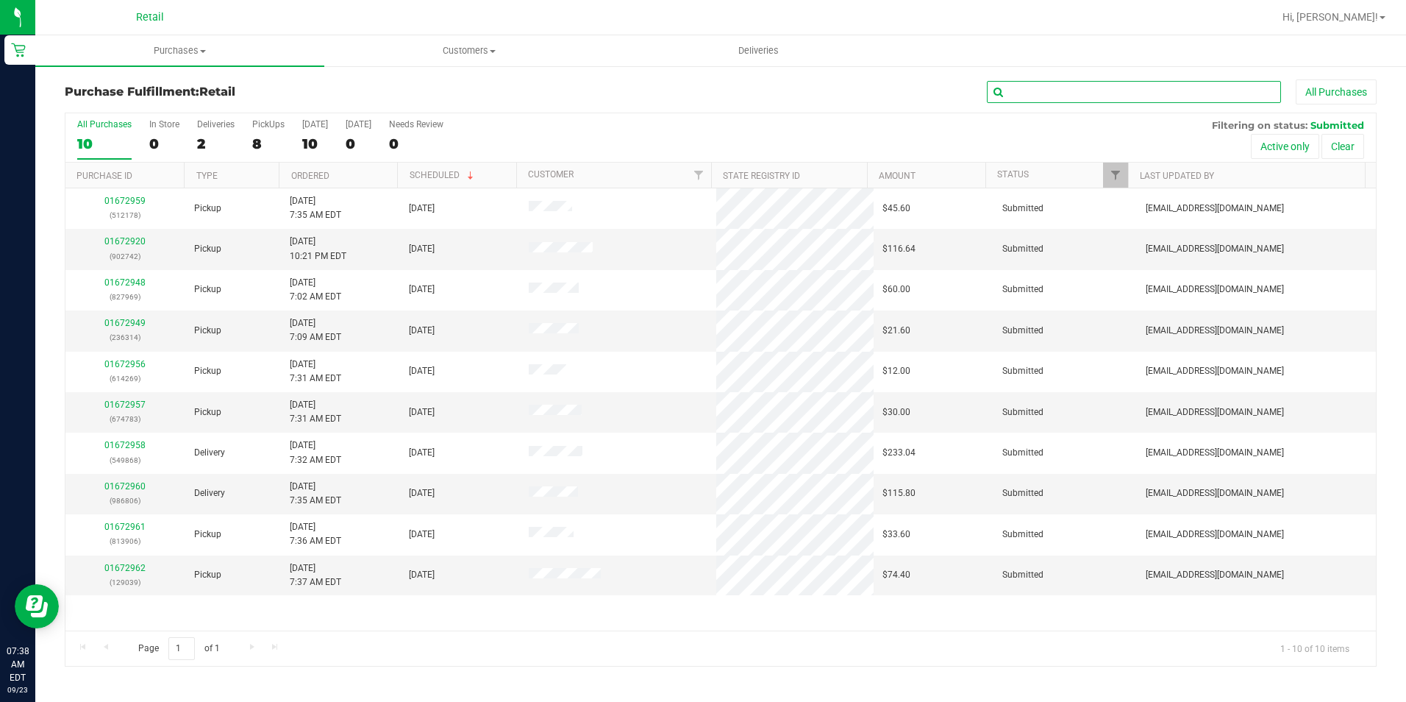
click at [1150, 95] on input "text" at bounding box center [1134, 92] width 294 height 22
click at [138, 324] on link "01672949" at bounding box center [124, 323] width 41 height 10
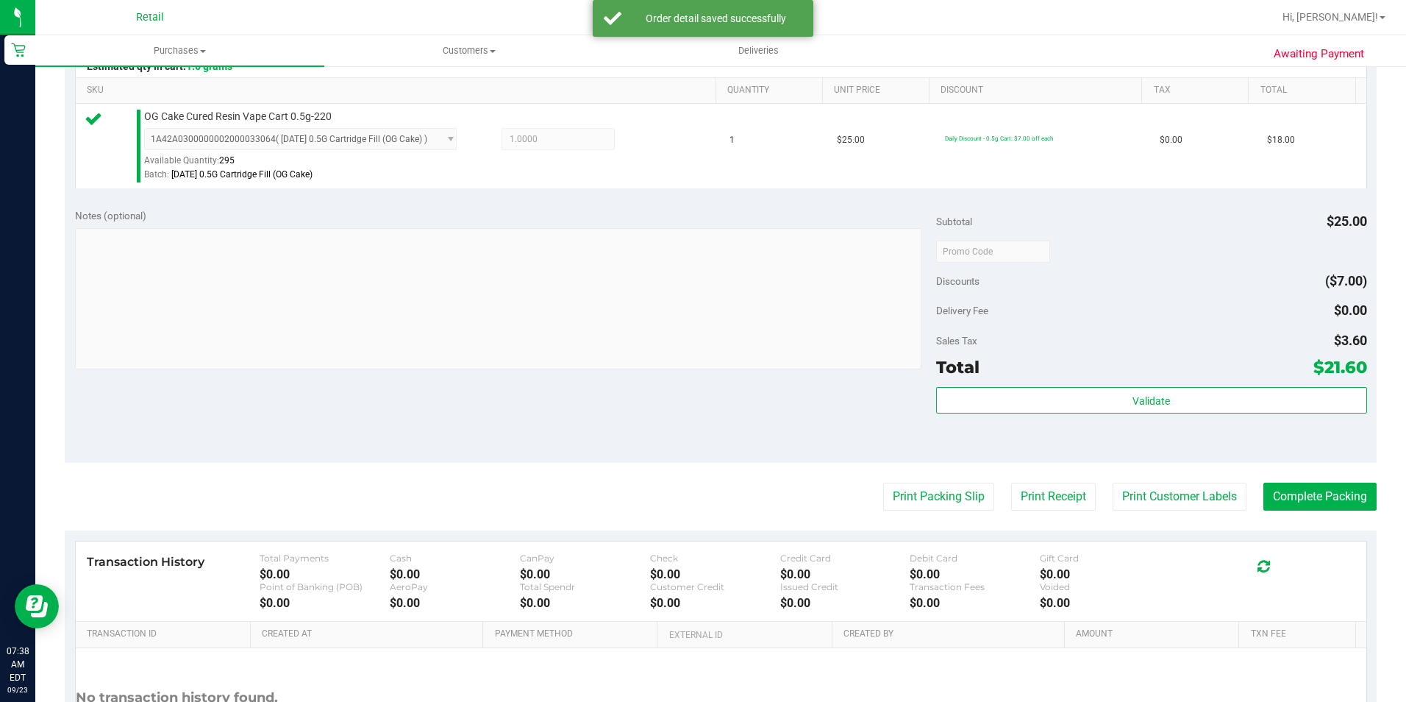
scroll to position [441, 0]
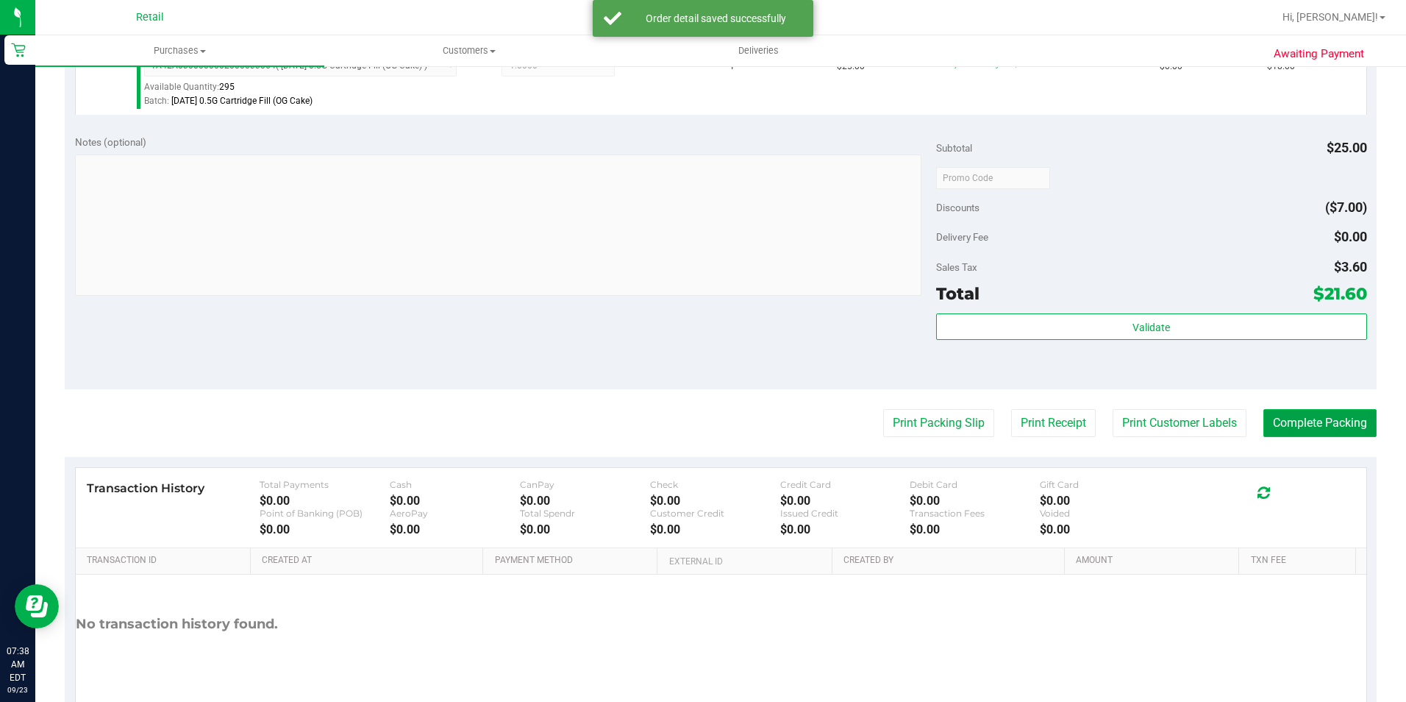
click at [1277, 421] on button "Complete Packing" at bounding box center [1320, 423] width 113 height 28
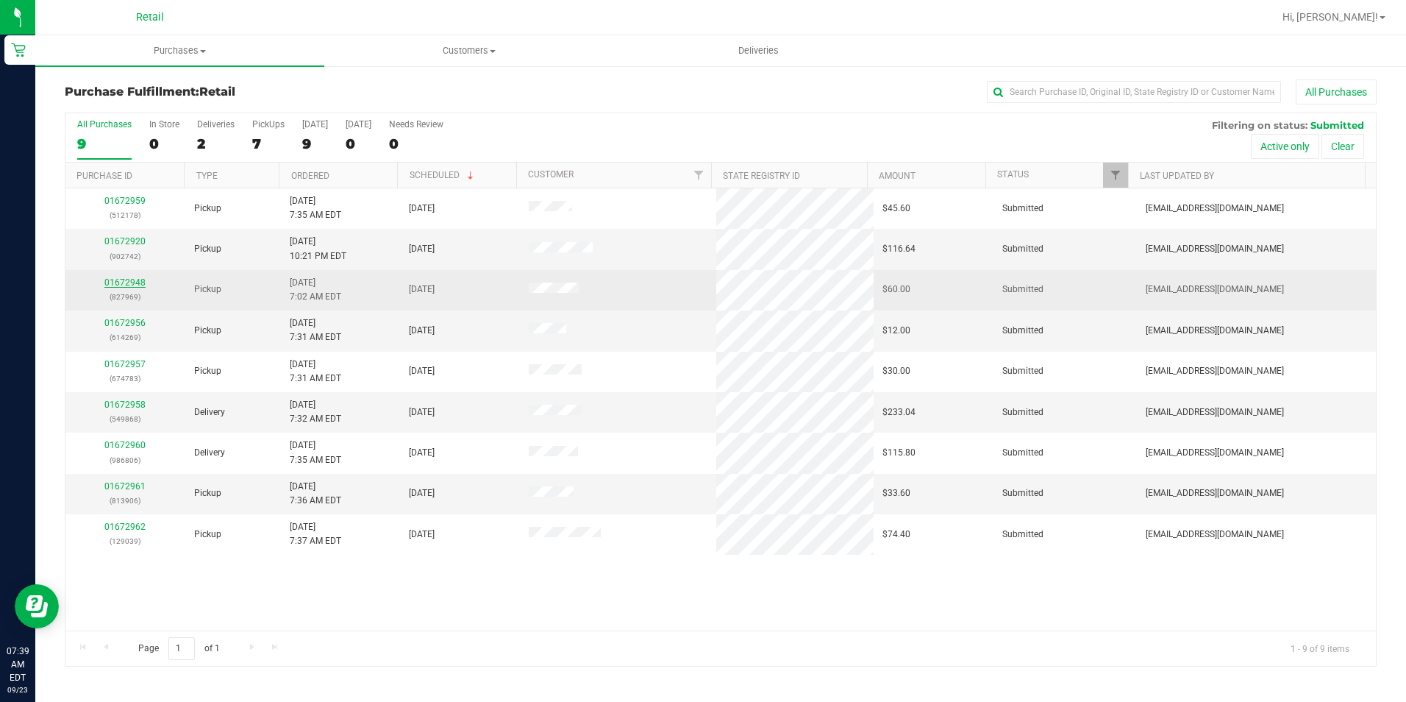
click at [120, 281] on link "01672948" at bounding box center [124, 282] width 41 height 10
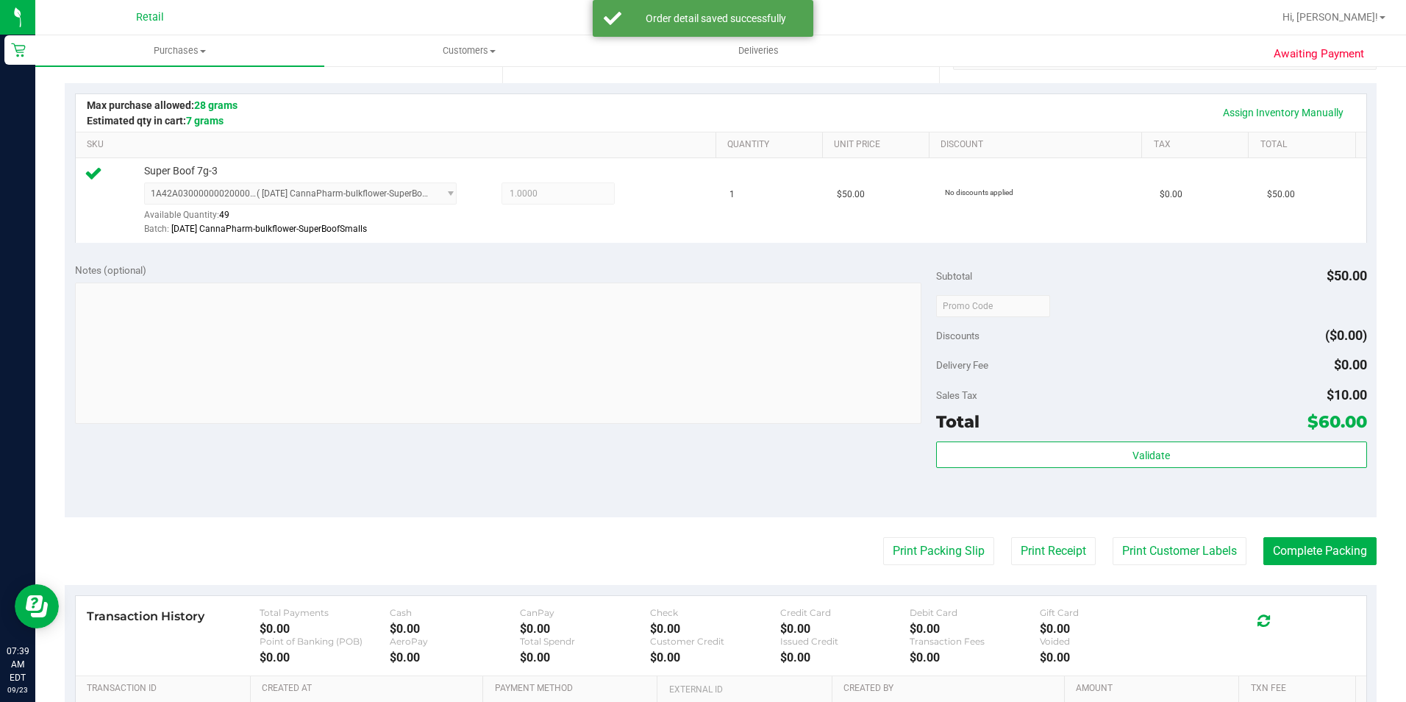
scroll to position [368, 0]
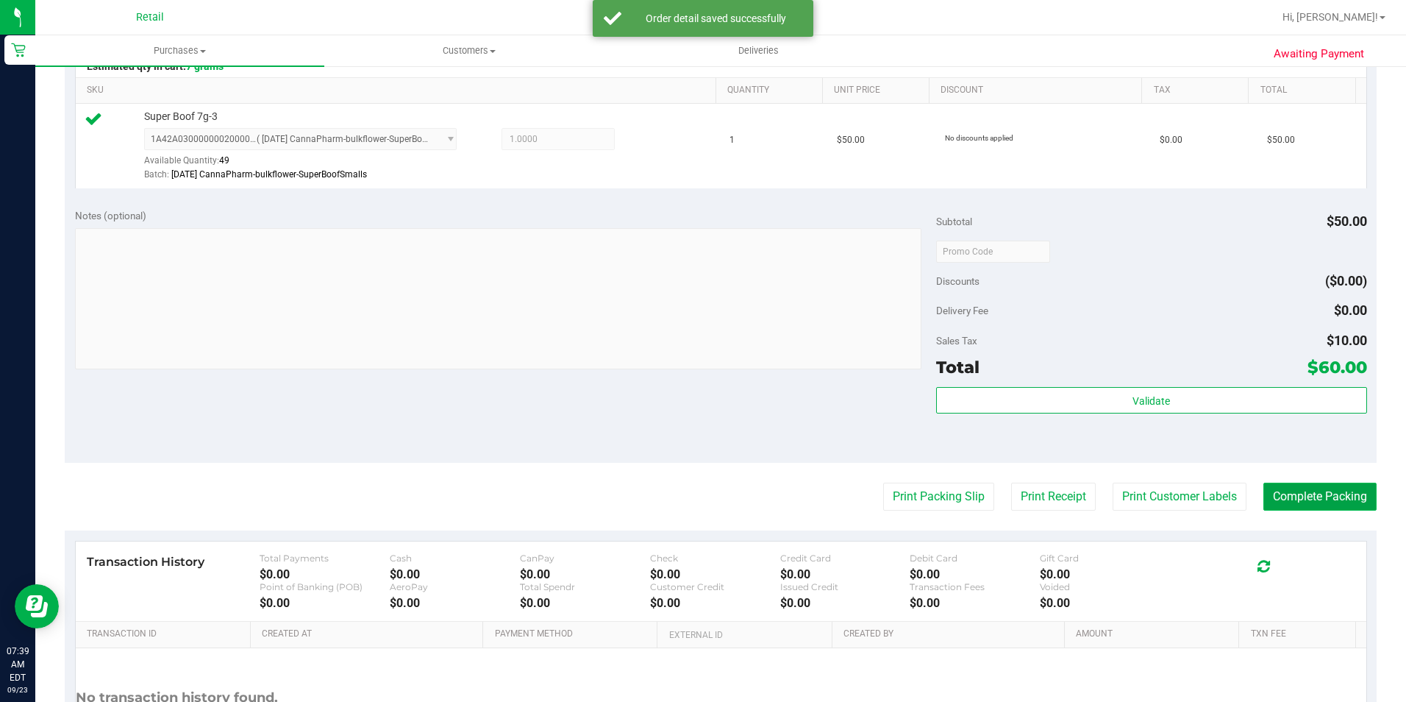
drag, startPoint x: 1277, startPoint y: 500, endPoint x: 1280, endPoint y: 494, distance: 7.6
click at [1277, 500] on button "Complete Packing" at bounding box center [1320, 496] width 113 height 28
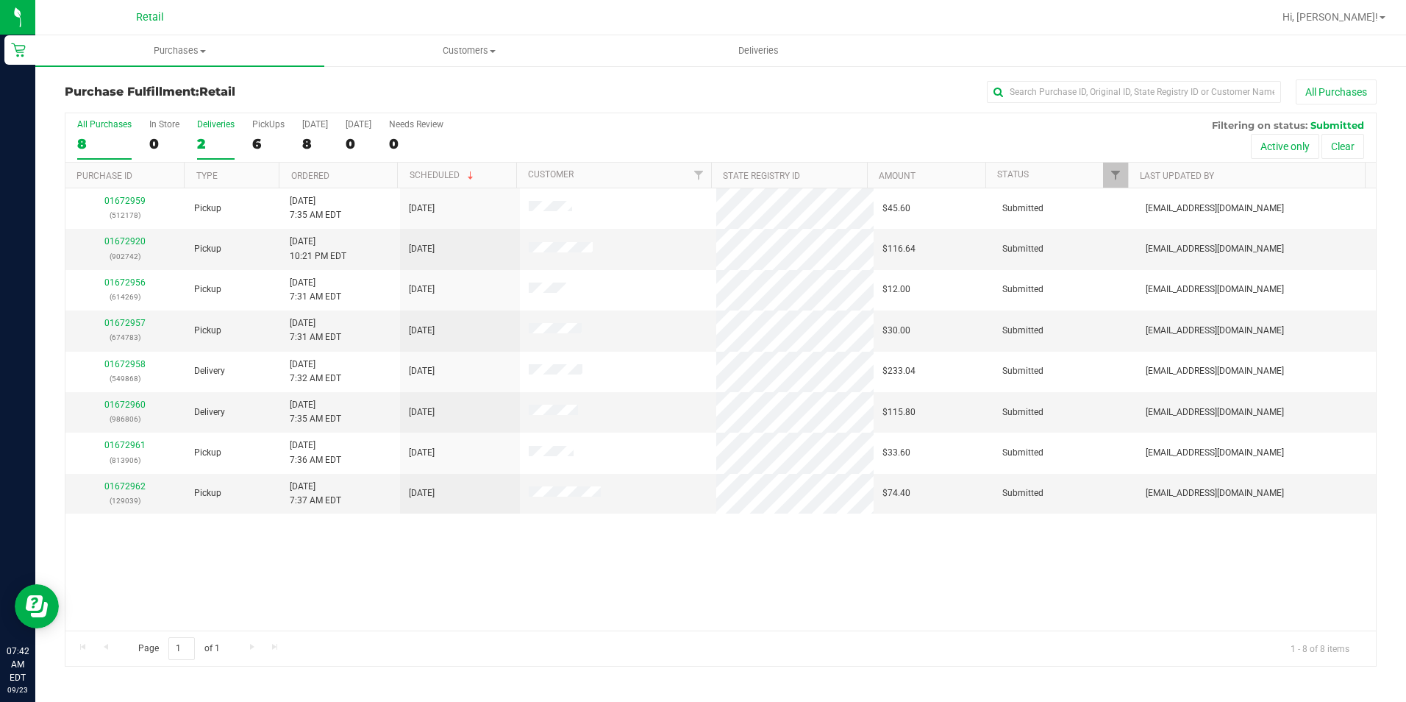
click at [214, 145] on div "2" at bounding box center [216, 143] width 38 height 17
click at [0, 0] on input "Deliveries 2" at bounding box center [0, 0] width 0 height 0
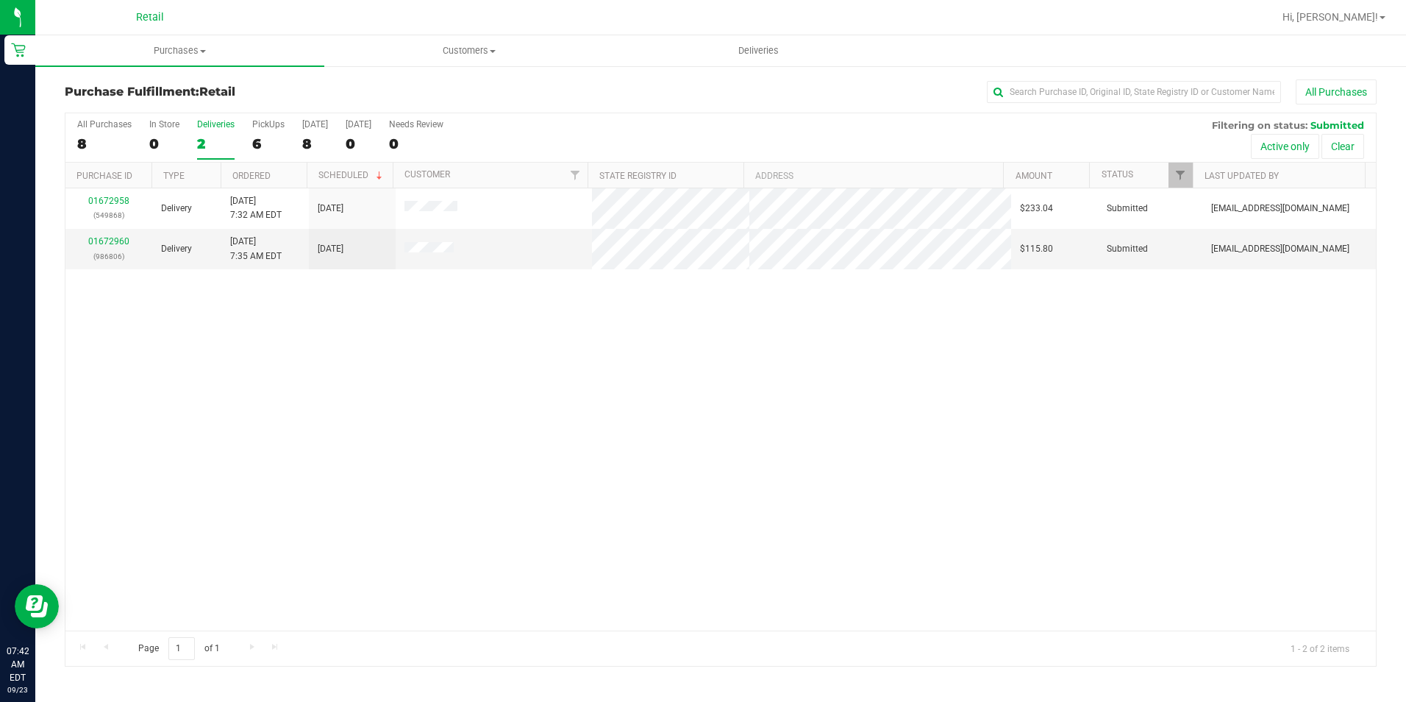
click at [215, 145] on div "2" at bounding box center [216, 143] width 38 height 17
click at [0, 0] on input "Deliveries 2" at bounding box center [0, 0] width 0 height 0
